Goal: Task Accomplishment & Management: Complete application form

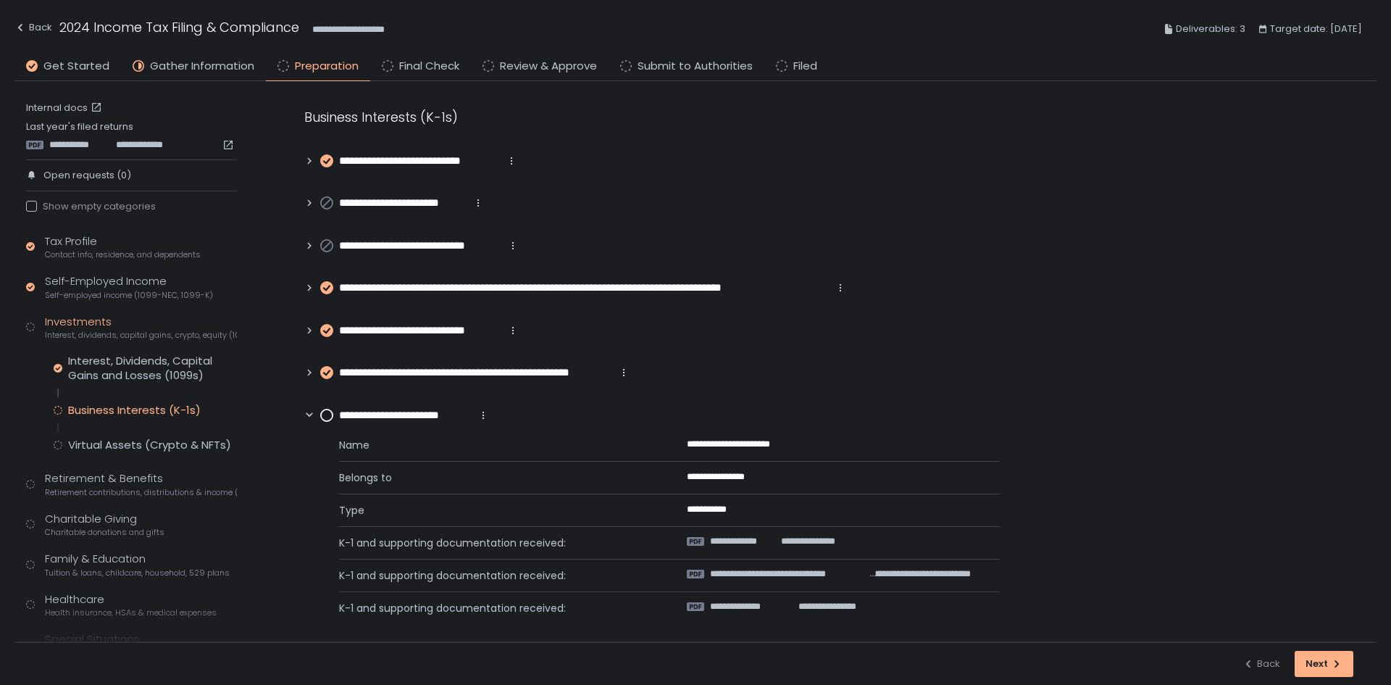
scroll to position [9, 0]
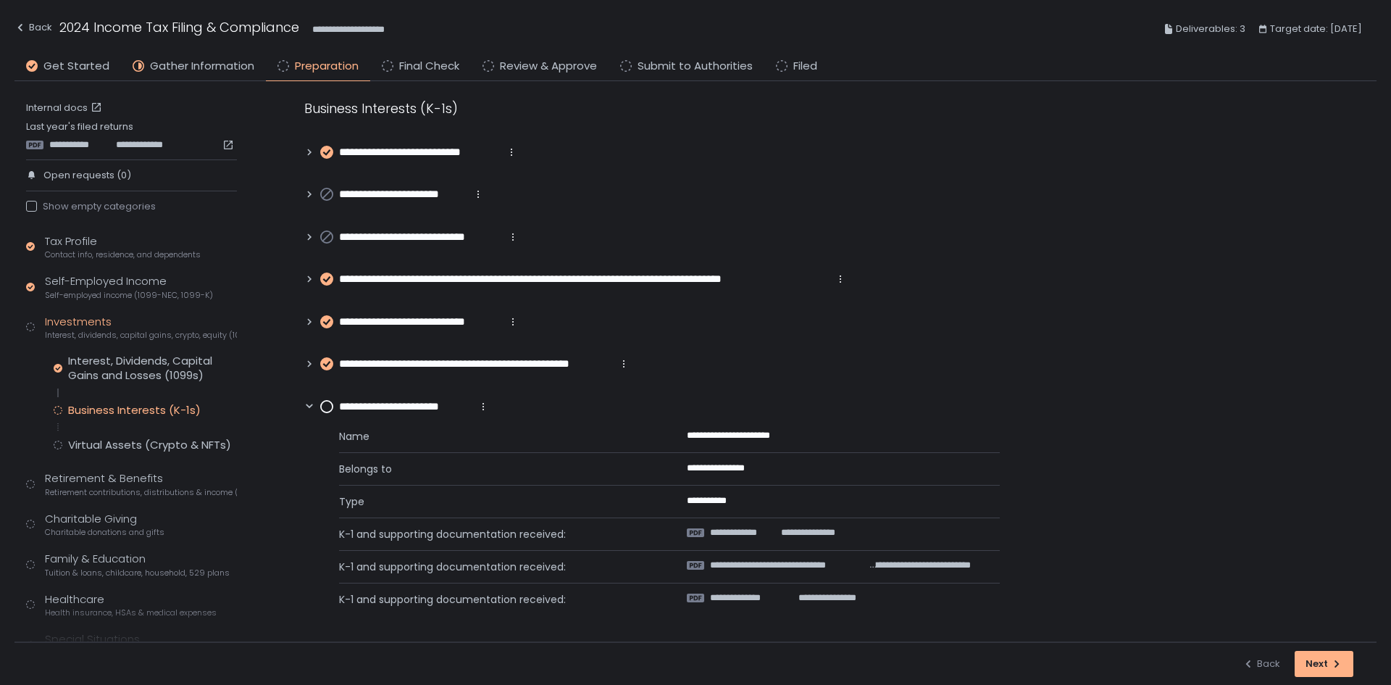
click at [325, 402] on circle at bounding box center [327, 407] width 12 height 12
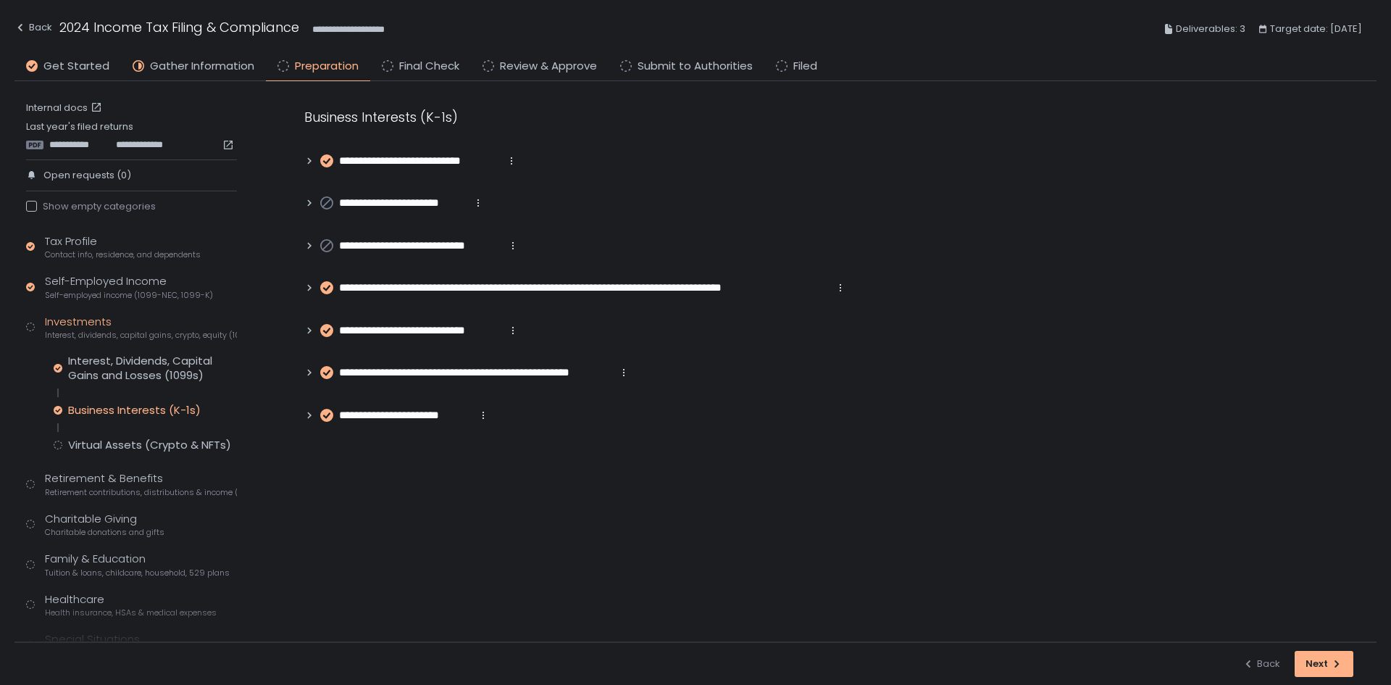
scroll to position [0, 0]
click at [145, 431] on div "Interest, Dividends, Capital Gains and Losses (1099s) Business Interests (K-1s)…" at bounding box center [145, 403] width 183 height 99
click at [140, 451] on div "Tax Profile Contact info, residence, and dependents Self-Employed Income Self-e…" at bounding box center [131, 487] width 211 height 508
click at [143, 445] on div "Virtual Assets (Crypto & NFTs)" at bounding box center [149, 445] width 163 height 14
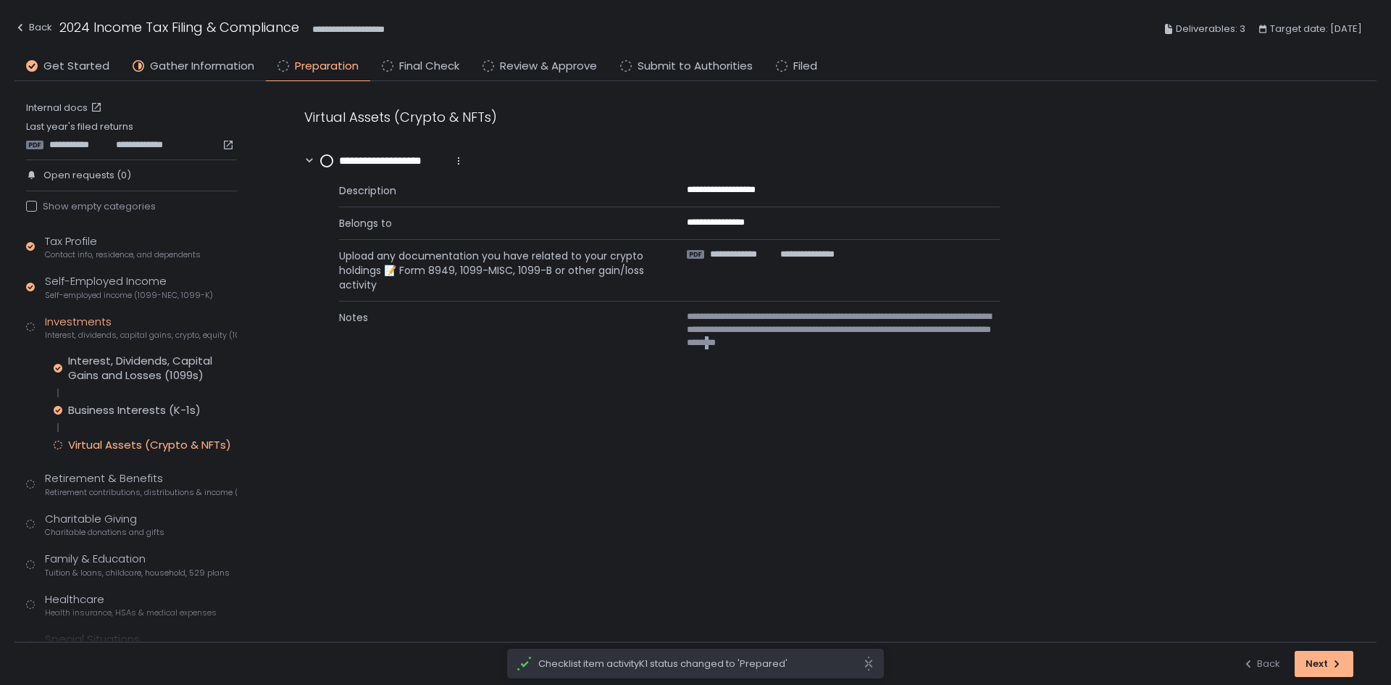
drag, startPoint x: 864, startPoint y: 528, endPoint x: 872, endPoint y: 530, distance: 9.2
click at [872, 530] on div "**********" at bounding box center [825, 361] width 1101 height 561
click at [819, 251] on span "**********" at bounding box center [807, 254] width 54 height 13
click at [807, 325] on span "**********" at bounding box center [837, 329] width 301 height 39
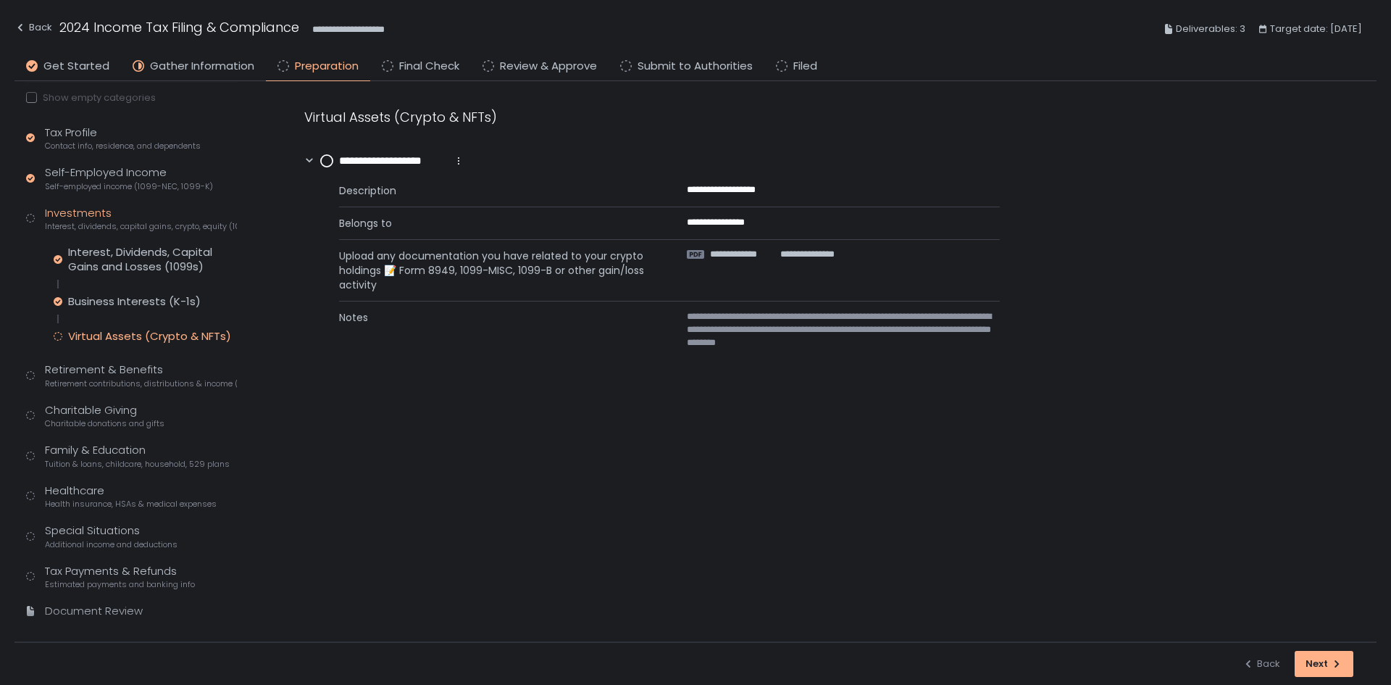
scroll to position [128, 0]
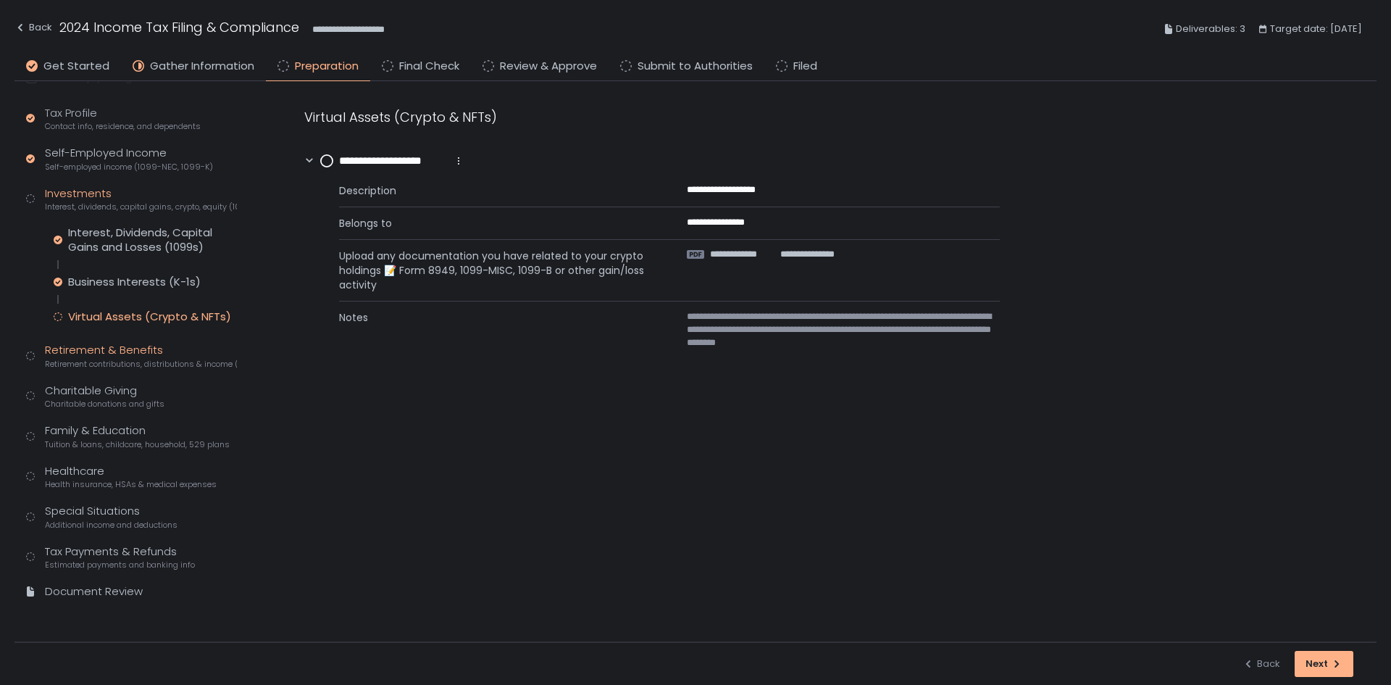
click at [96, 362] on span "Retirement contributions, distributions & income (1099-R, 5498)" at bounding box center [141, 364] width 192 height 11
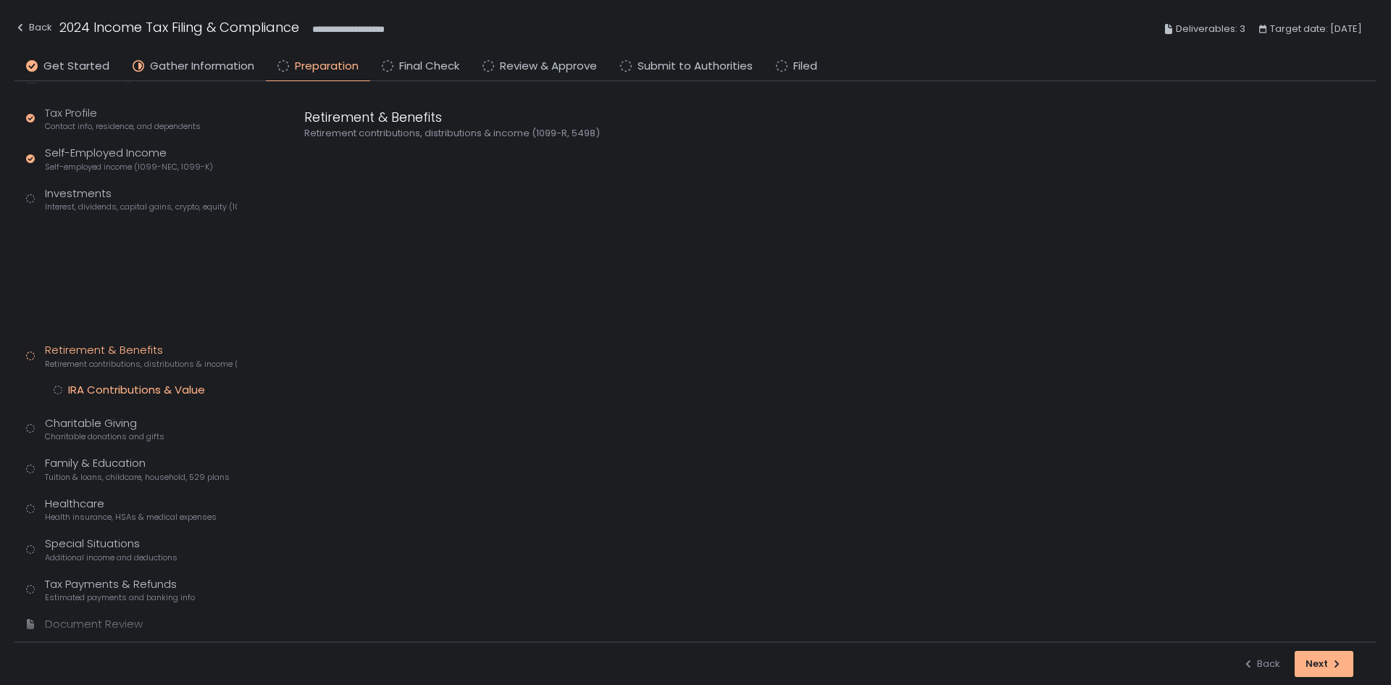
scroll to position [44, 0]
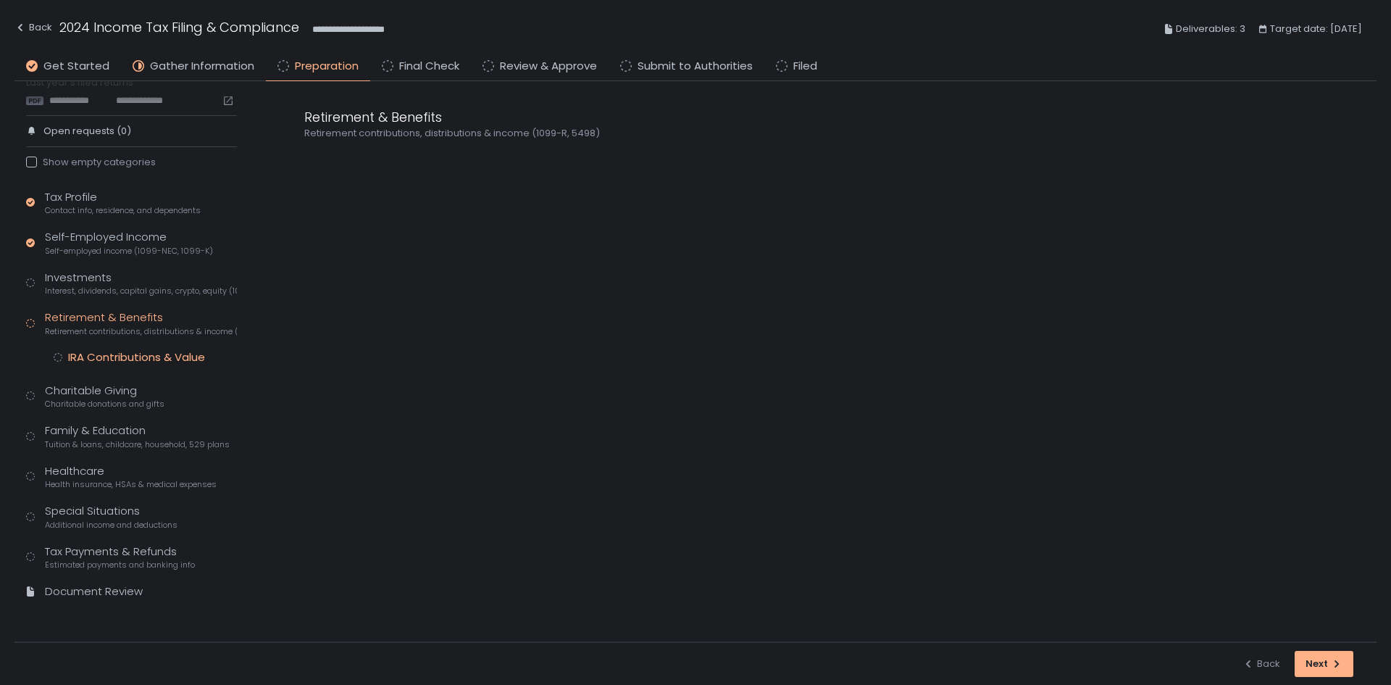
click at [123, 357] on div "IRA Contributions & Value" at bounding box center [136, 357] width 137 height 14
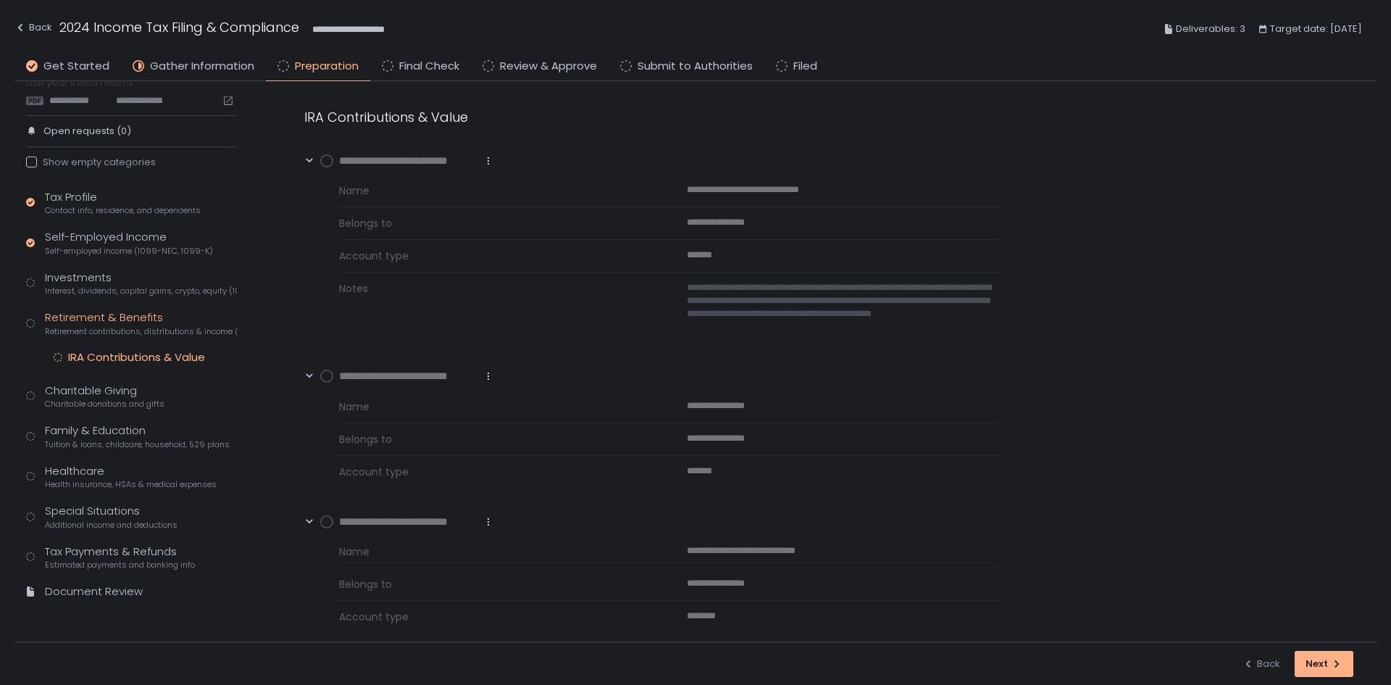
click at [328, 162] on circle at bounding box center [327, 161] width 12 height 12
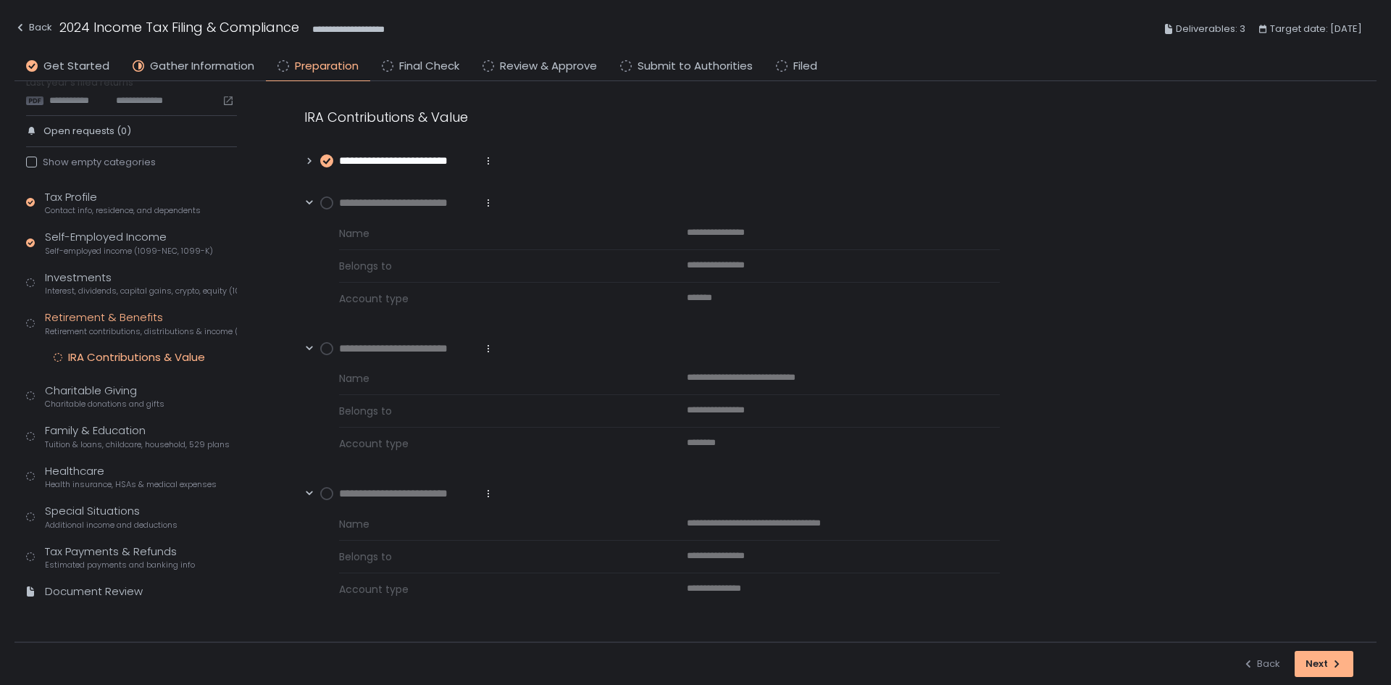
click at [327, 206] on circle at bounding box center [327, 203] width 12 height 12
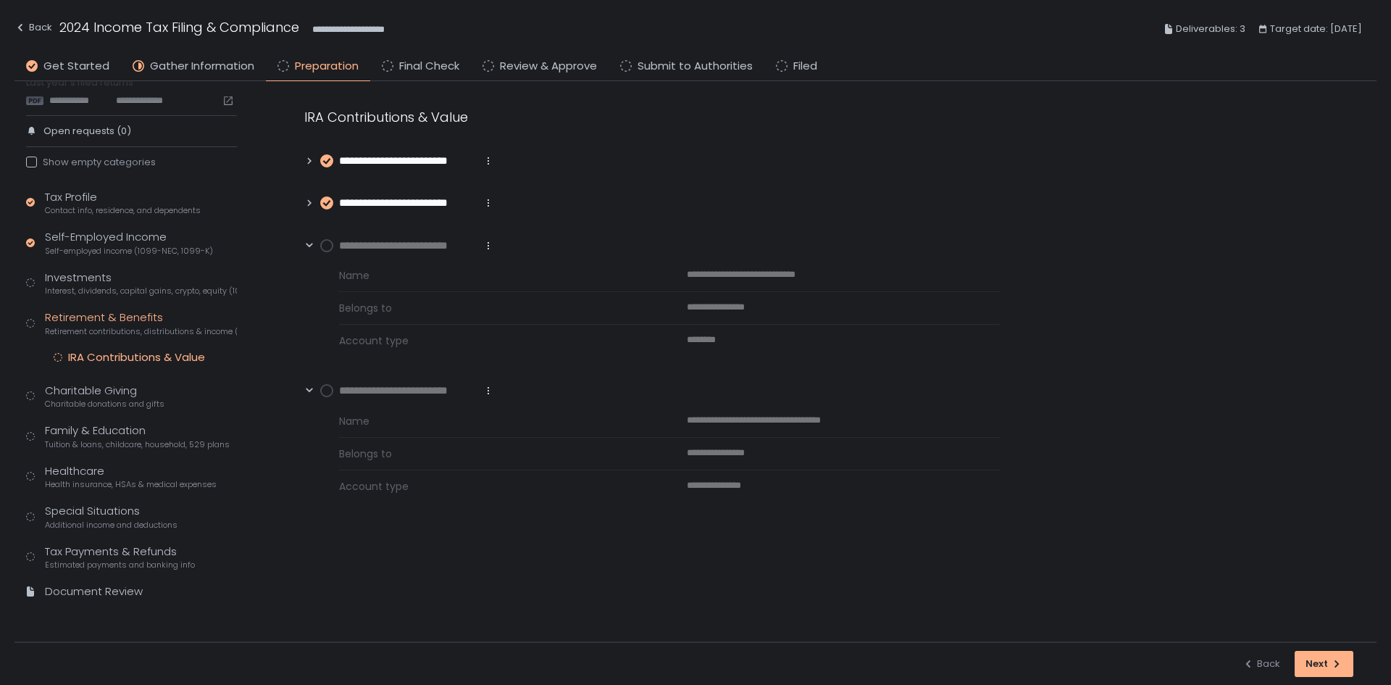
click at [325, 244] on circle at bounding box center [327, 246] width 12 height 12
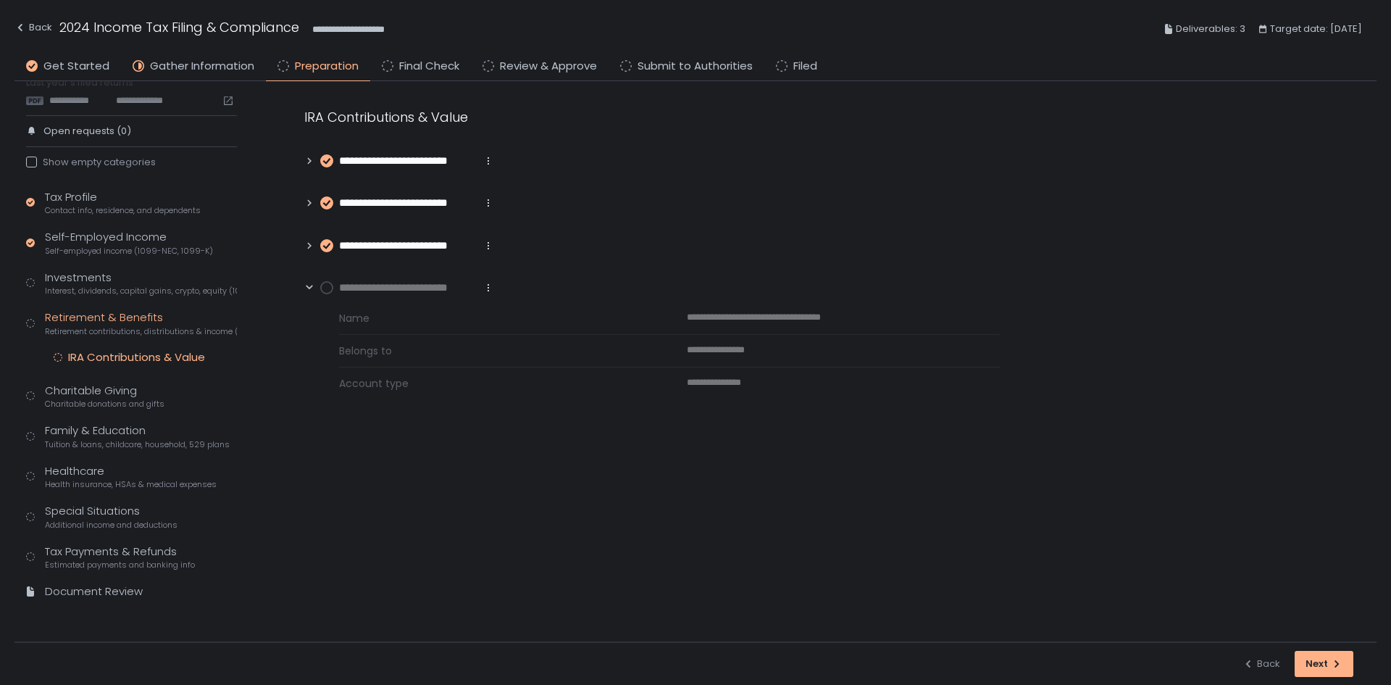
click at [325, 283] on circle at bounding box center [327, 288] width 12 height 12
click at [95, 413] on div "Tax Profile Contact info, residence, and dependents Self-Employed Income Self-e…" at bounding box center [131, 401] width 211 height 424
click at [99, 404] on span "Charitable donations and gifts" at bounding box center [105, 404] width 120 height 11
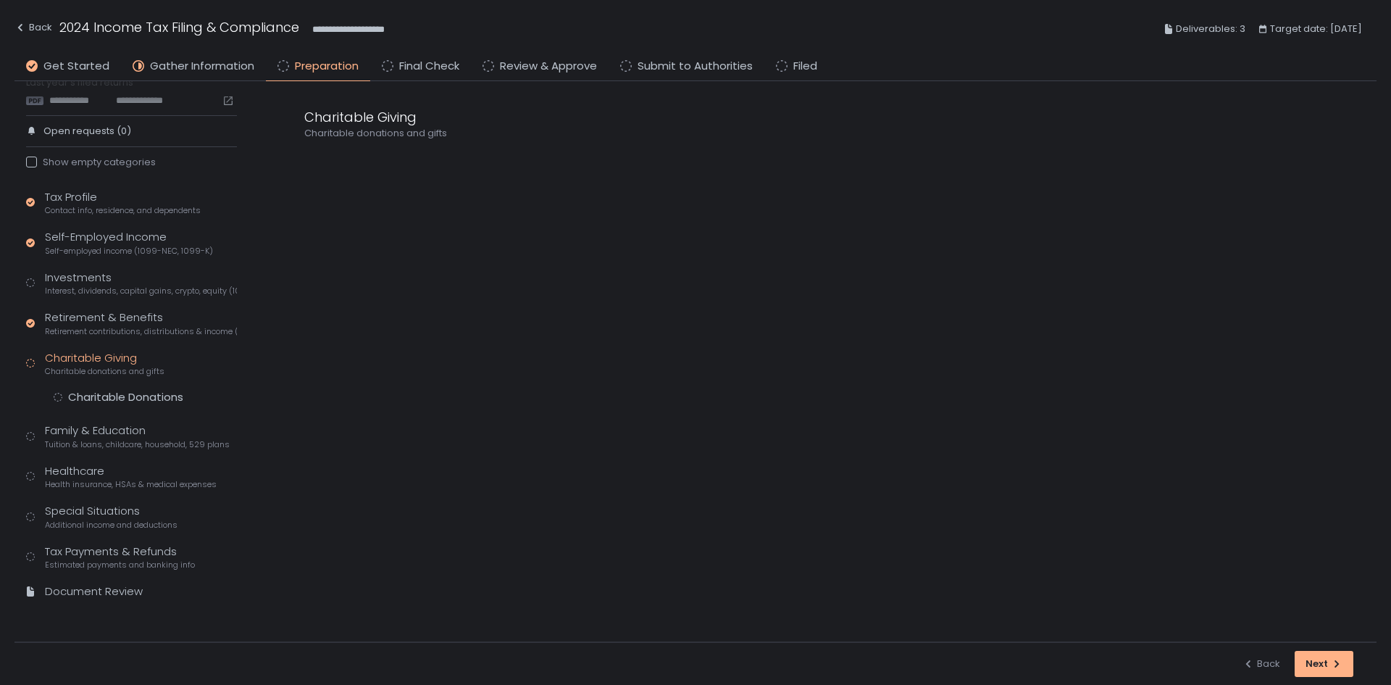
scroll to position [44, 0]
click at [117, 391] on div "Charitable Donations" at bounding box center [125, 397] width 115 height 14
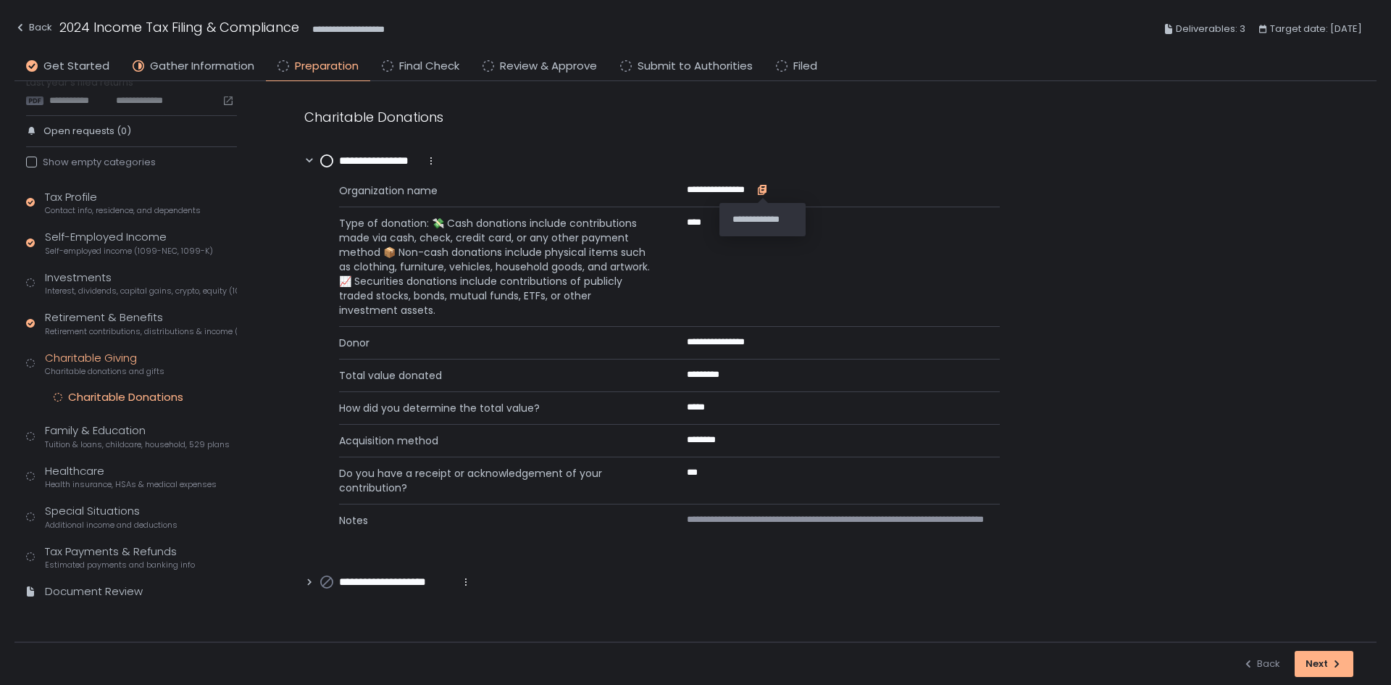
click at [764, 189] on icon "button" at bounding box center [763, 189] width 7 height 8
click at [327, 163] on circle at bounding box center [327, 161] width 12 height 12
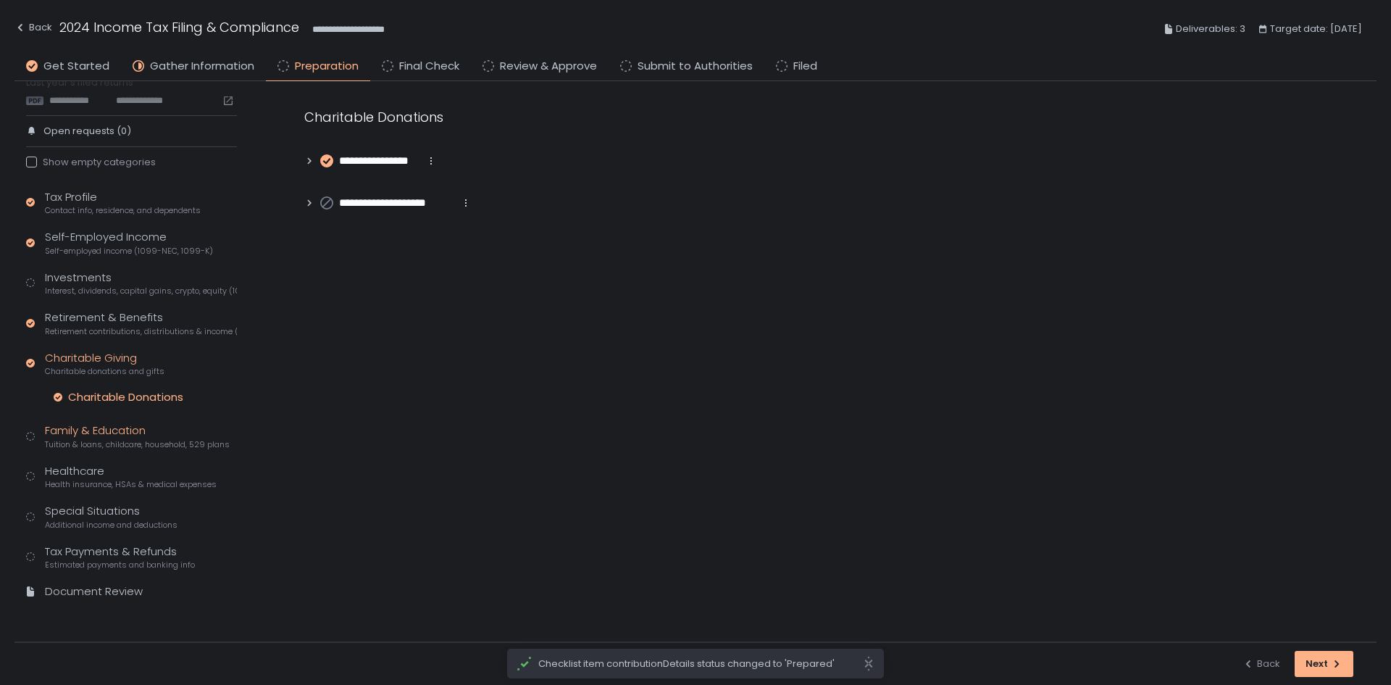
click at [83, 426] on div "Family & Education Tuition & loans, childcare, household, 529 plans" at bounding box center [137, 436] width 185 height 28
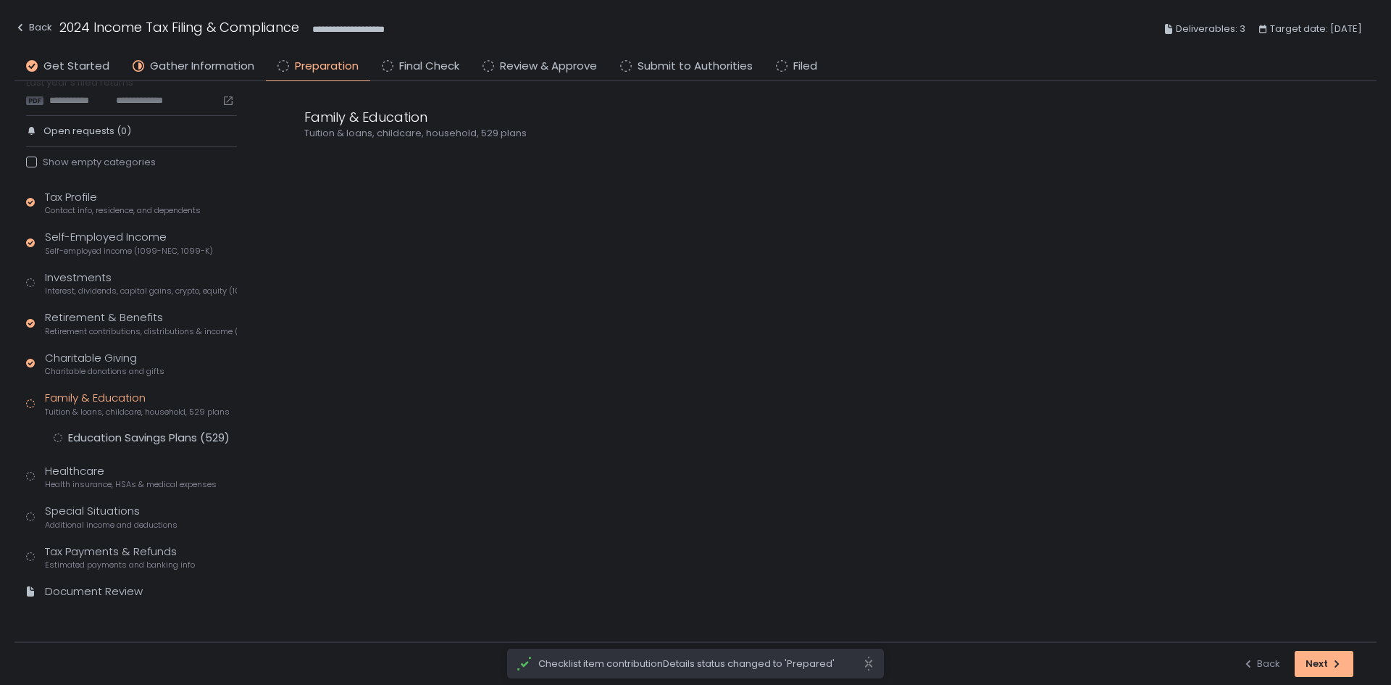
scroll to position [44, 0]
click at [96, 433] on div "Education Savings Plans (529)" at bounding box center [149, 437] width 162 height 14
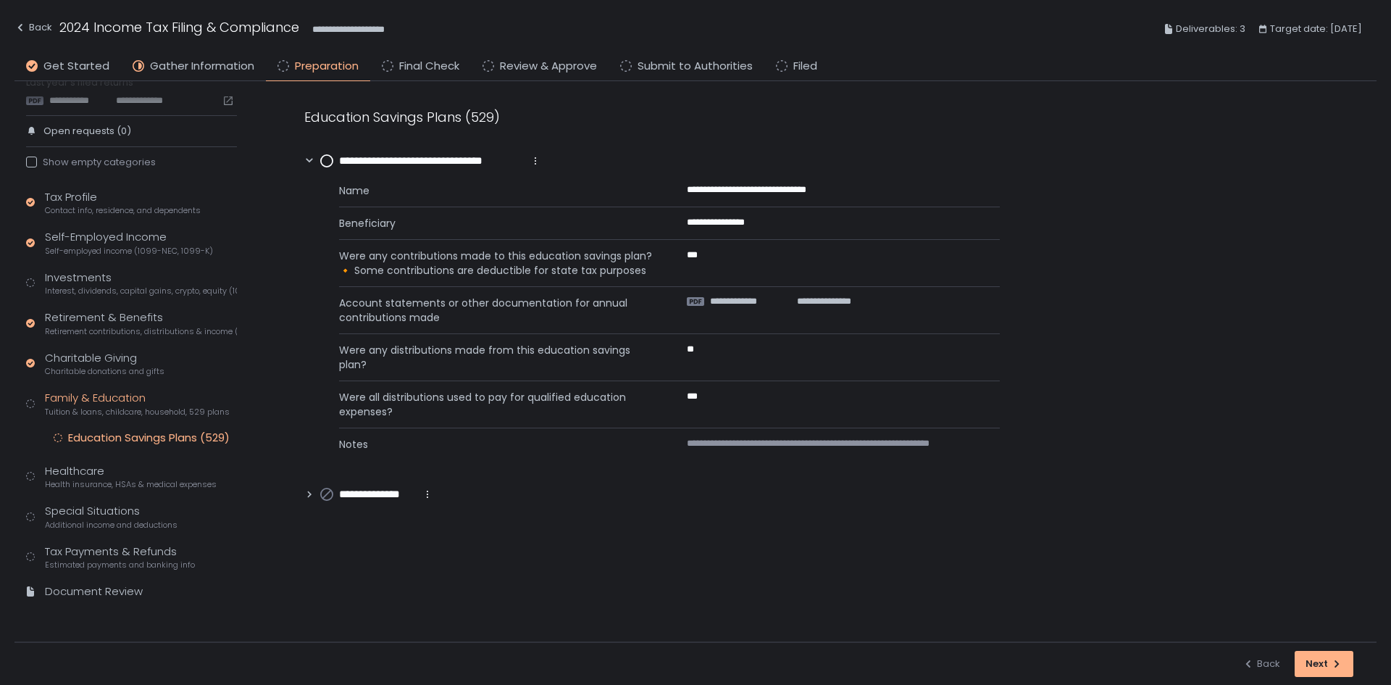
click at [327, 163] on circle at bounding box center [327, 161] width 12 height 12
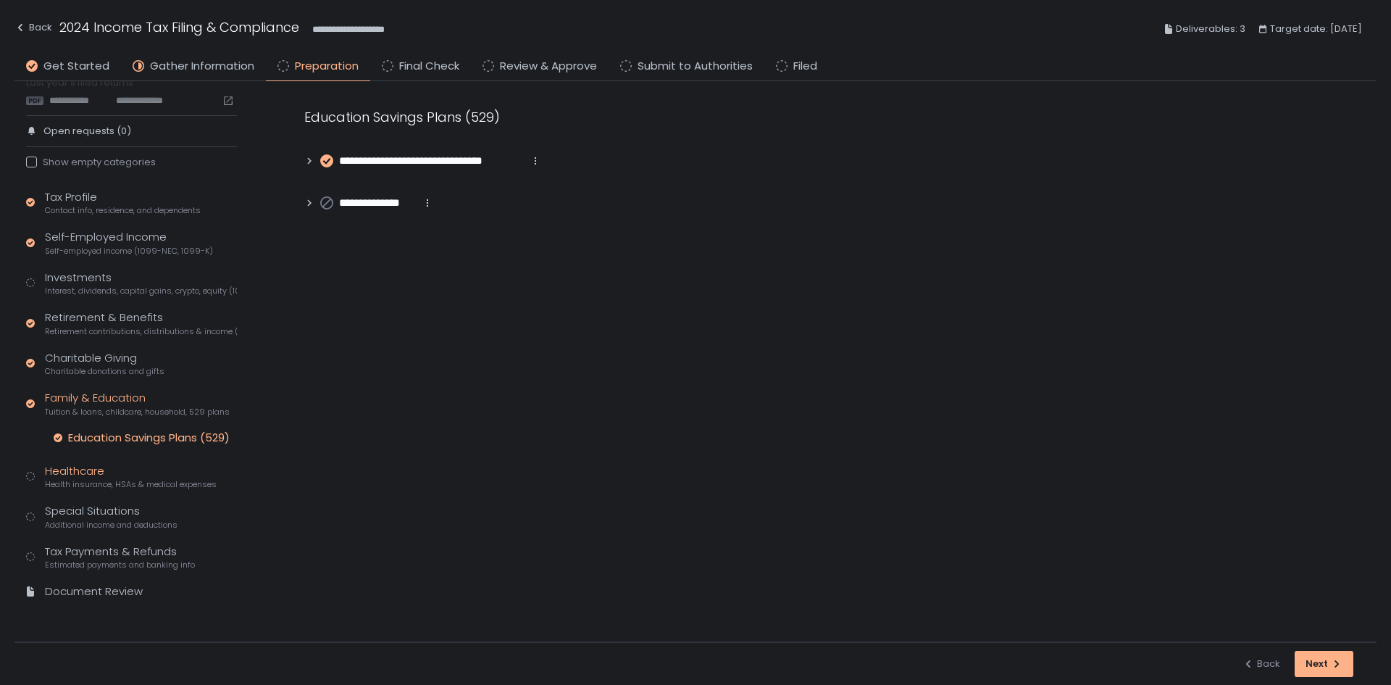
click at [91, 476] on div "Healthcare Health insurance, HSAs & medical expenses" at bounding box center [131, 477] width 172 height 28
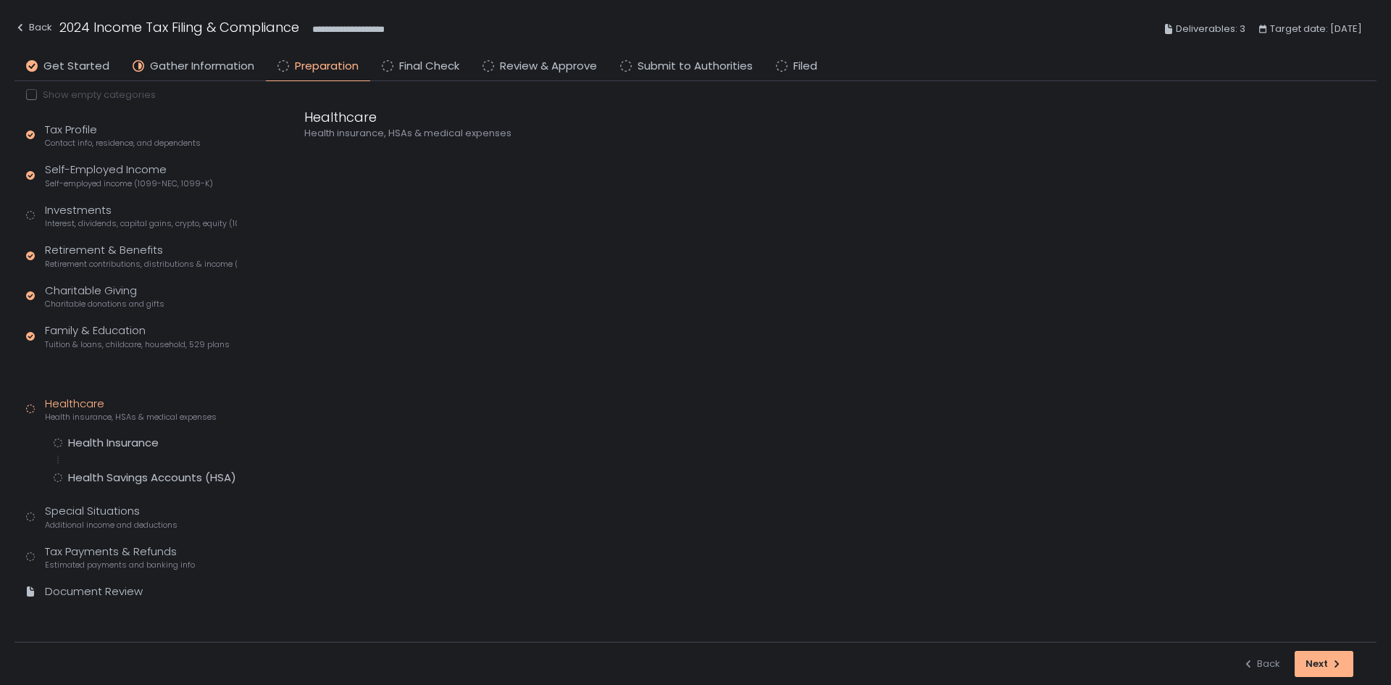
scroll to position [79, 0]
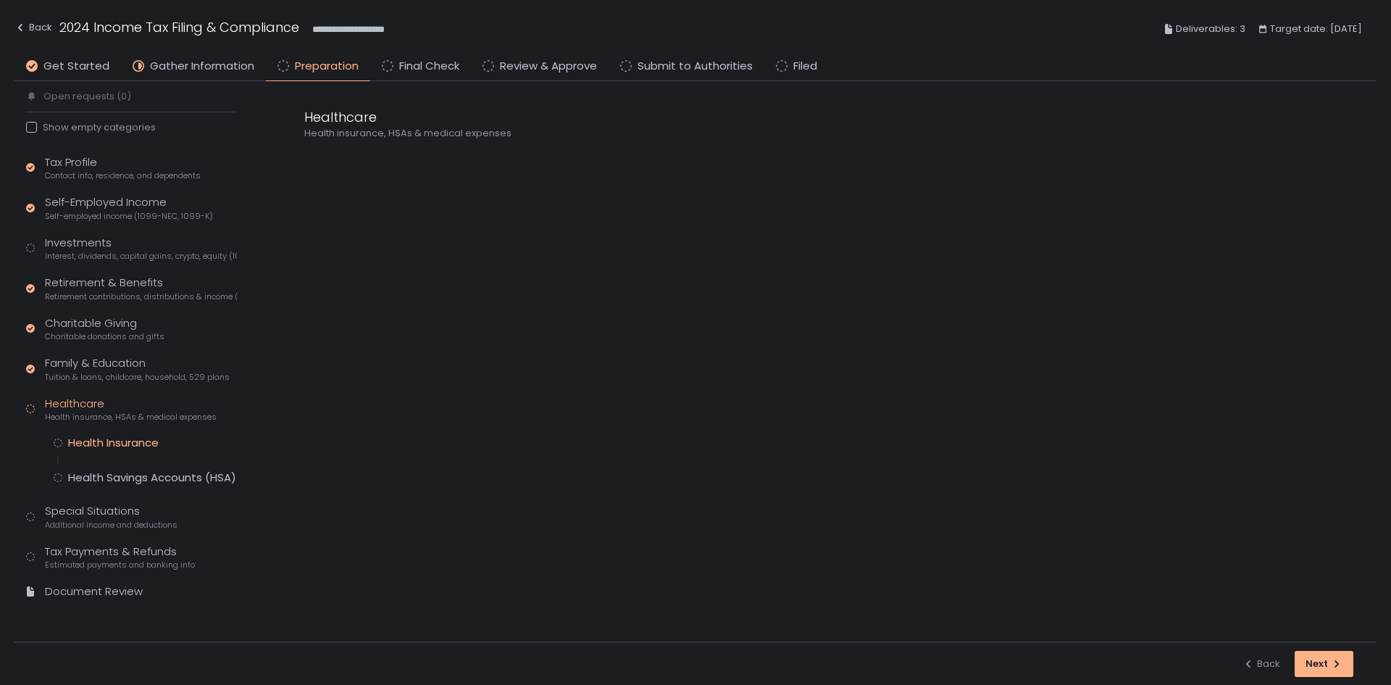
click at [109, 450] on div "Health Insurance" at bounding box center [113, 443] width 91 height 14
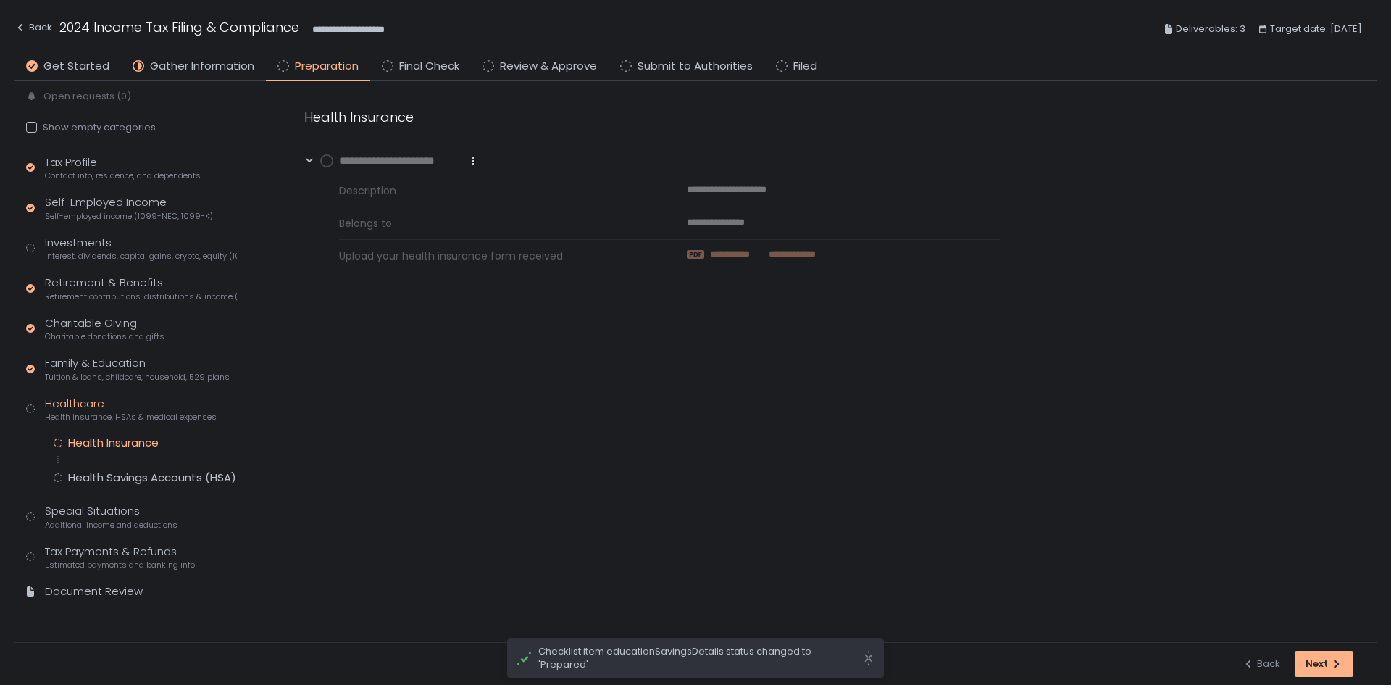
click at [760, 251] on span "**********" at bounding box center [737, 254] width 54 height 13
click at [322, 162] on circle at bounding box center [327, 161] width 12 height 12
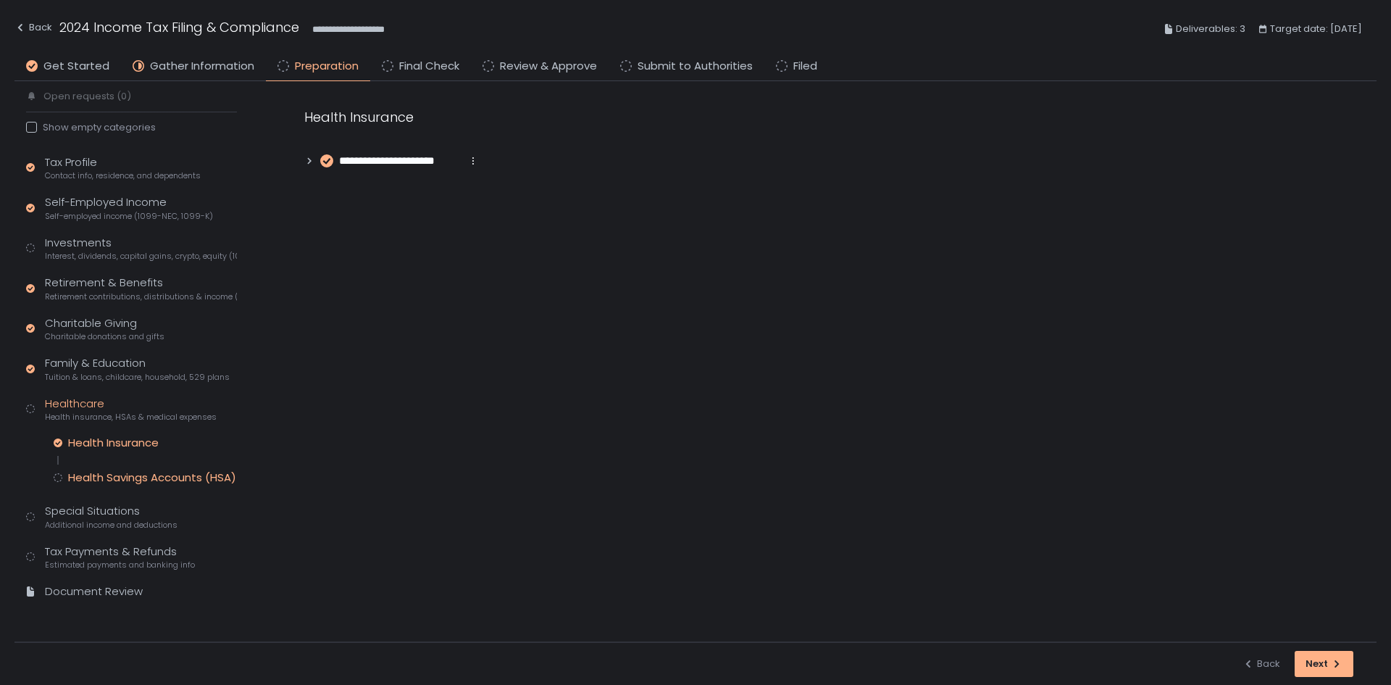
click at [149, 478] on div "Health Savings Accounts (HSA)" at bounding box center [152, 477] width 168 height 14
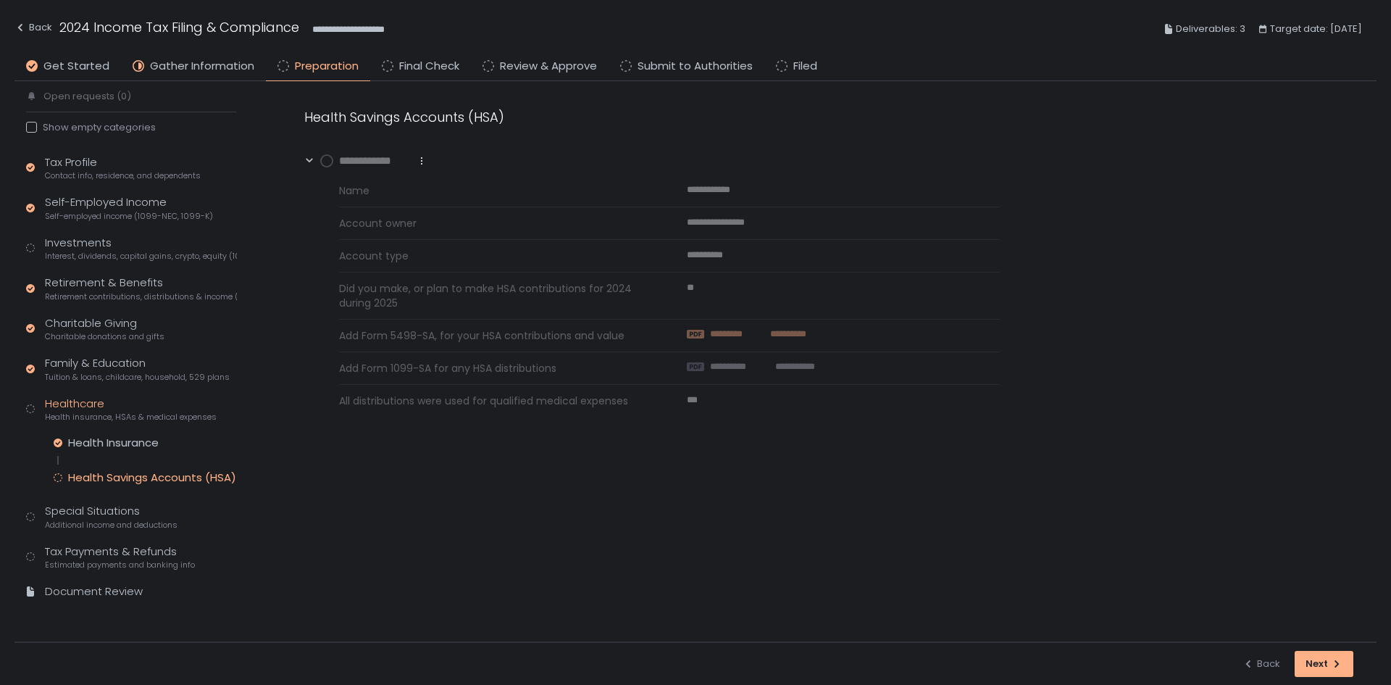
click at [734, 333] on span "*********" at bounding box center [737, 334] width 55 height 13
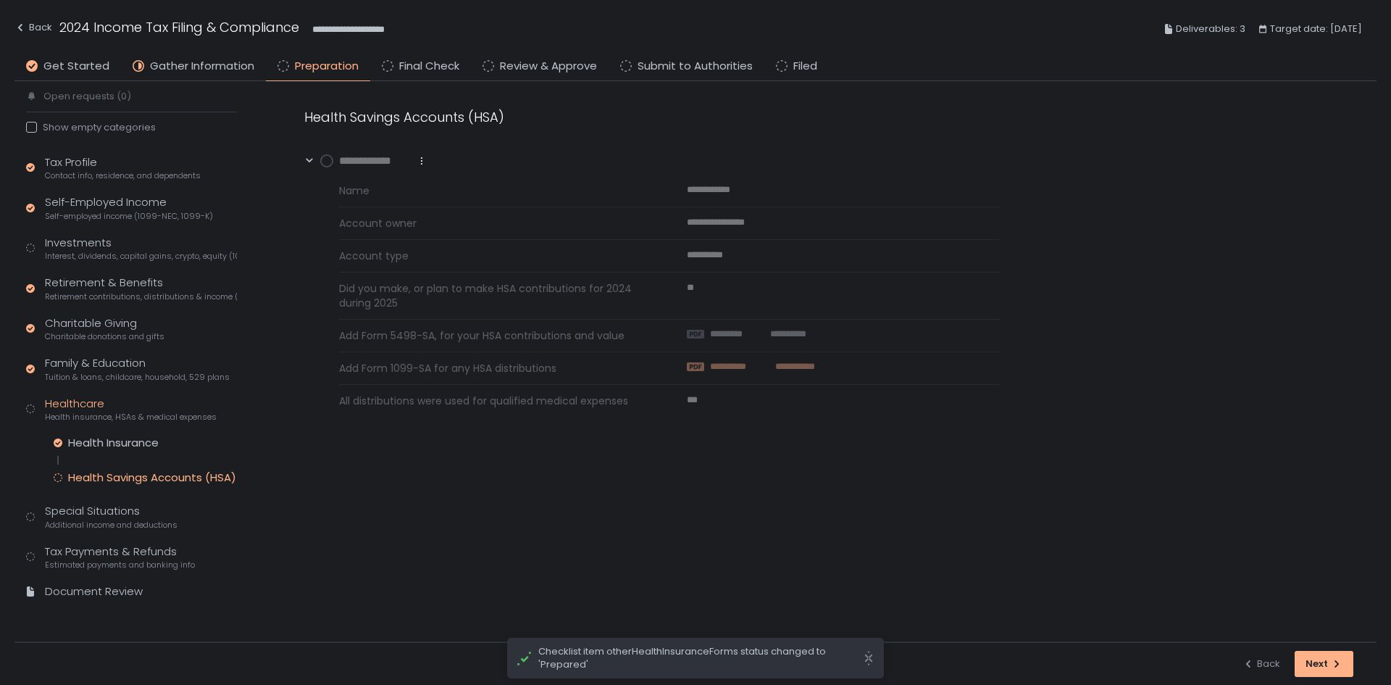
click at [748, 364] on span "**********" at bounding box center [739, 366] width 58 height 13
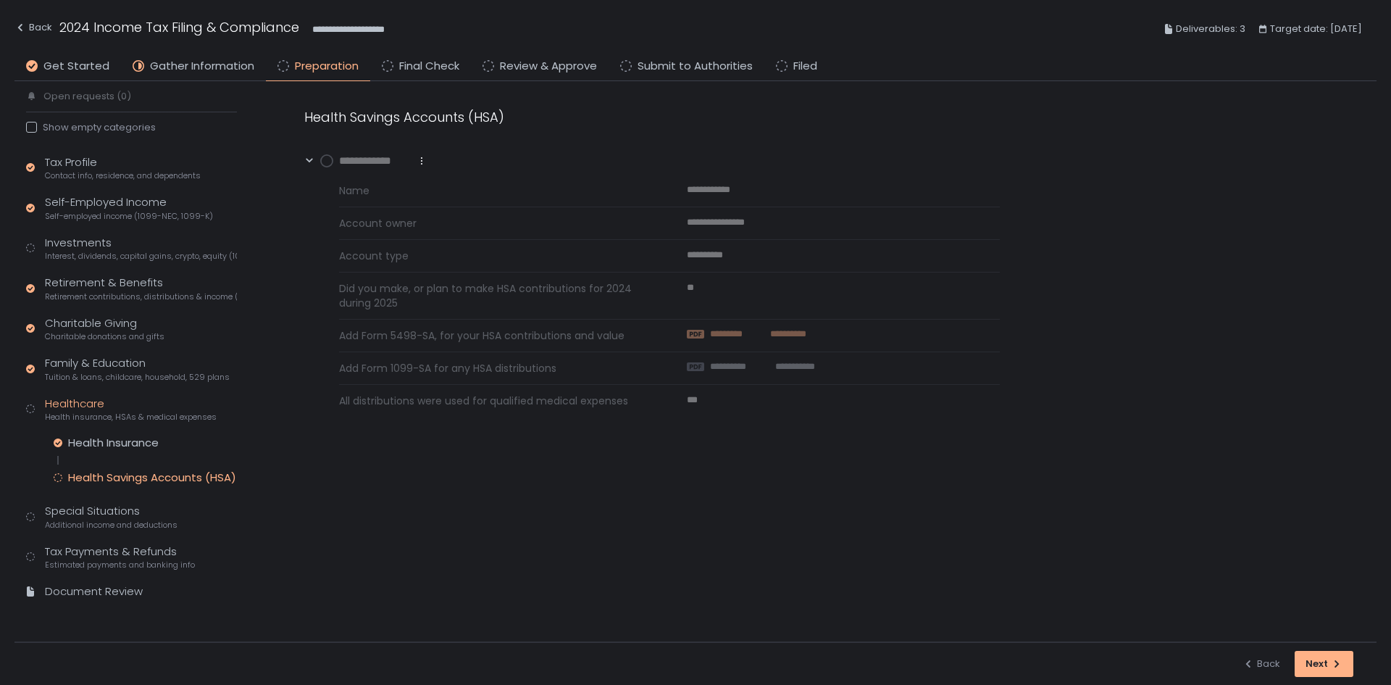
click at [743, 328] on span "*********" at bounding box center [737, 334] width 55 height 13
click at [326, 159] on circle at bounding box center [327, 161] width 12 height 12
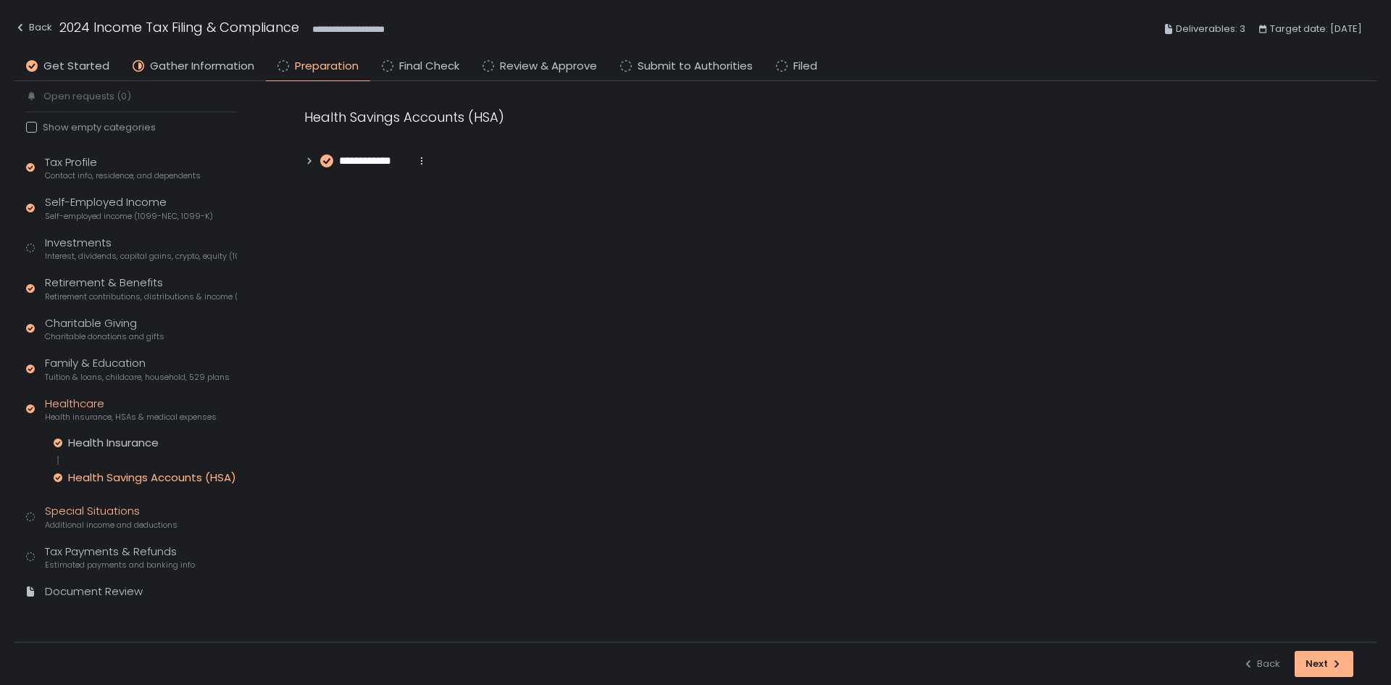
click at [96, 515] on div "Special Situations Additional income and deductions" at bounding box center [111, 517] width 133 height 28
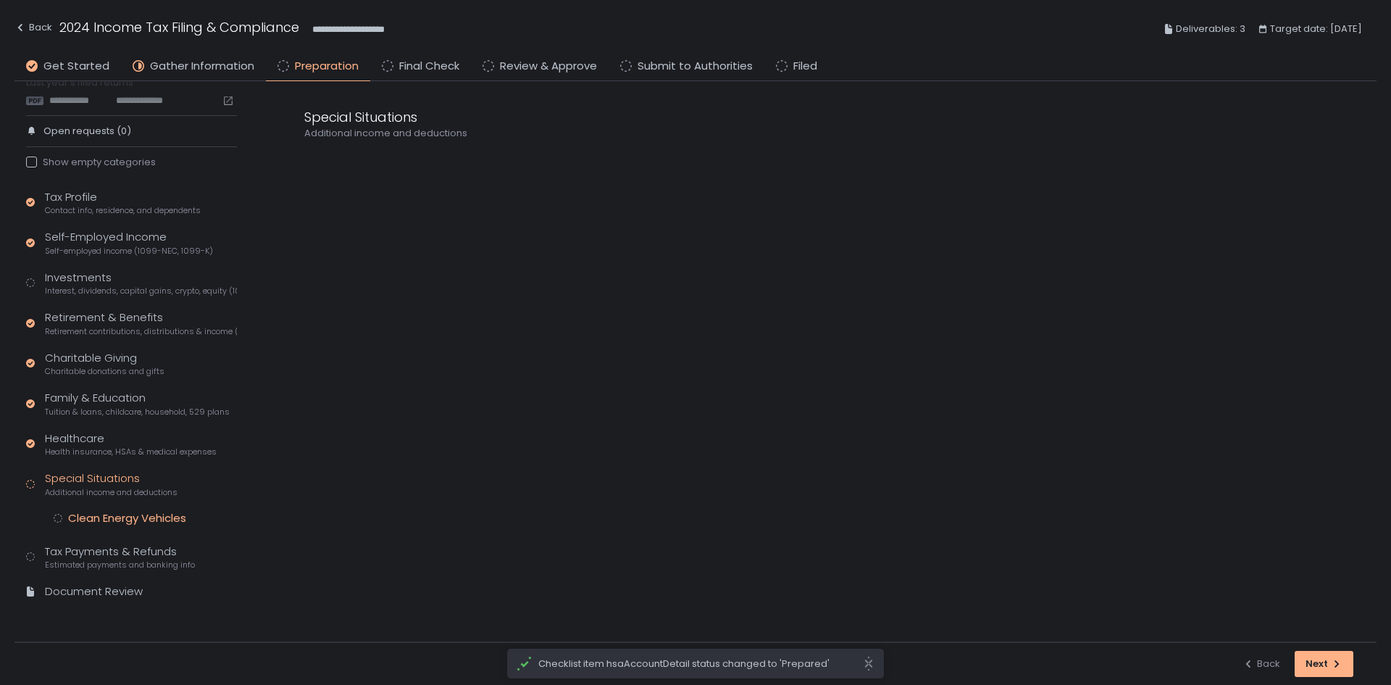
scroll to position [44, 0]
click at [139, 517] on div "Clean Energy Vehicles" at bounding box center [127, 518] width 118 height 14
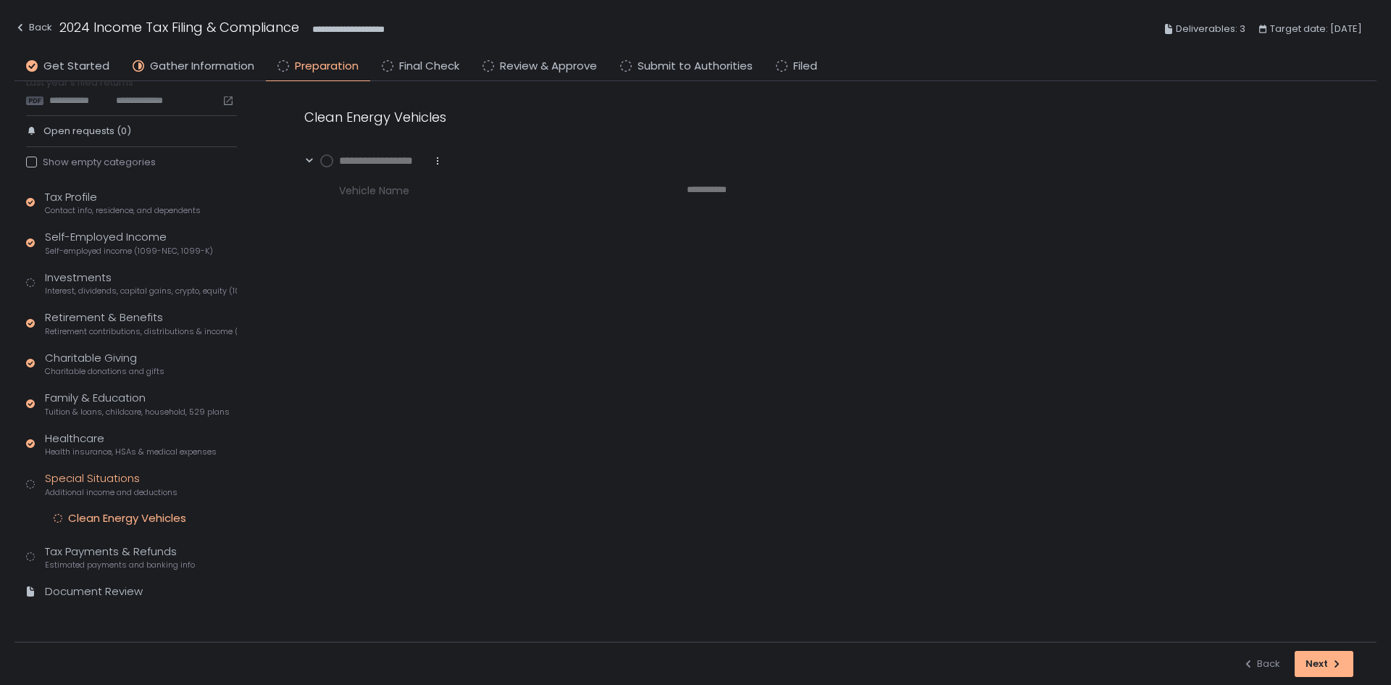
click at [324, 162] on circle at bounding box center [327, 161] width 12 height 12
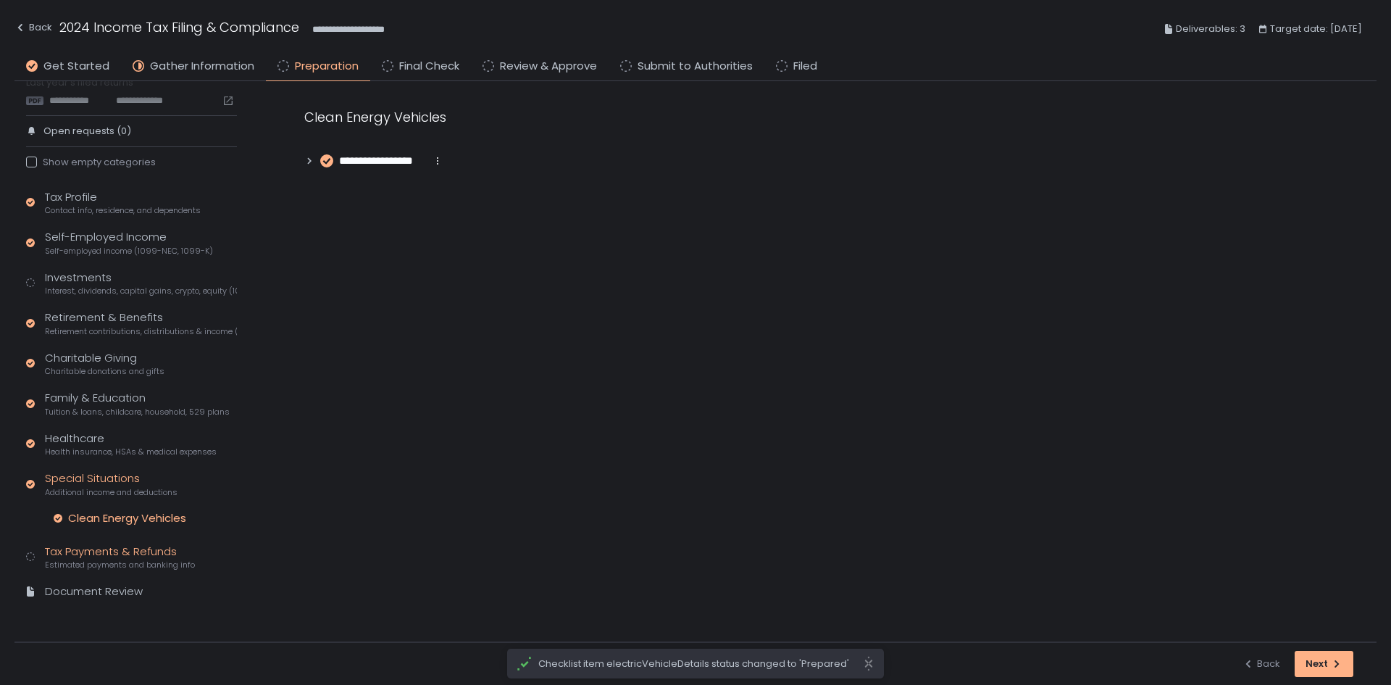
click at [105, 551] on div "Tax Payments & Refunds Estimated payments and banking info" at bounding box center [120, 557] width 150 height 28
click at [127, 531] on span "Estimated payments and banking info" at bounding box center [120, 532] width 150 height 11
click at [120, 557] on div "Bank Details" at bounding box center [100, 558] width 65 height 14
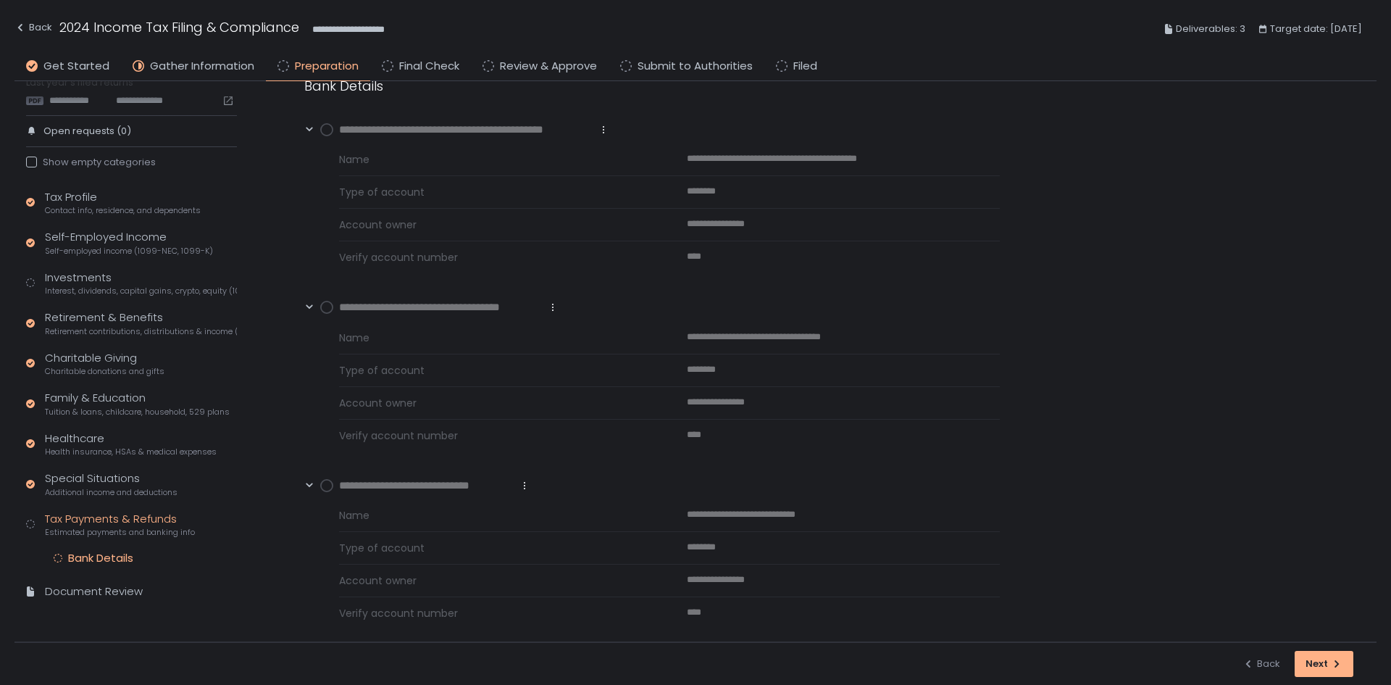
scroll to position [45, 0]
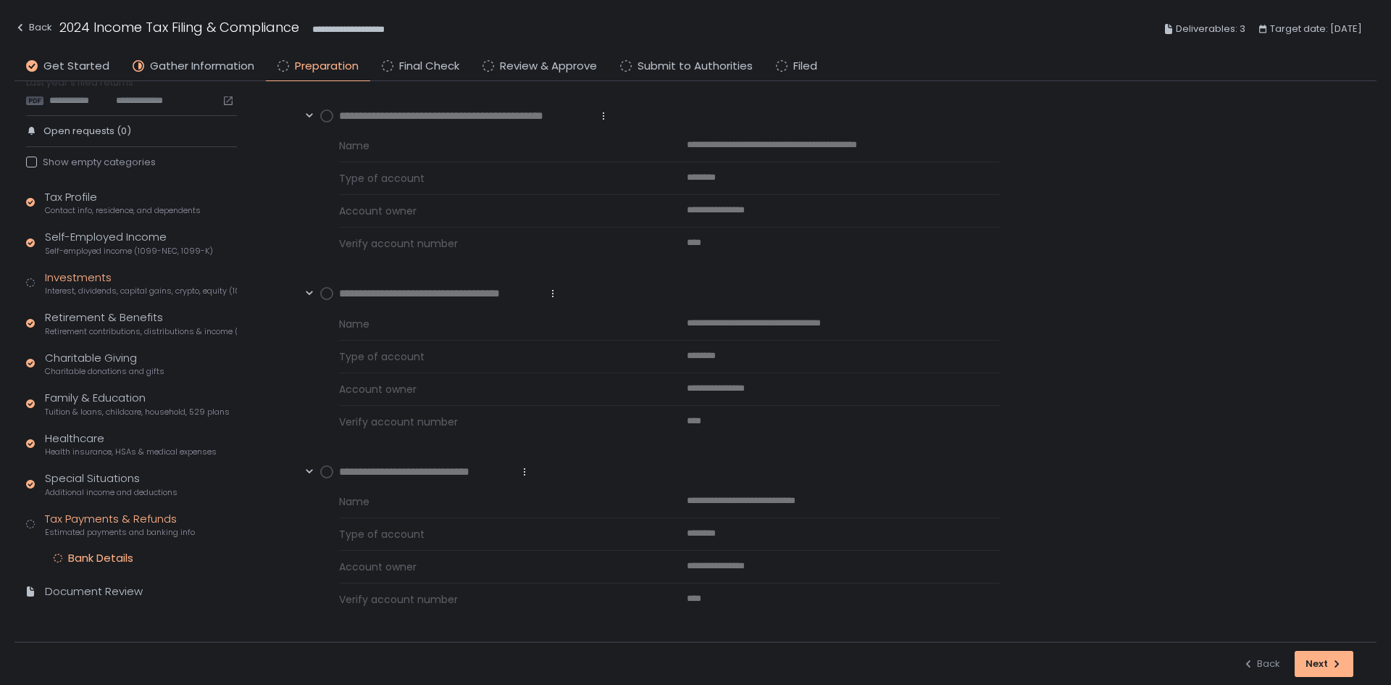
click at [77, 273] on div "Investments Interest, dividends, capital gains, crypto, equity (1099s, K-1s)" at bounding box center [141, 284] width 192 height 28
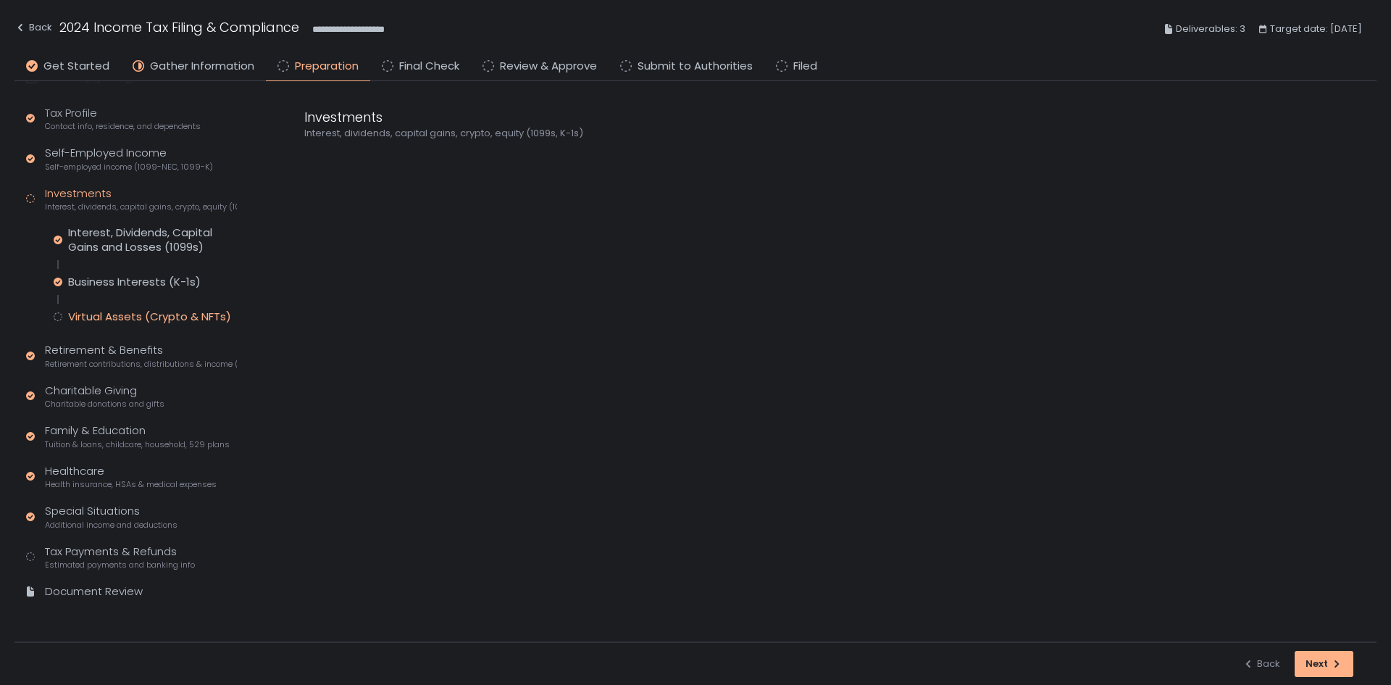
click at [93, 320] on div "Virtual Assets (Crypto & NFTs)" at bounding box center [149, 316] width 163 height 14
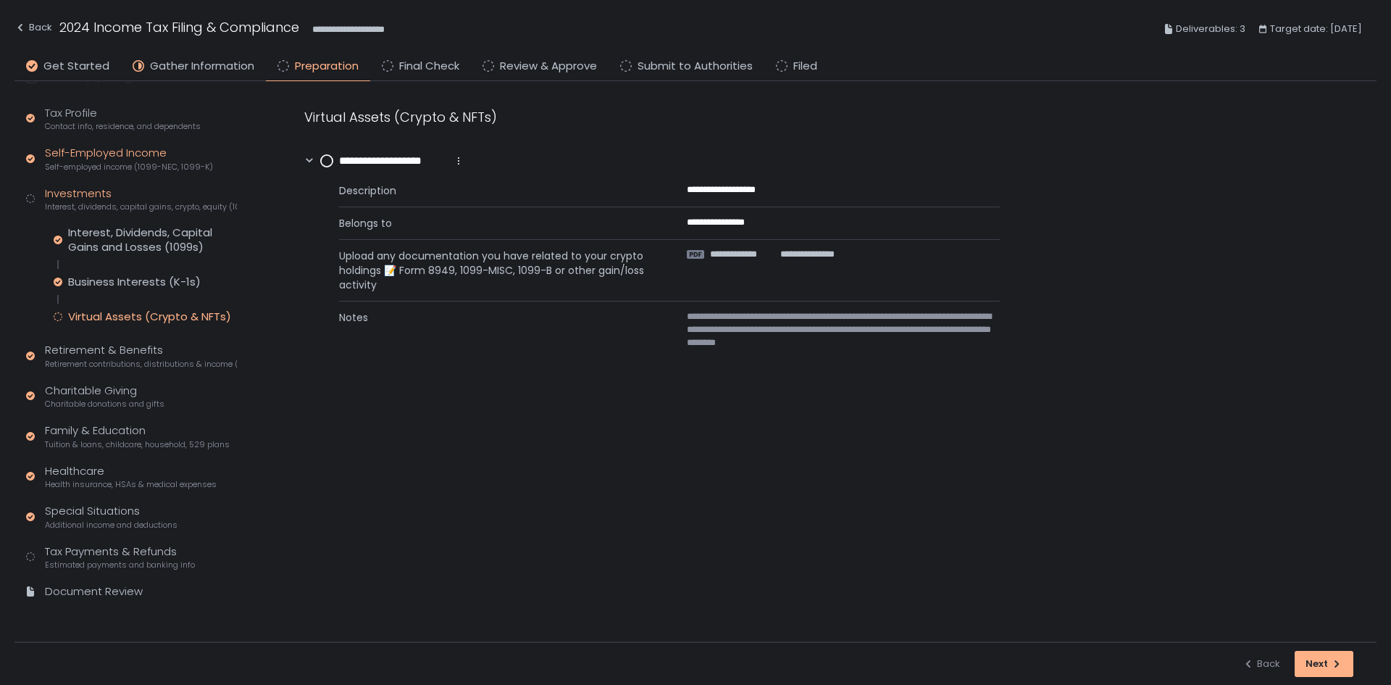
click at [108, 159] on div "Self-Employed Income Self-employed income (1099-NEC, 1099-K)" at bounding box center [129, 159] width 168 height 28
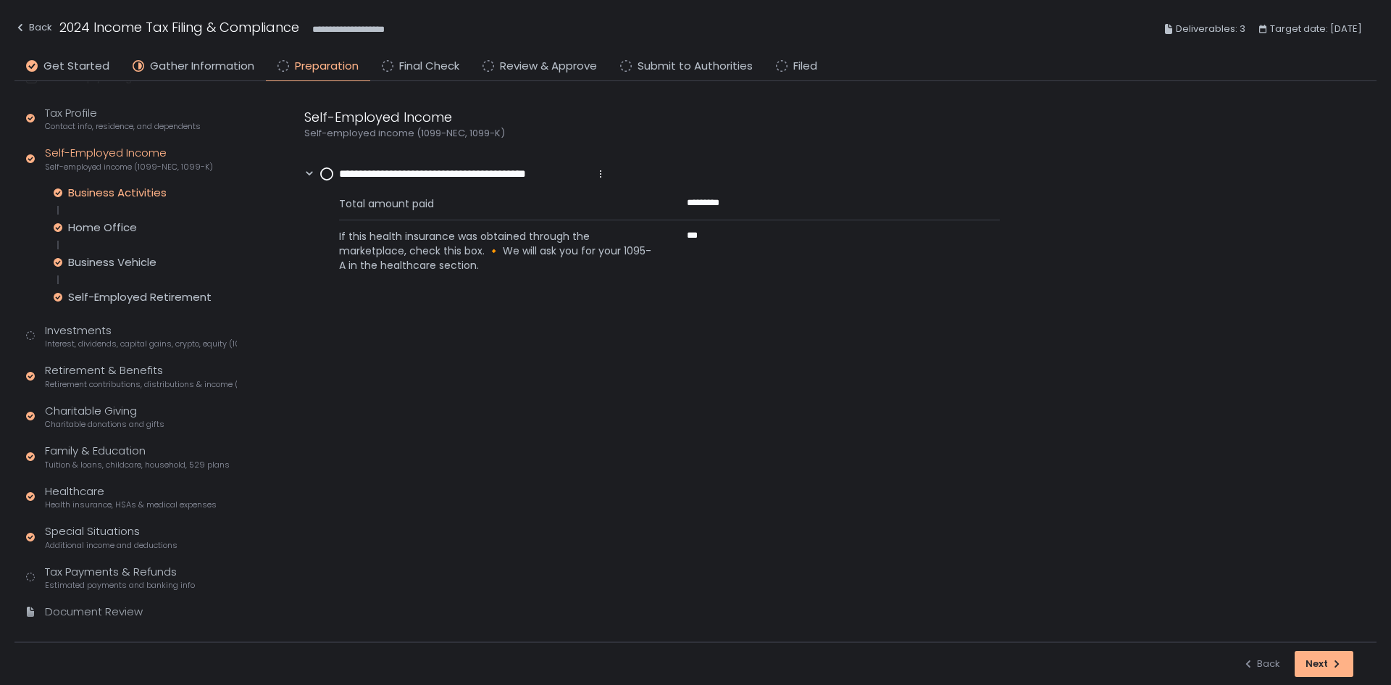
click at [113, 186] on div "Business Activities" at bounding box center [117, 193] width 99 height 14
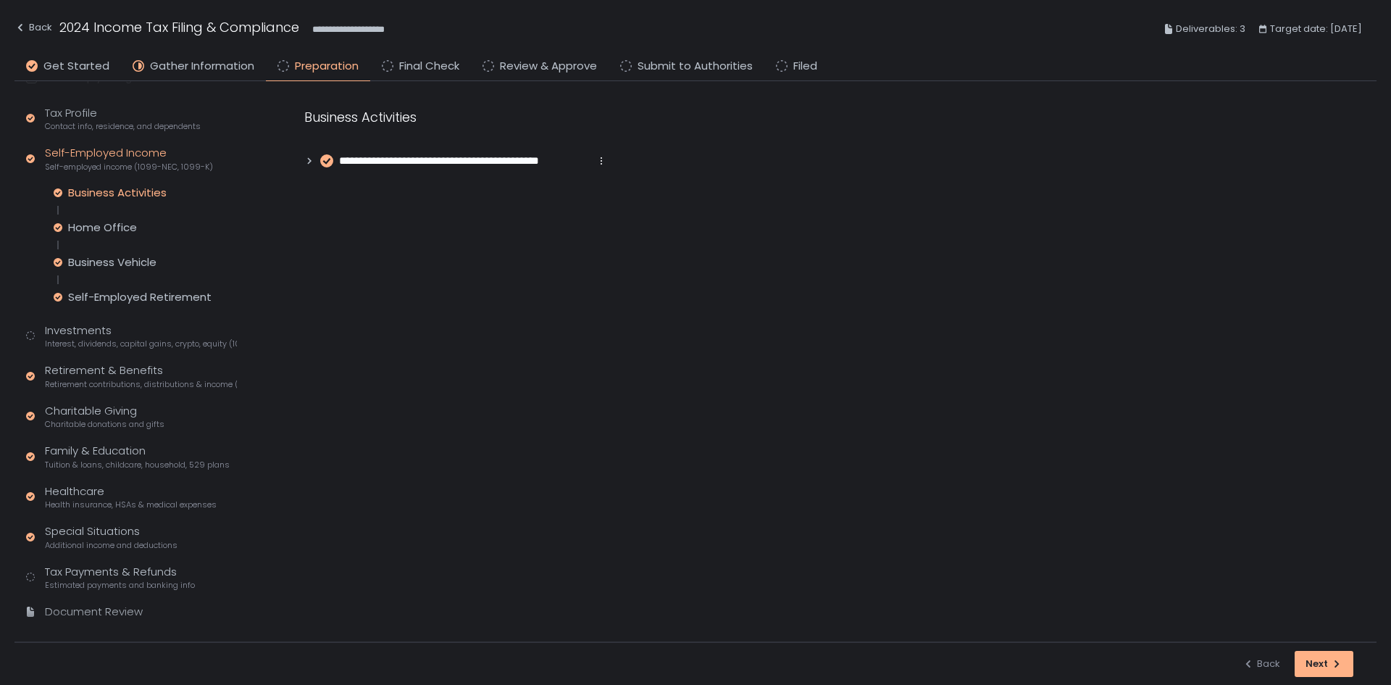
click at [308, 165] on icon at bounding box center [309, 161] width 10 height 10
click at [105, 222] on div "Home Office" at bounding box center [102, 227] width 69 height 14
click at [310, 164] on icon at bounding box center [309, 161] width 10 height 10
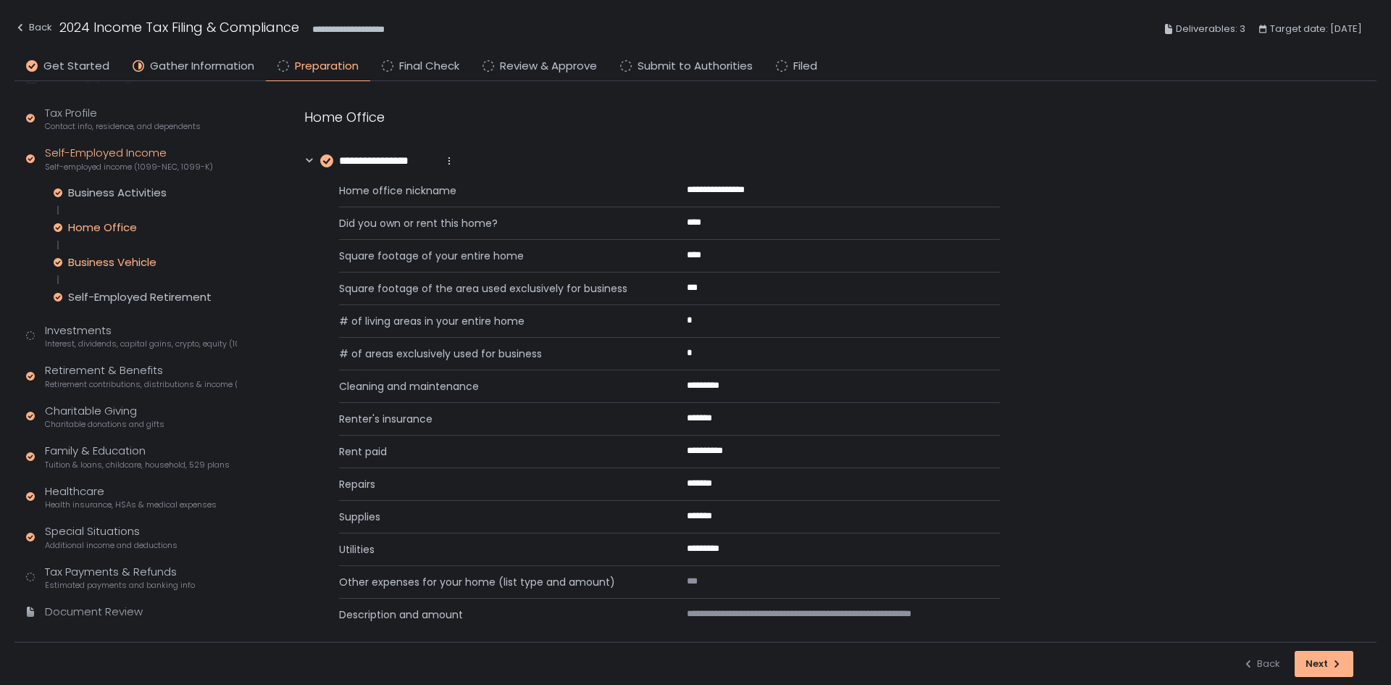
click at [128, 261] on div "Business Vehicle" at bounding box center [112, 262] width 88 height 14
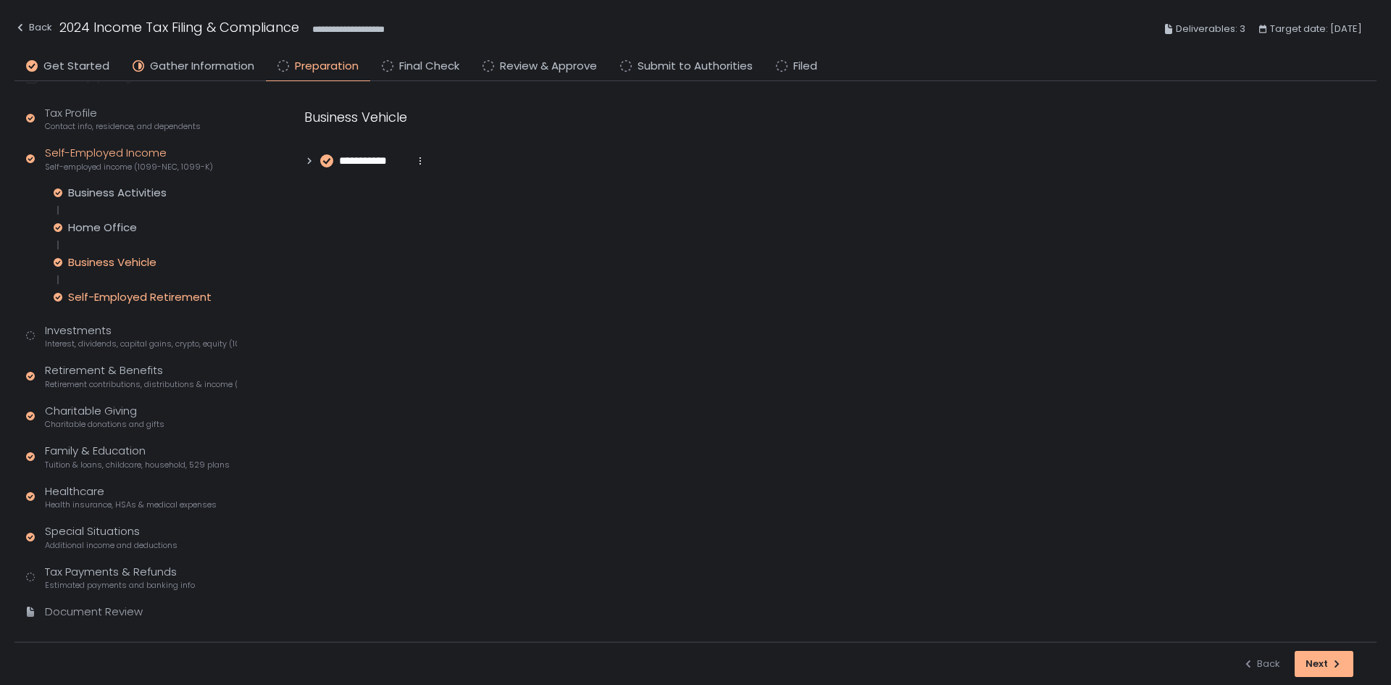
click at [121, 294] on div "Self-Employed Retirement" at bounding box center [139, 297] width 143 height 14
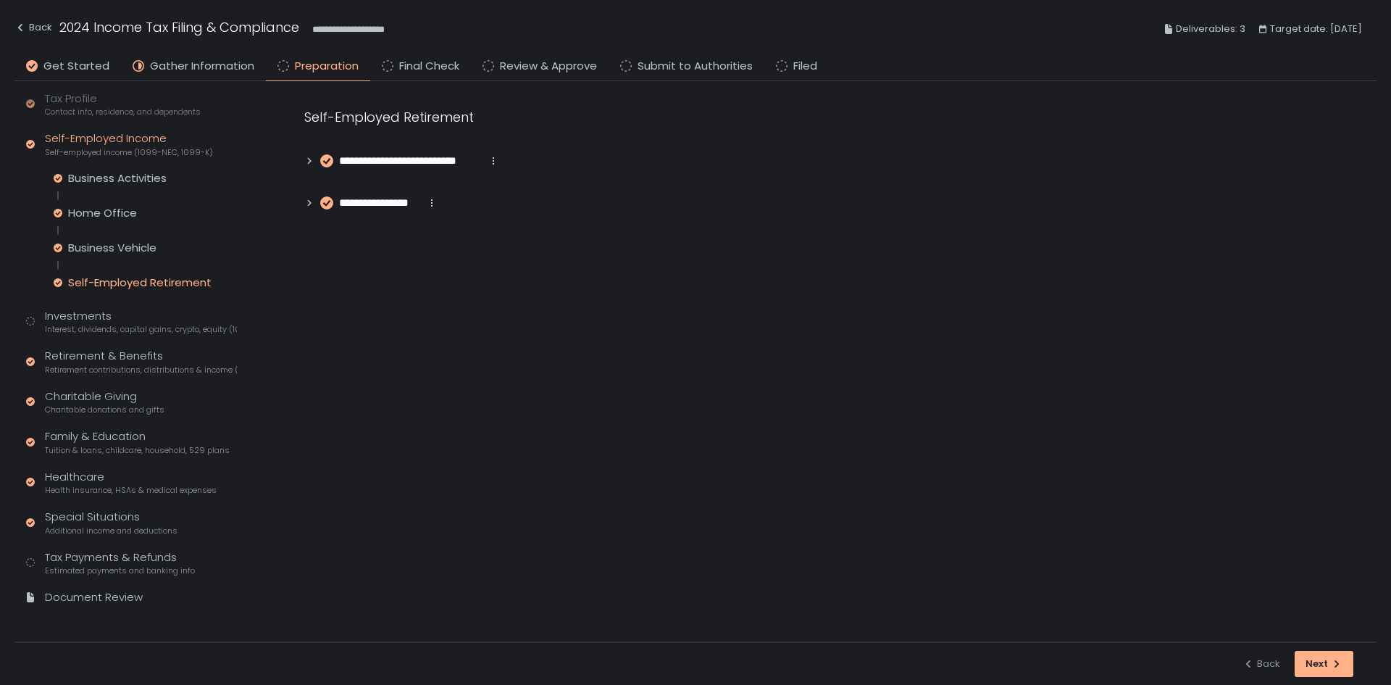
scroll to position [149, 0]
click at [99, 580] on div "Tax Profile Contact info, residence, and dependents Self-Employed Income Self-e…" at bounding box center [131, 349] width 211 height 528
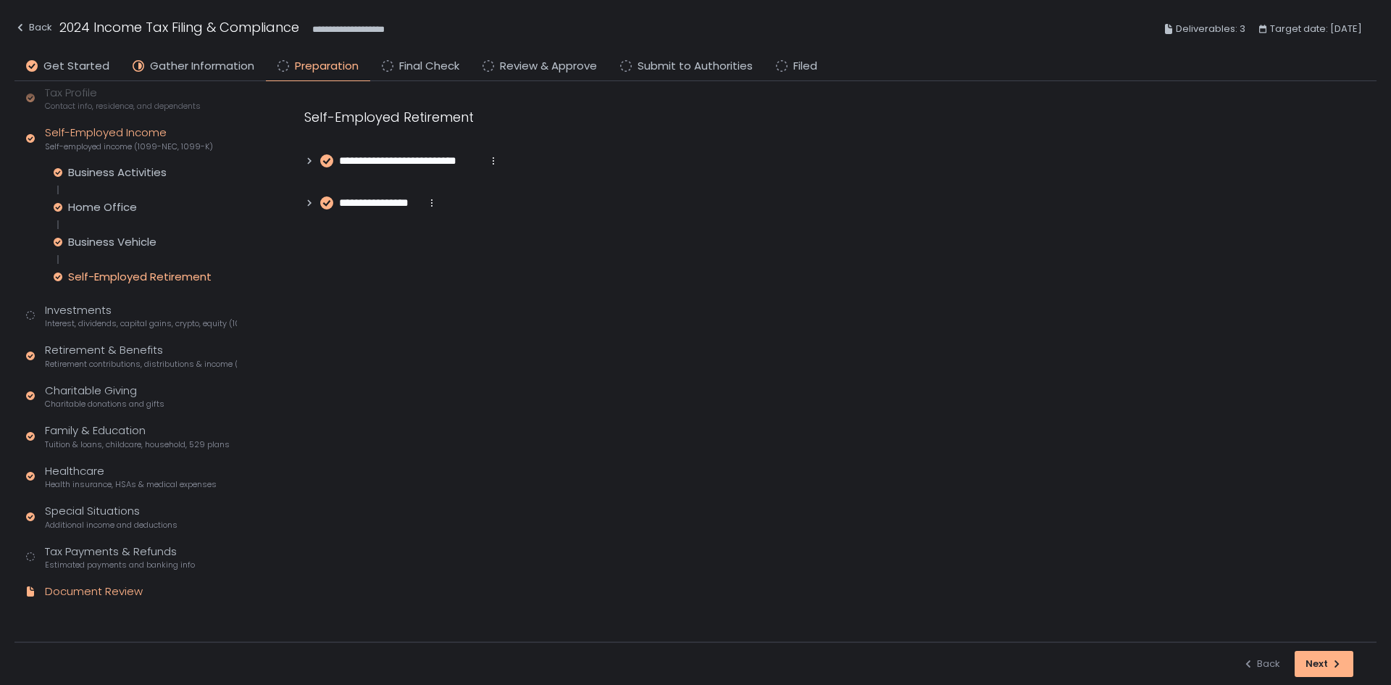
click at [99, 589] on div "Document Review" at bounding box center [94, 591] width 98 height 17
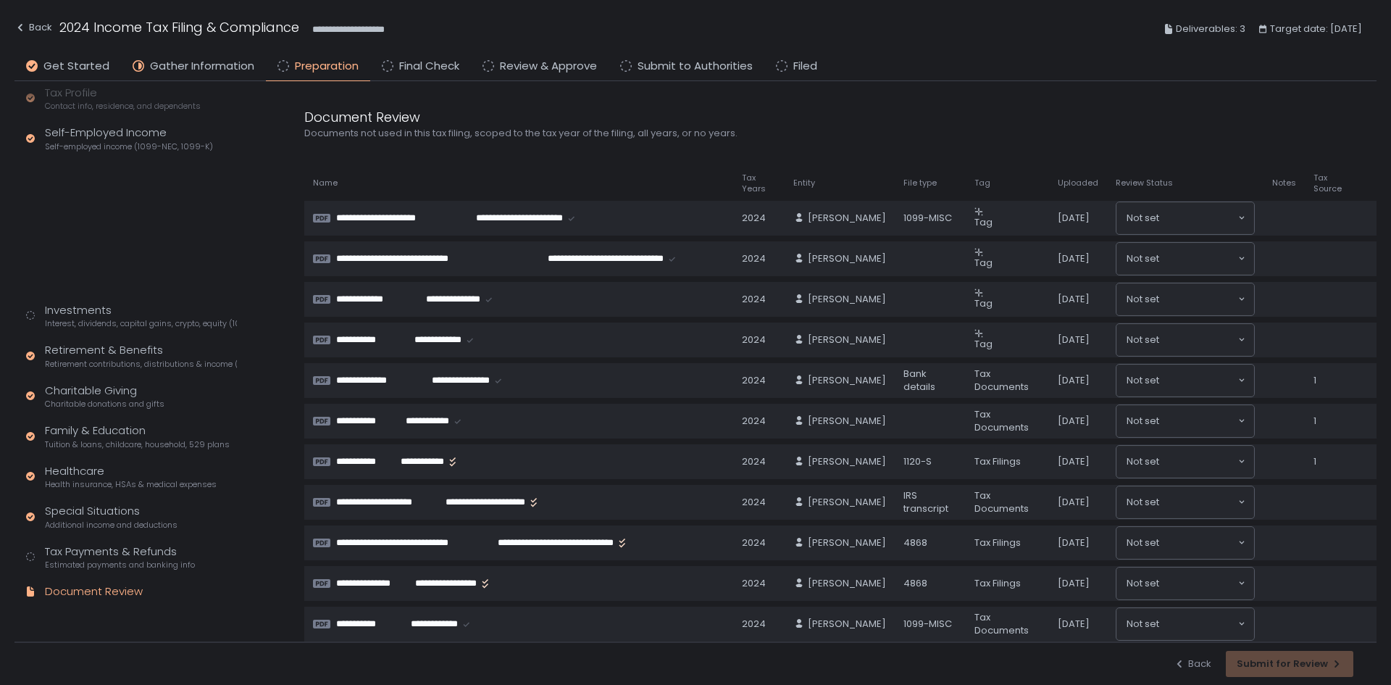
scroll to position [12, 0]
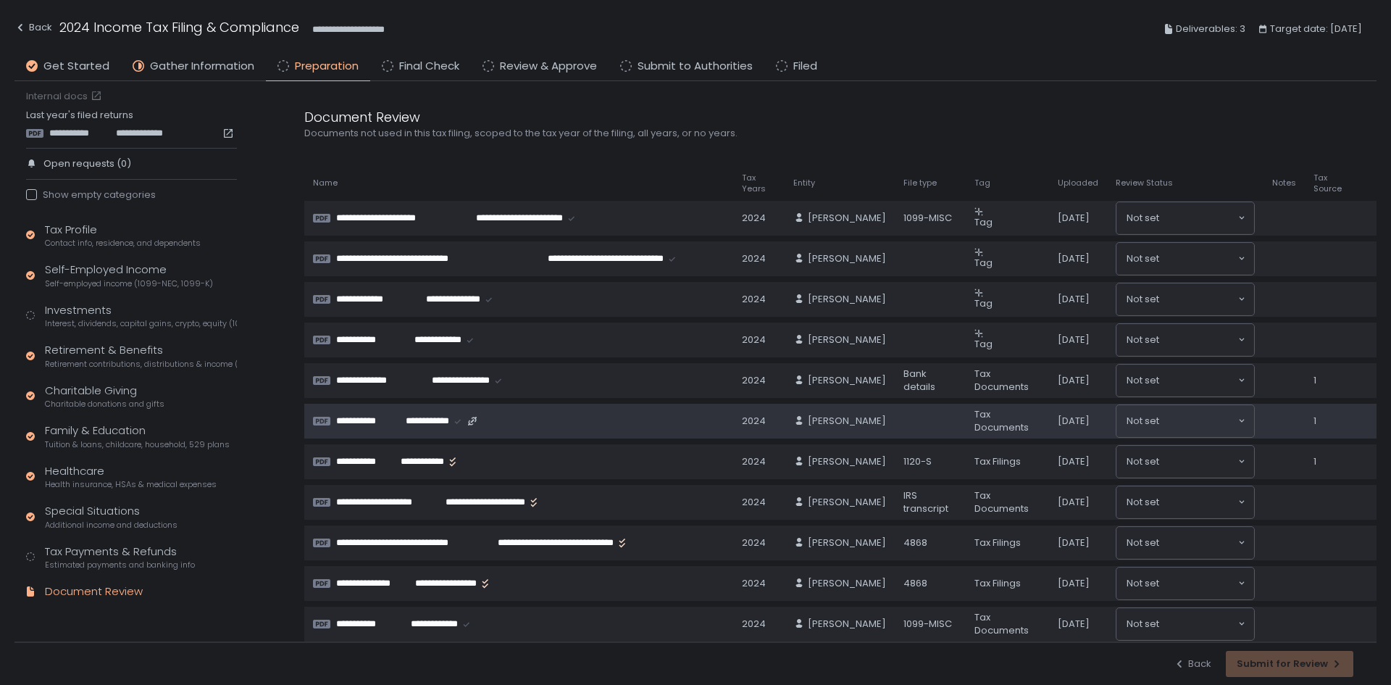
click at [380, 425] on span "**********" at bounding box center [367, 420] width 62 height 13
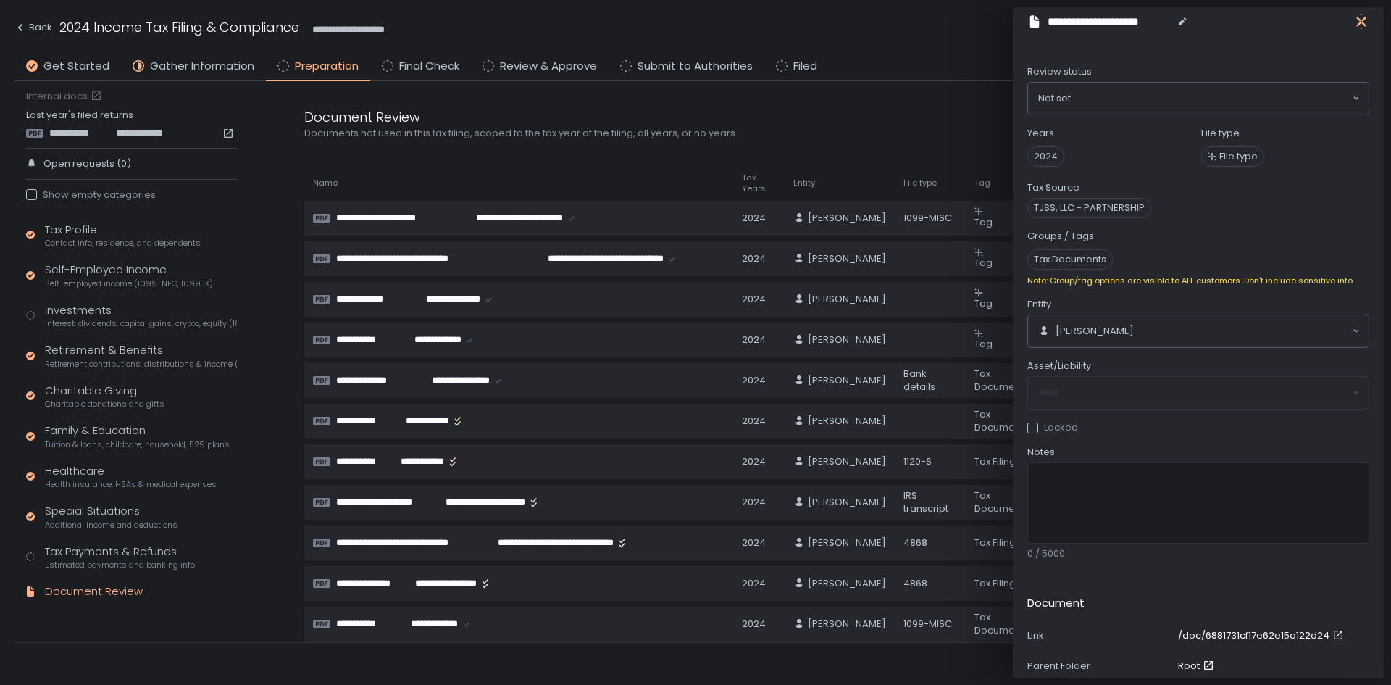
click at [1357, 21] on icon "button" at bounding box center [1361, 21] width 14 height 14
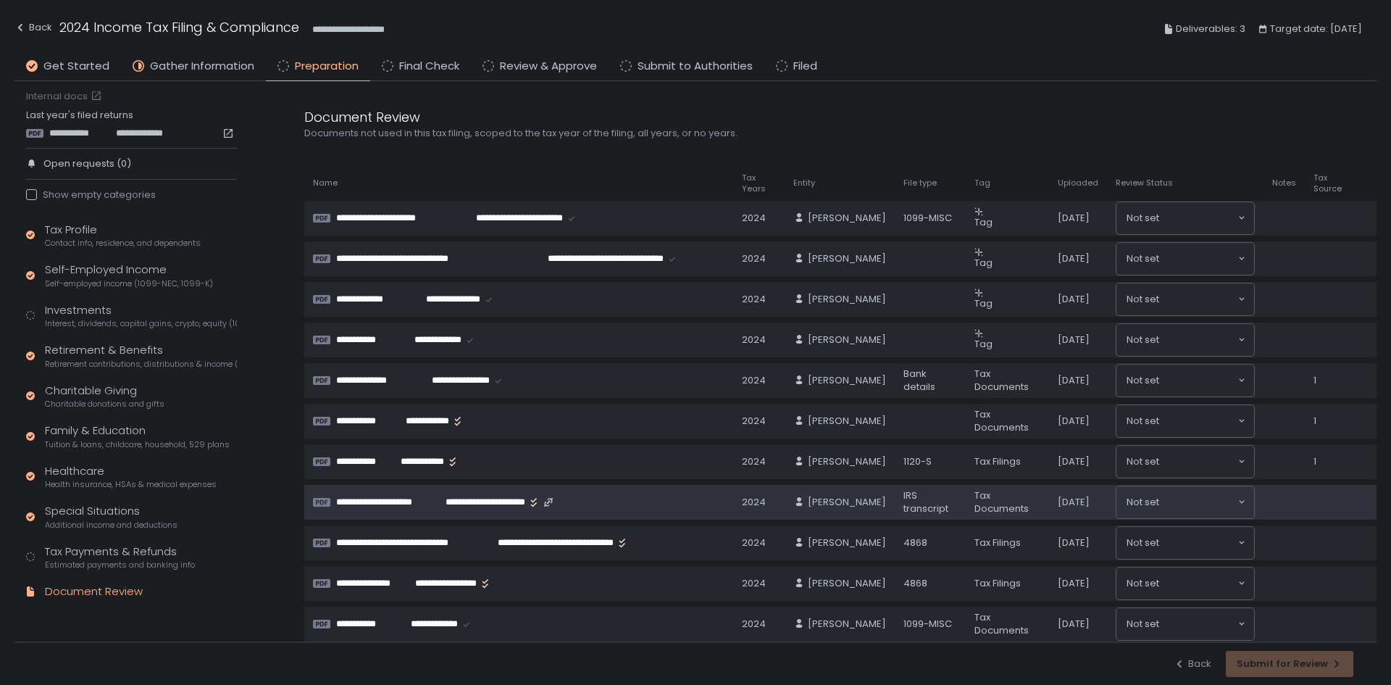
click at [427, 498] on span "**********" at bounding box center [386, 502] width 101 height 13
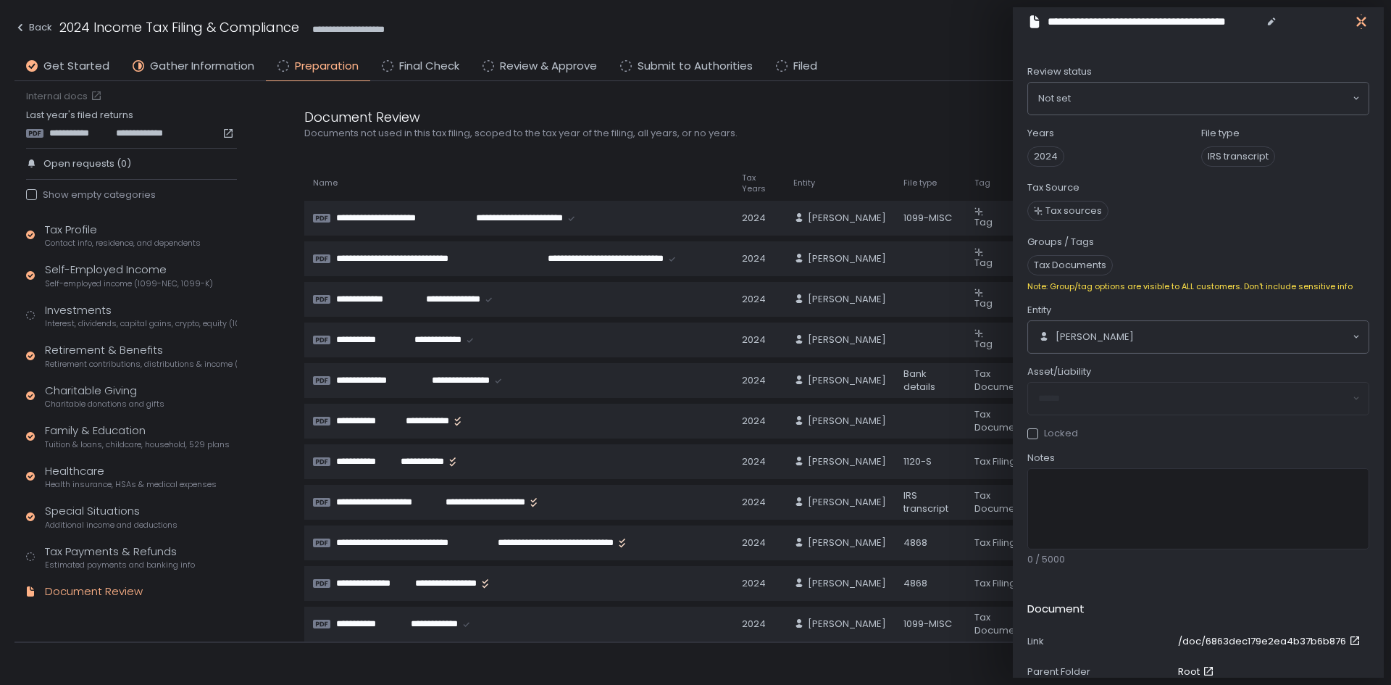
click at [1360, 16] on icon "button" at bounding box center [1361, 21] width 14 height 14
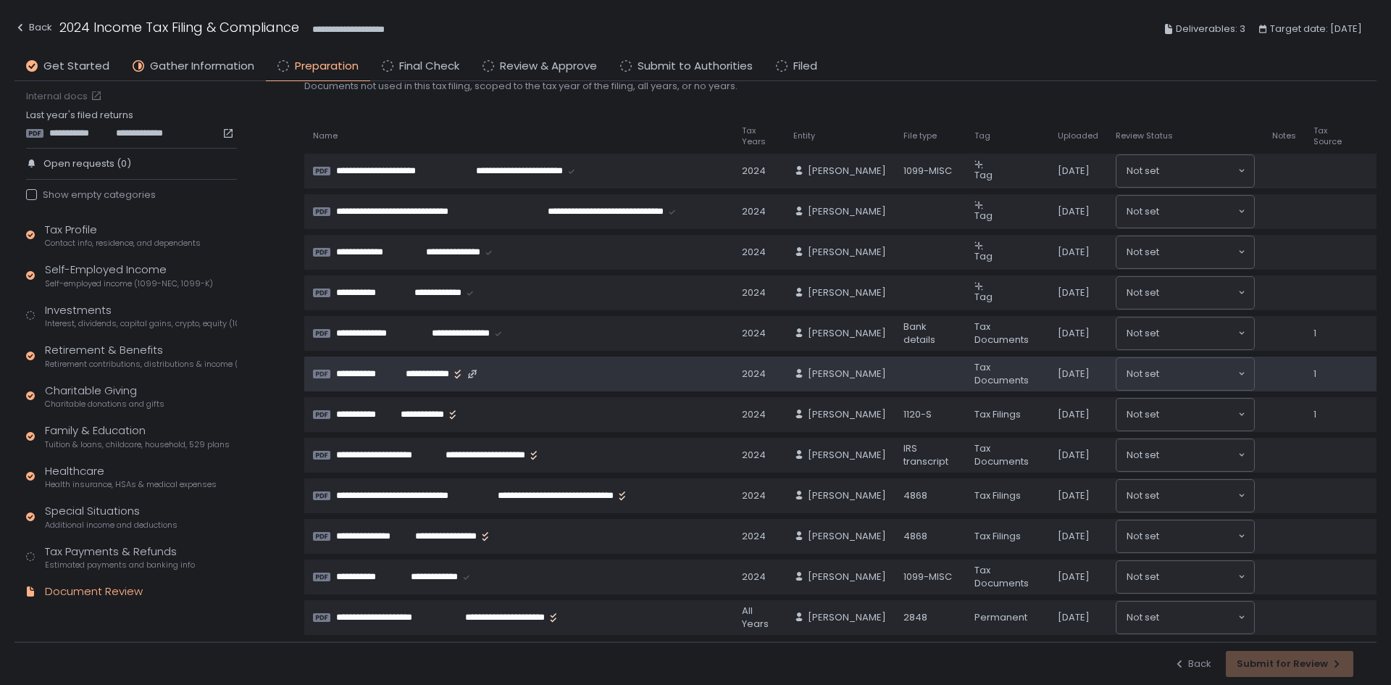
scroll to position [72, 0]
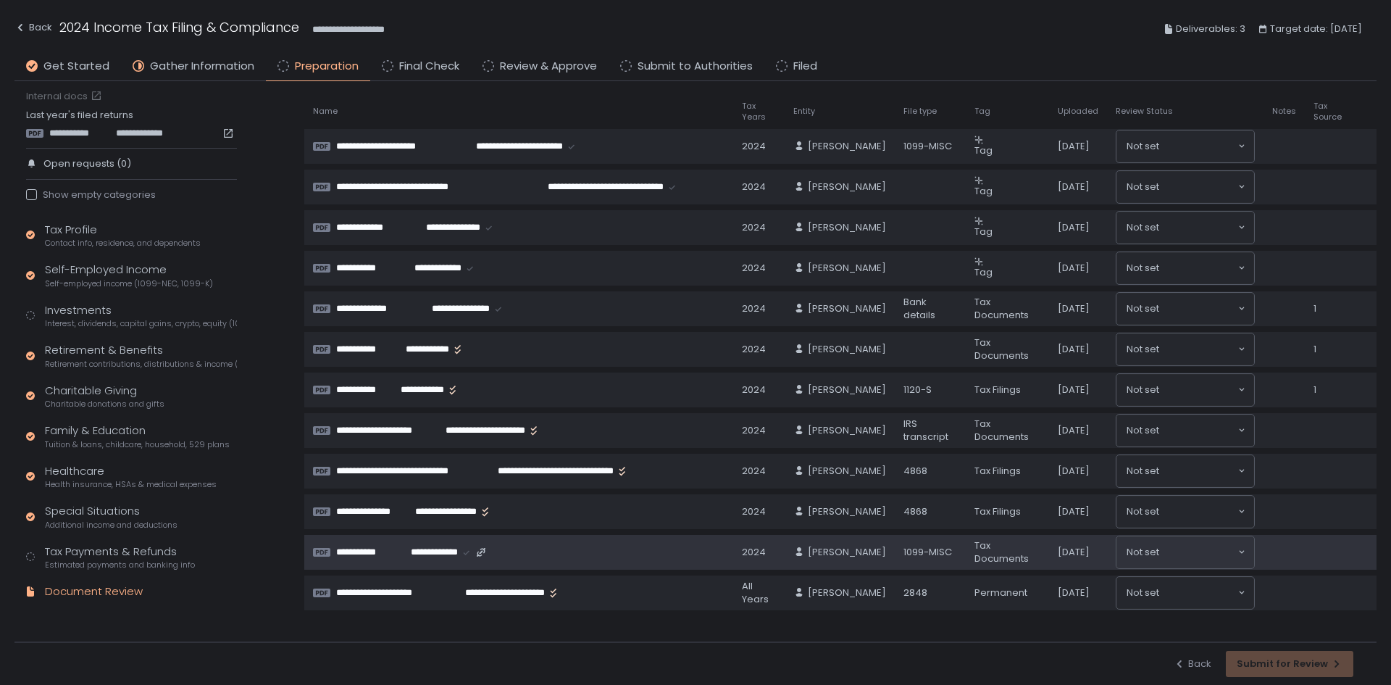
click at [402, 550] on span "**********" at bounding box center [428, 552] width 59 height 13
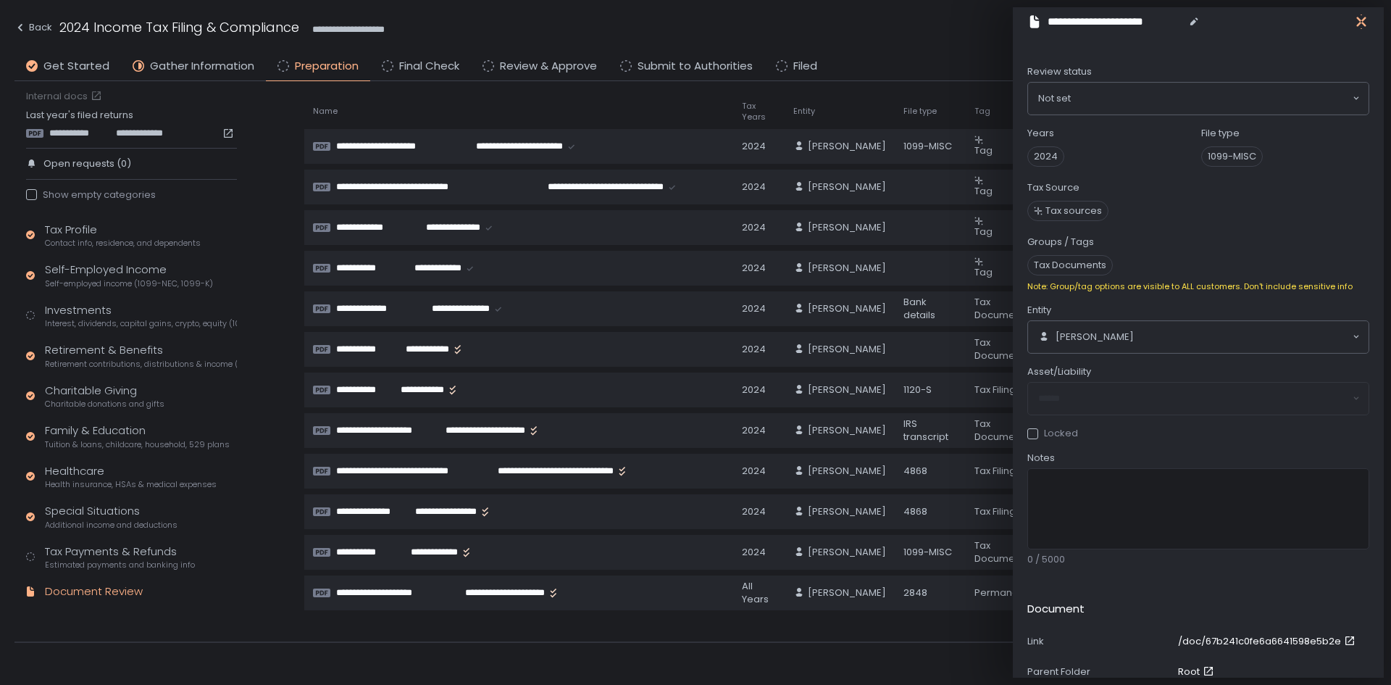
click at [1360, 23] on icon "button" at bounding box center [1361, 22] width 9 height 18
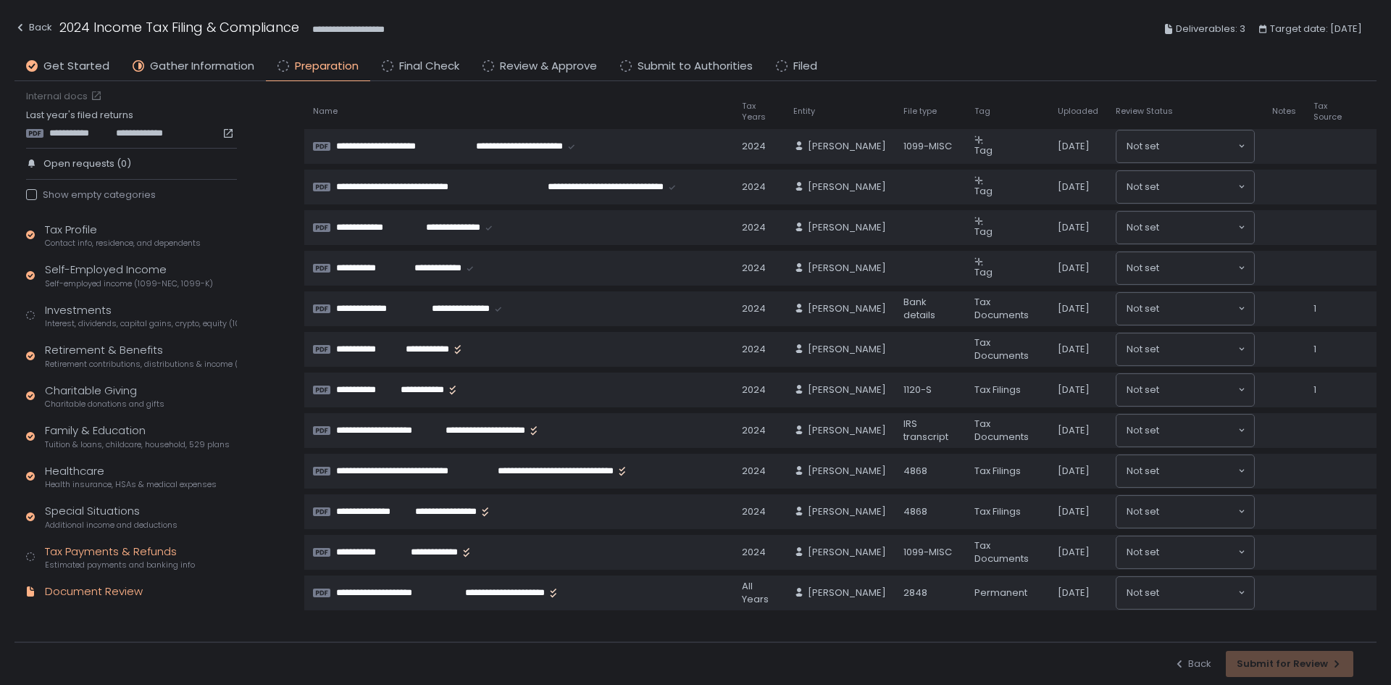
click at [96, 555] on div "Tax Payments & Refunds Estimated payments and banking info" at bounding box center [120, 557] width 150 height 28
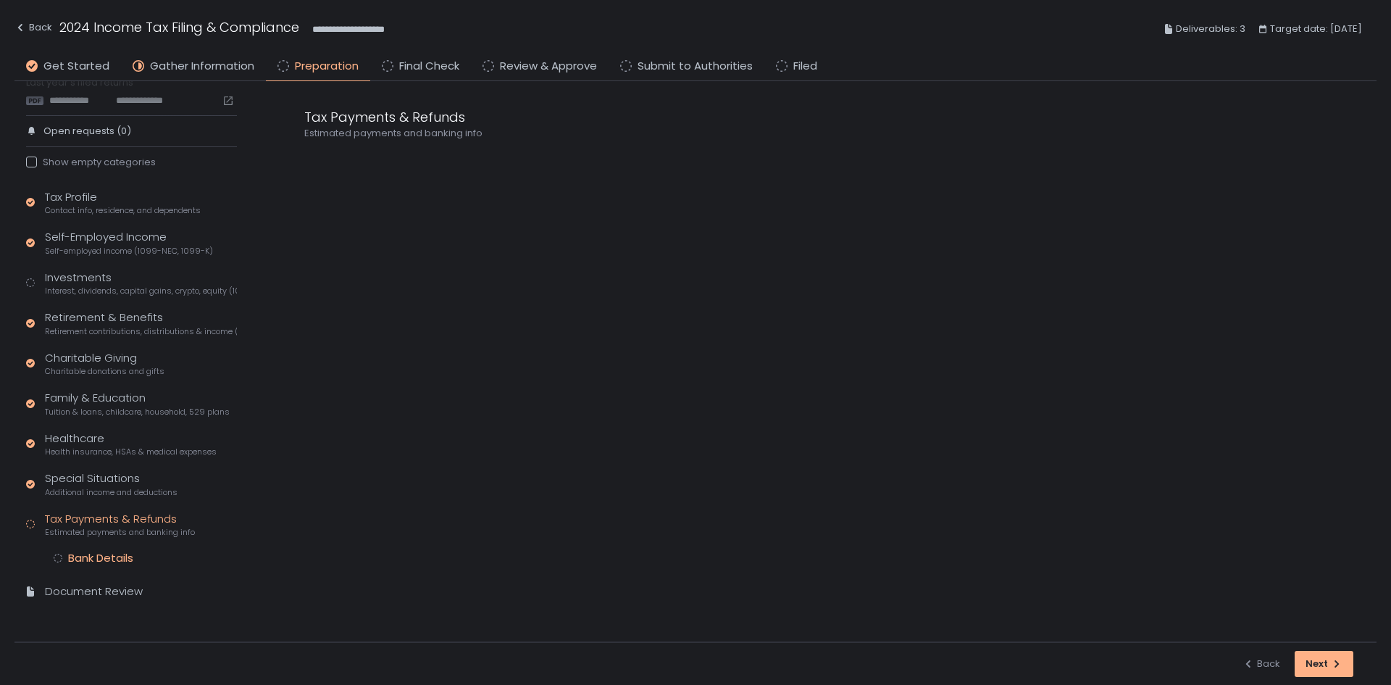
drag, startPoint x: 102, startPoint y: 546, endPoint x: 105, endPoint y: 554, distance: 7.8
click at [104, 553] on div "Tax Profile Contact info, residence, and dependents Self-Employed Income Self-e…" at bounding box center [131, 401] width 211 height 424
click at [105, 554] on div "Bank Details" at bounding box center [100, 558] width 65 height 14
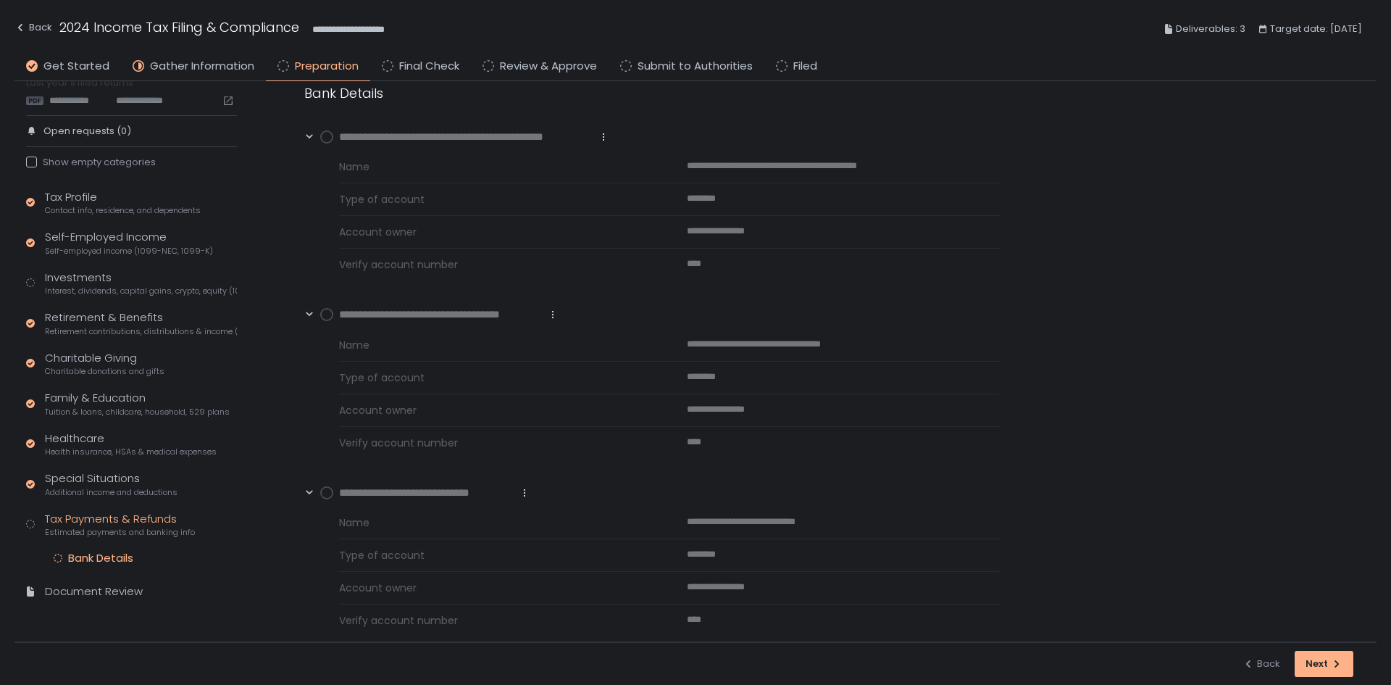
scroll to position [45, 0]
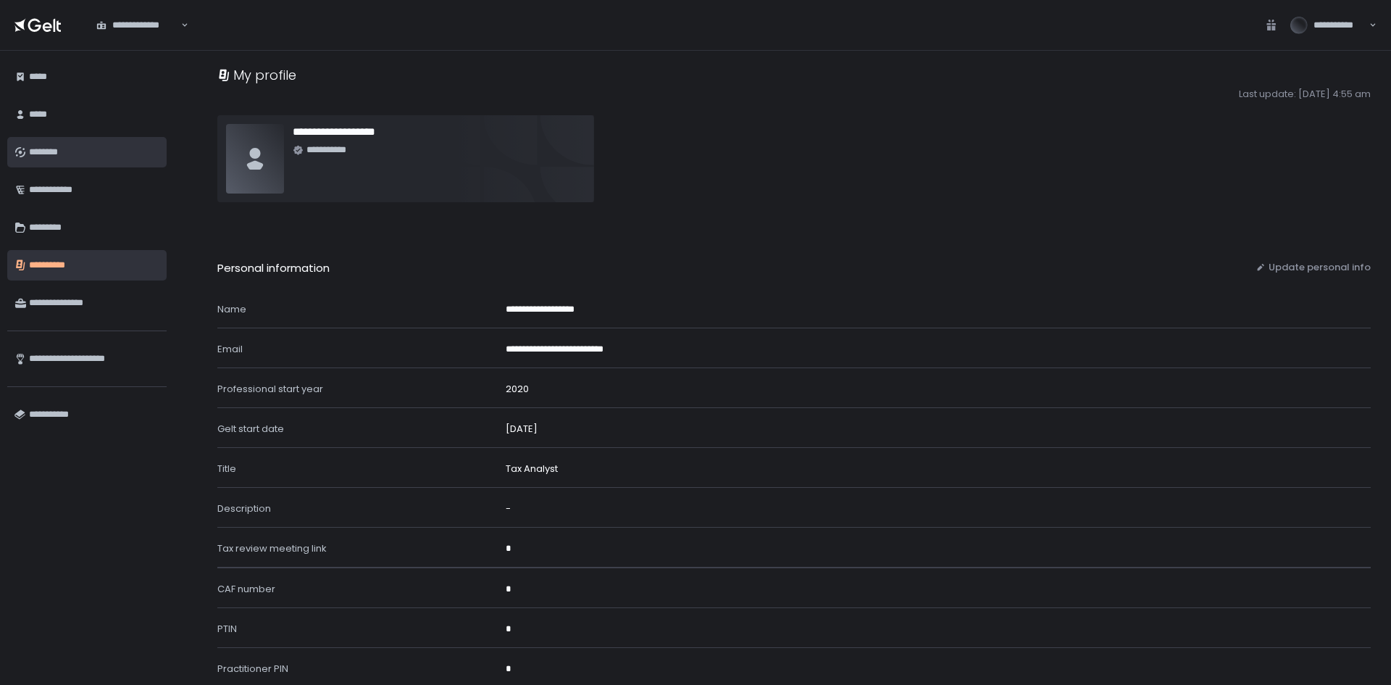
click at [54, 149] on div "********" at bounding box center [94, 152] width 130 height 25
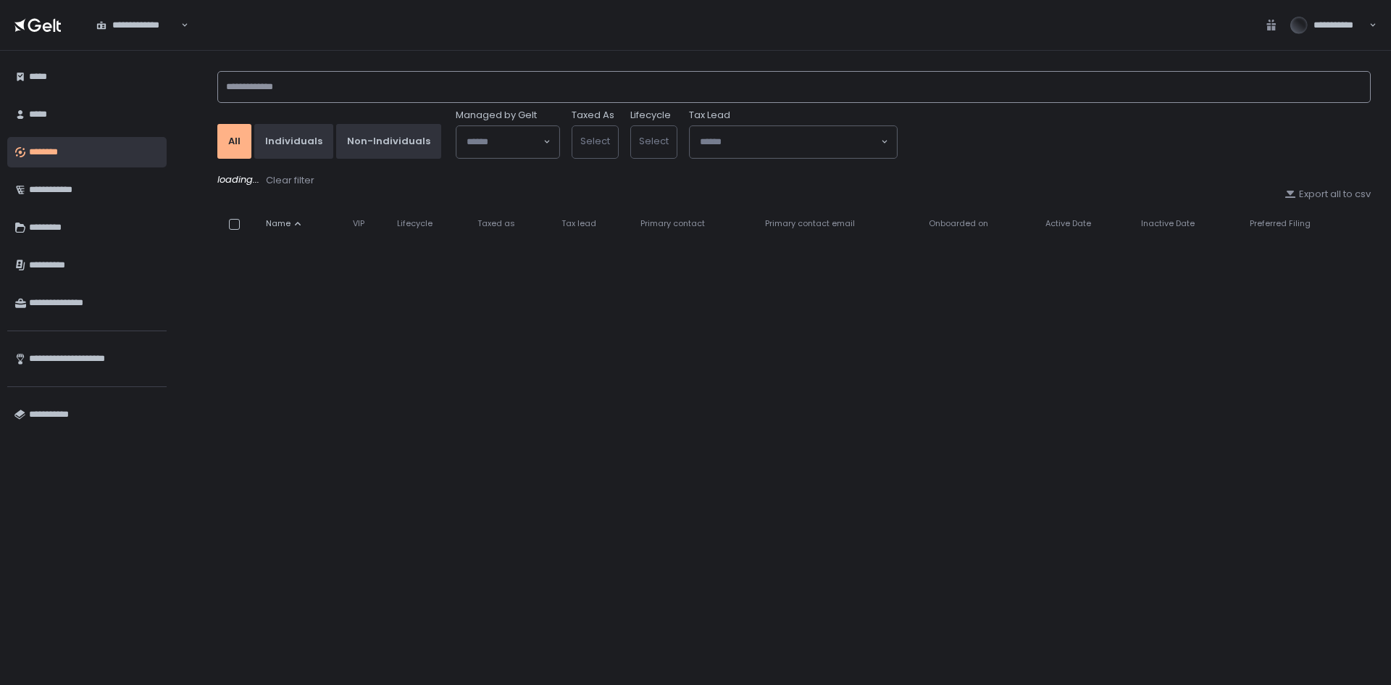
click at [310, 84] on input at bounding box center [794, 87] width 1154 height 32
type input "****"
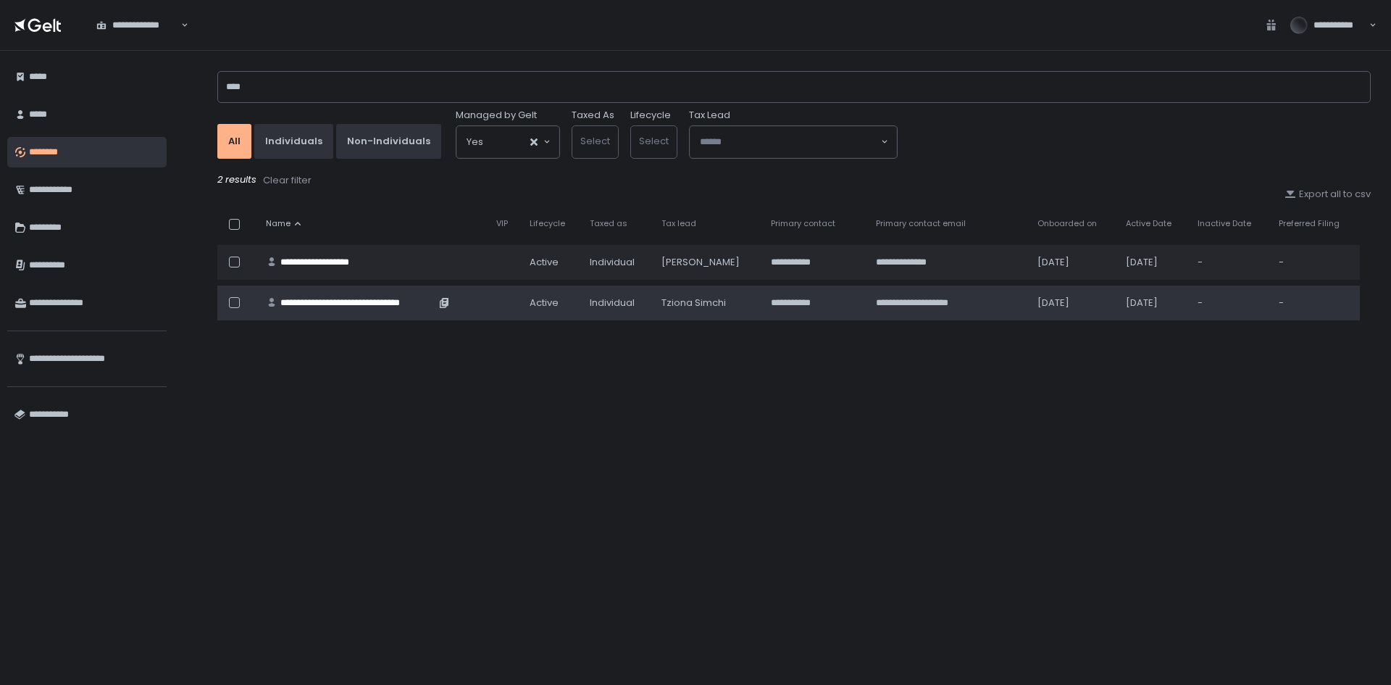
click at [380, 296] on div "**********" at bounding box center [357, 302] width 155 height 13
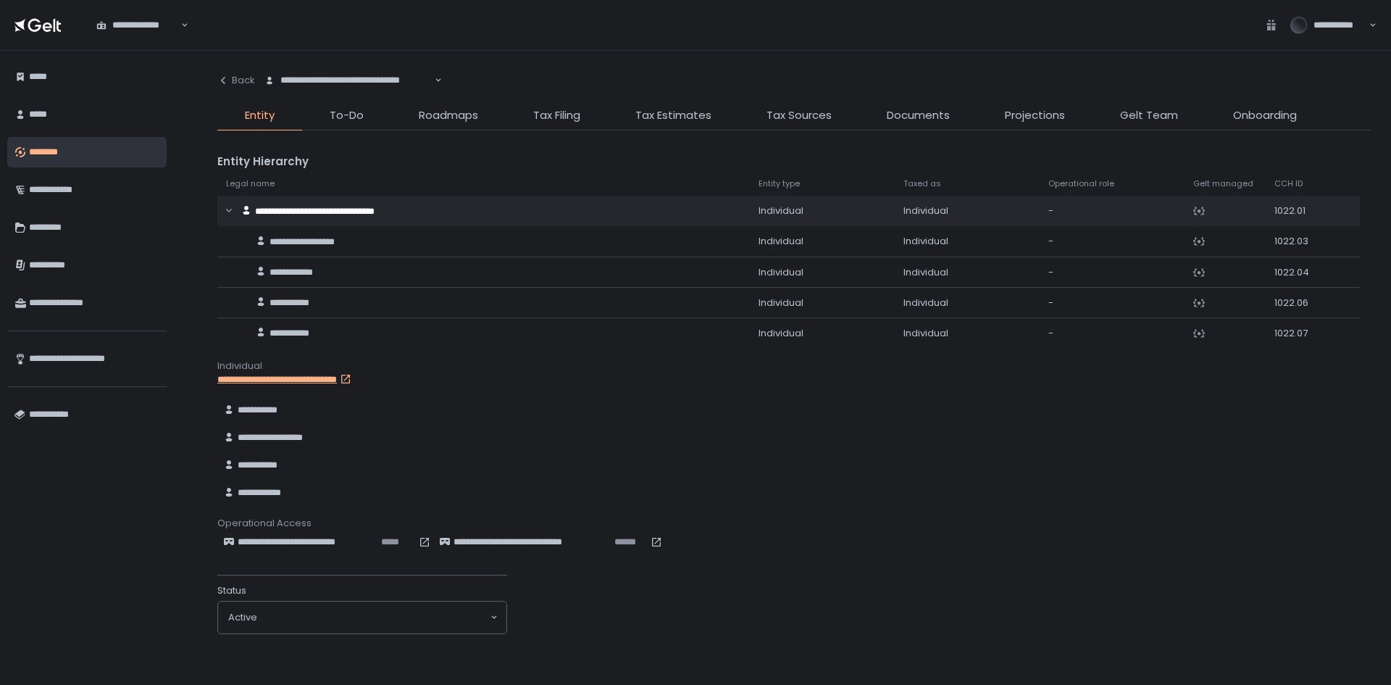
click at [564, 117] on span "Tax Filing" at bounding box center [556, 115] width 47 height 17
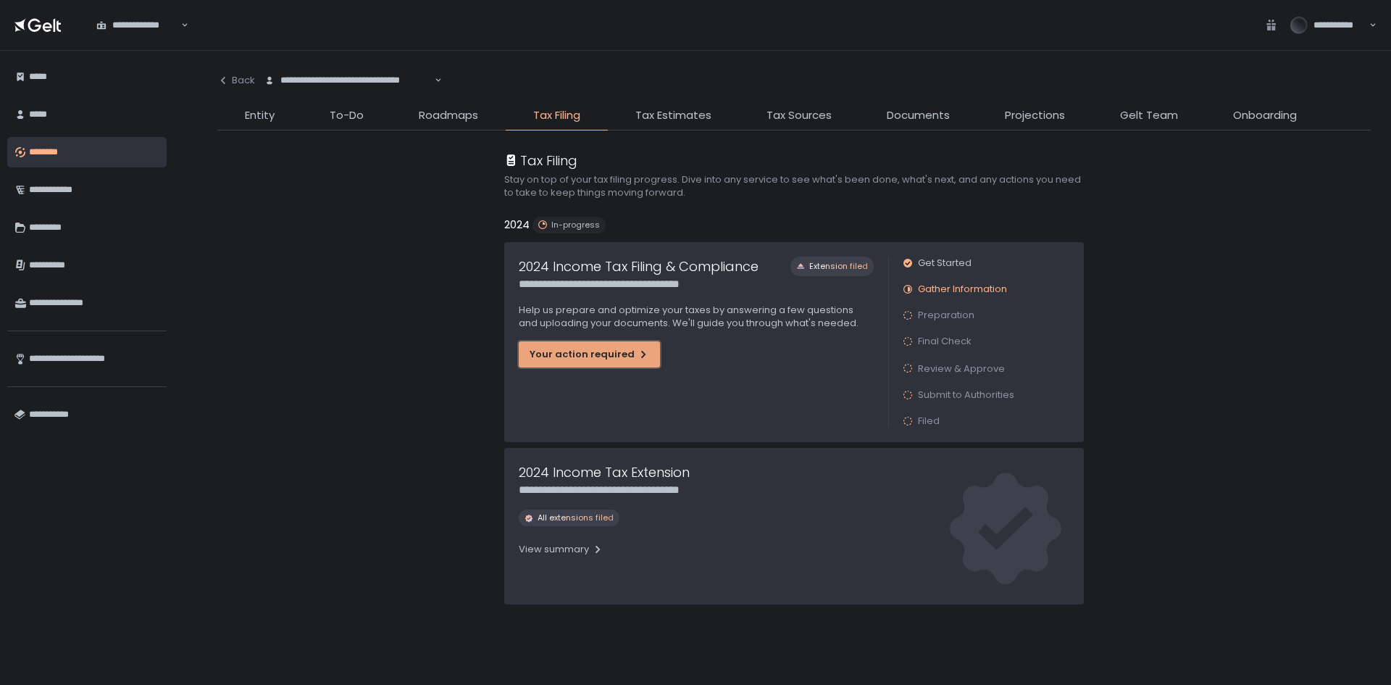
click at [570, 355] on div "Your action required" at bounding box center [590, 354] width 120 height 13
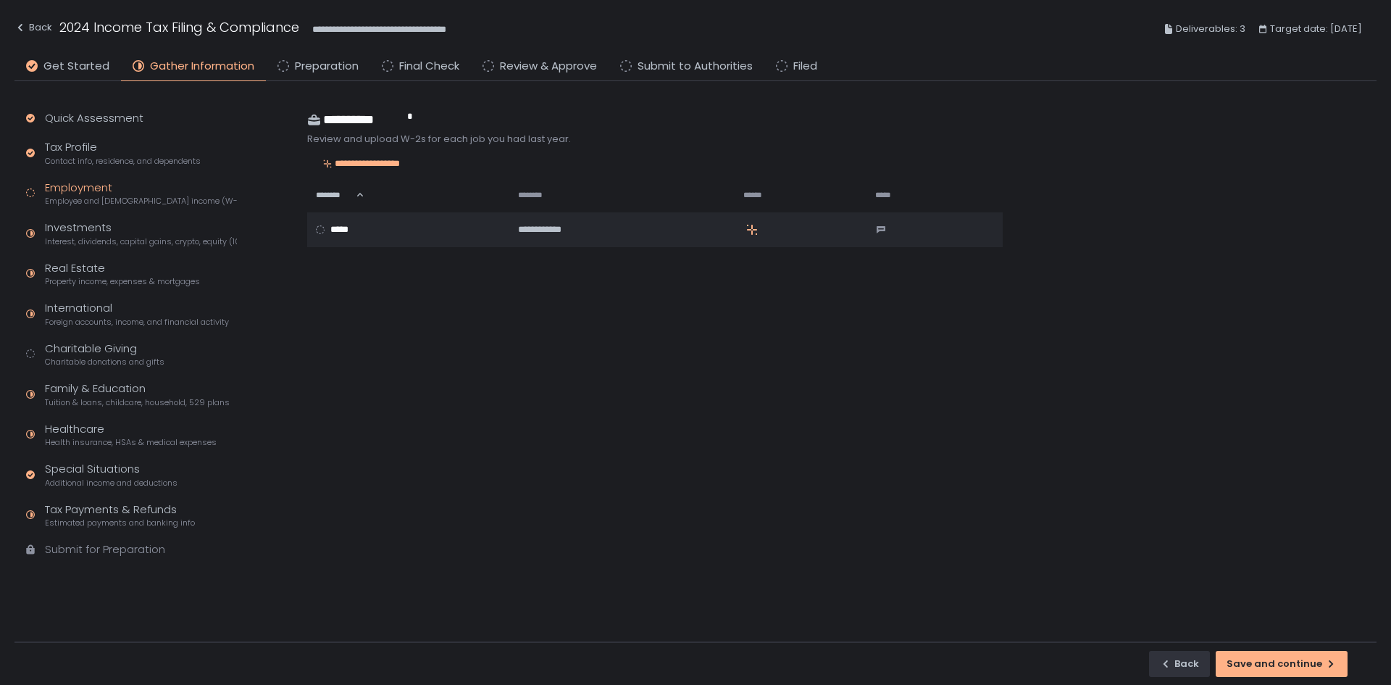
click at [288, 59] on li "Preparation" at bounding box center [318, 69] width 104 height 23
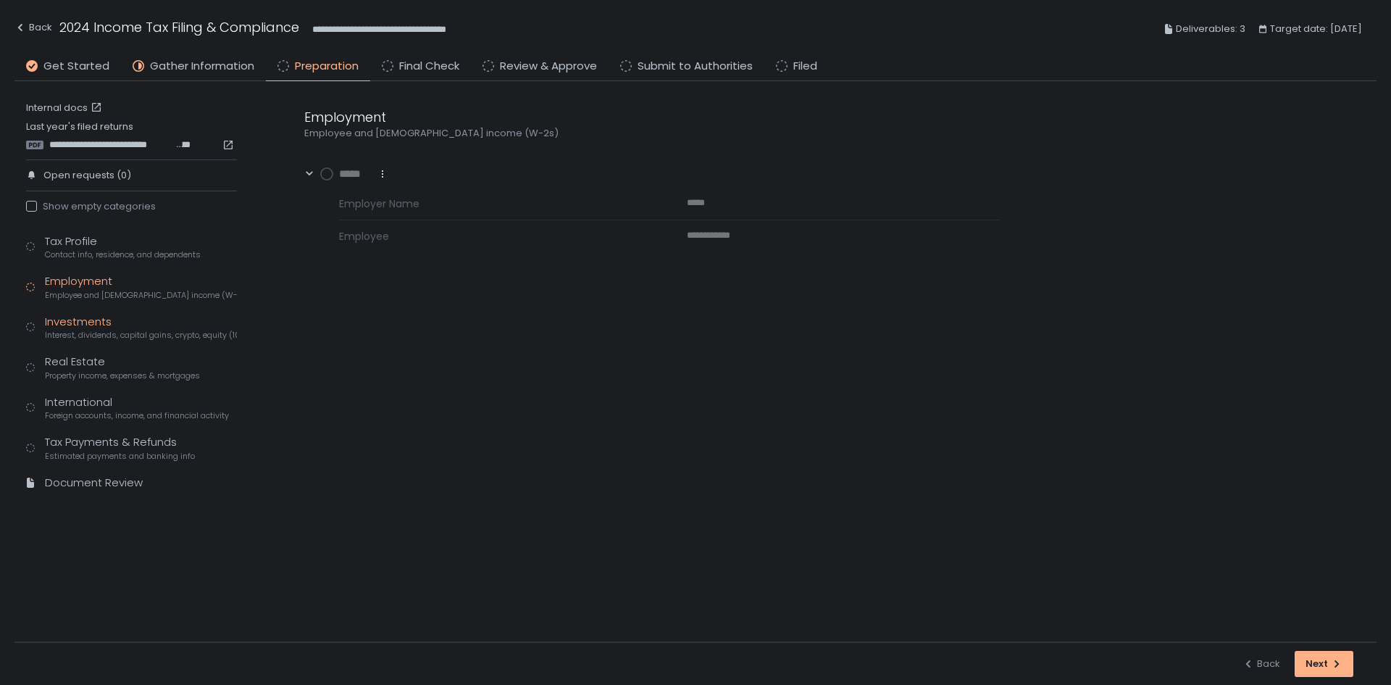
click at [95, 328] on div "Investments Interest, dividends, capital gains, crypto, equity (1099s, K-1s)" at bounding box center [141, 328] width 192 height 28
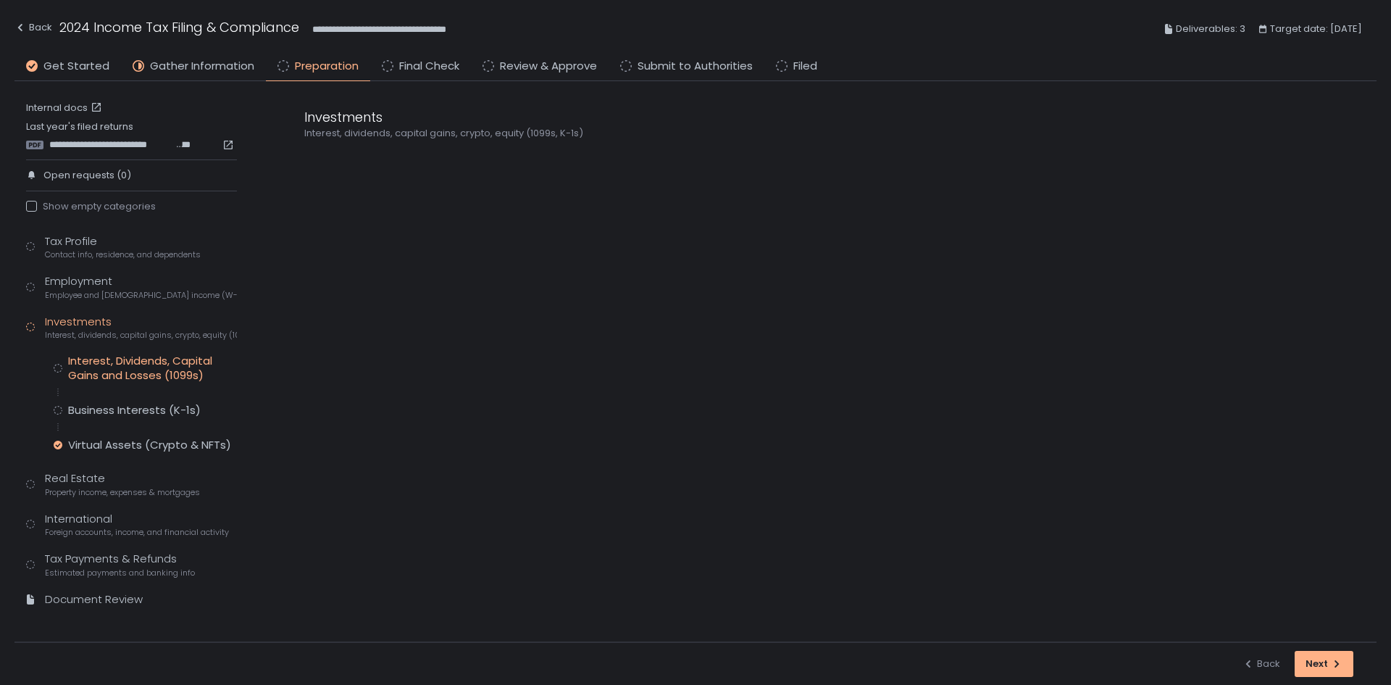
click at [103, 361] on div "Interest, Dividends, Capital Gains and Losses (1099s)" at bounding box center [152, 368] width 169 height 29
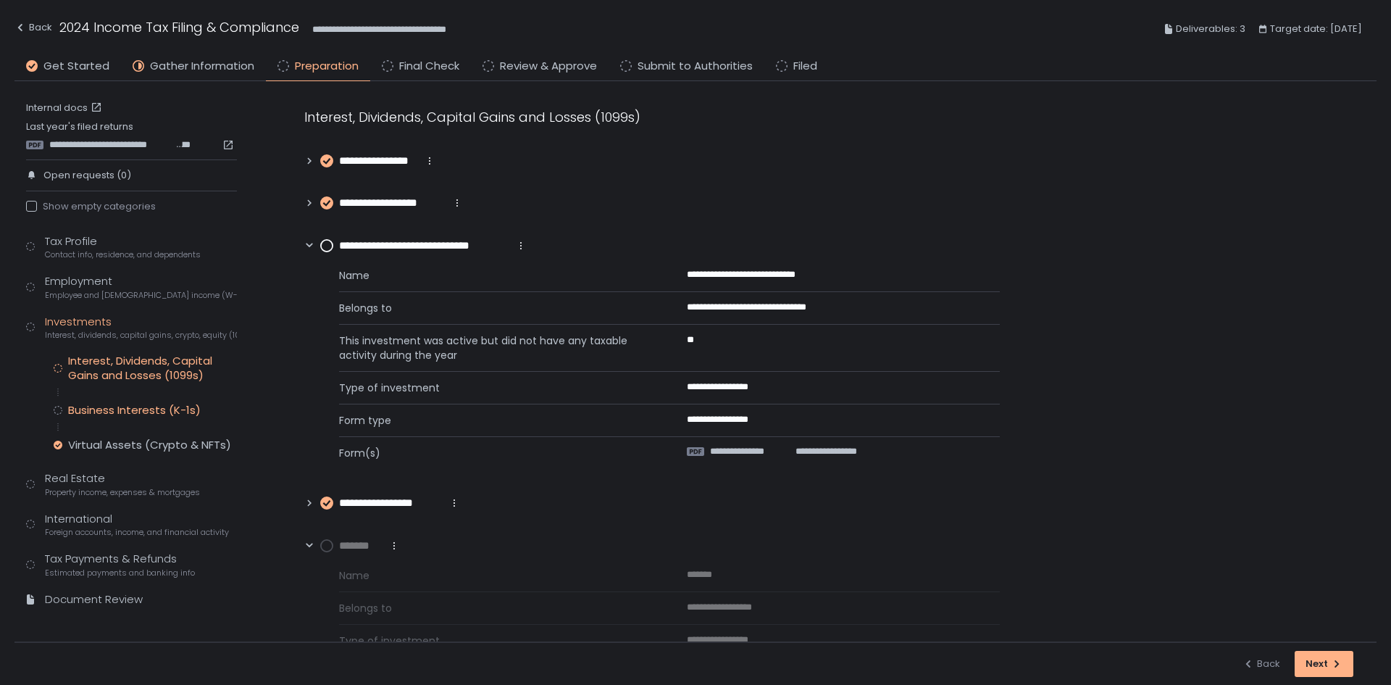
click at [109, 408] on div "Business Interests (K-1s)" at bounding box center [134, 410] width 133 height 14
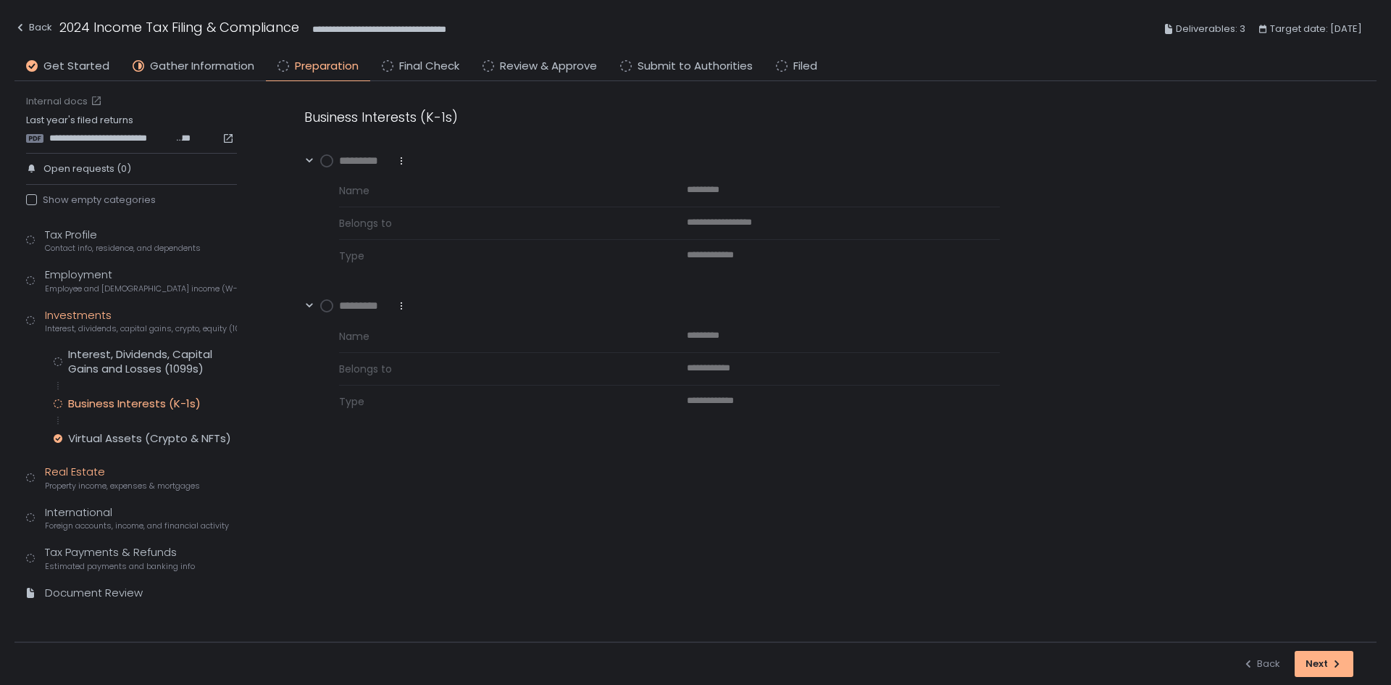
scroll to position [8, 0]
click at [120, 473] on div "Real Estate Property income, expenses & mortgages" at bounding box center [122, 476] width 155 height 28
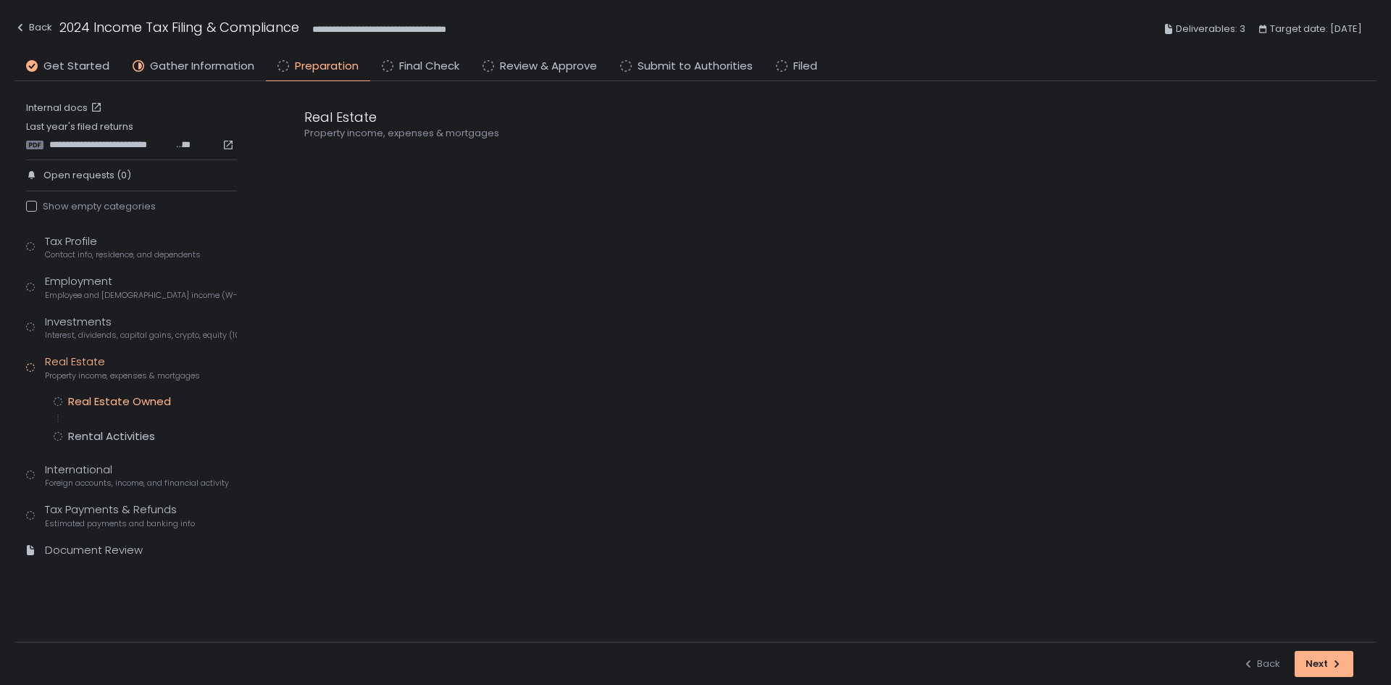
click at [127, 399] on div "Real Estate Owned" at bounding box center [119, 401] width 103 height 14
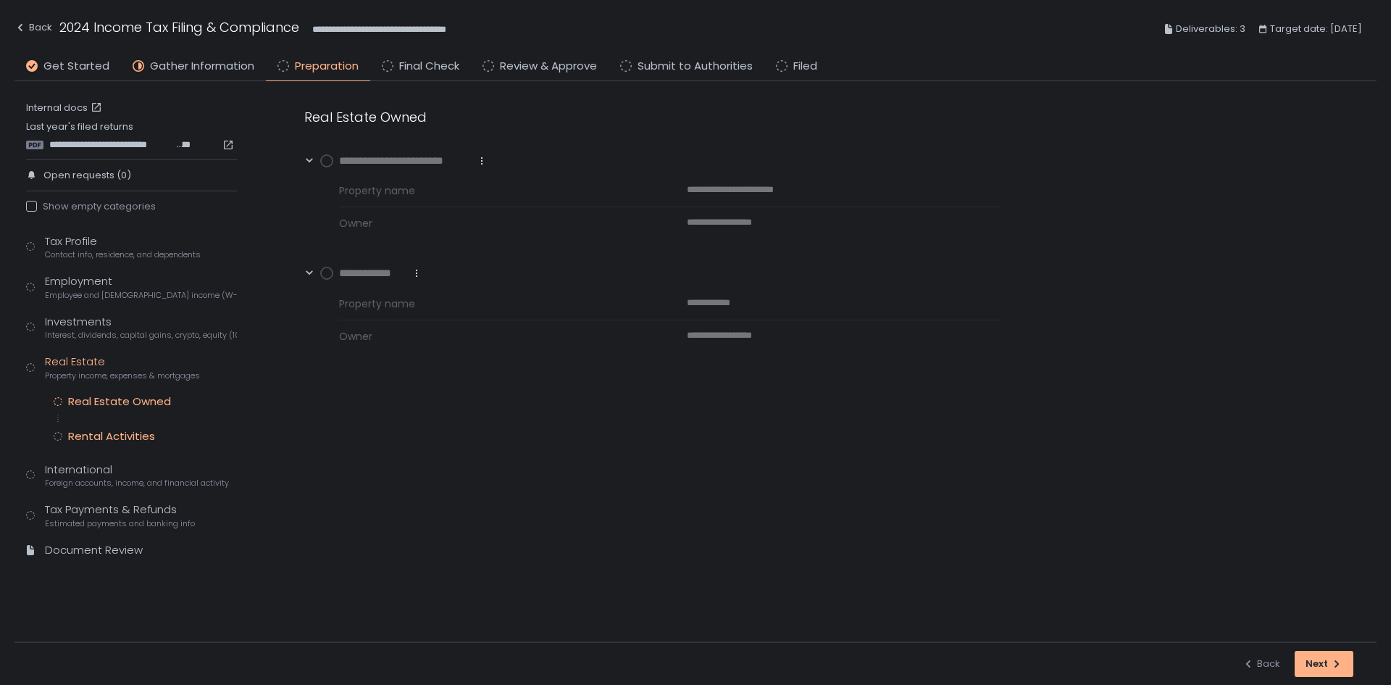
click at [107, 441] on div "Rental Activities" at bounding box center [111, 436] width 87 height 14
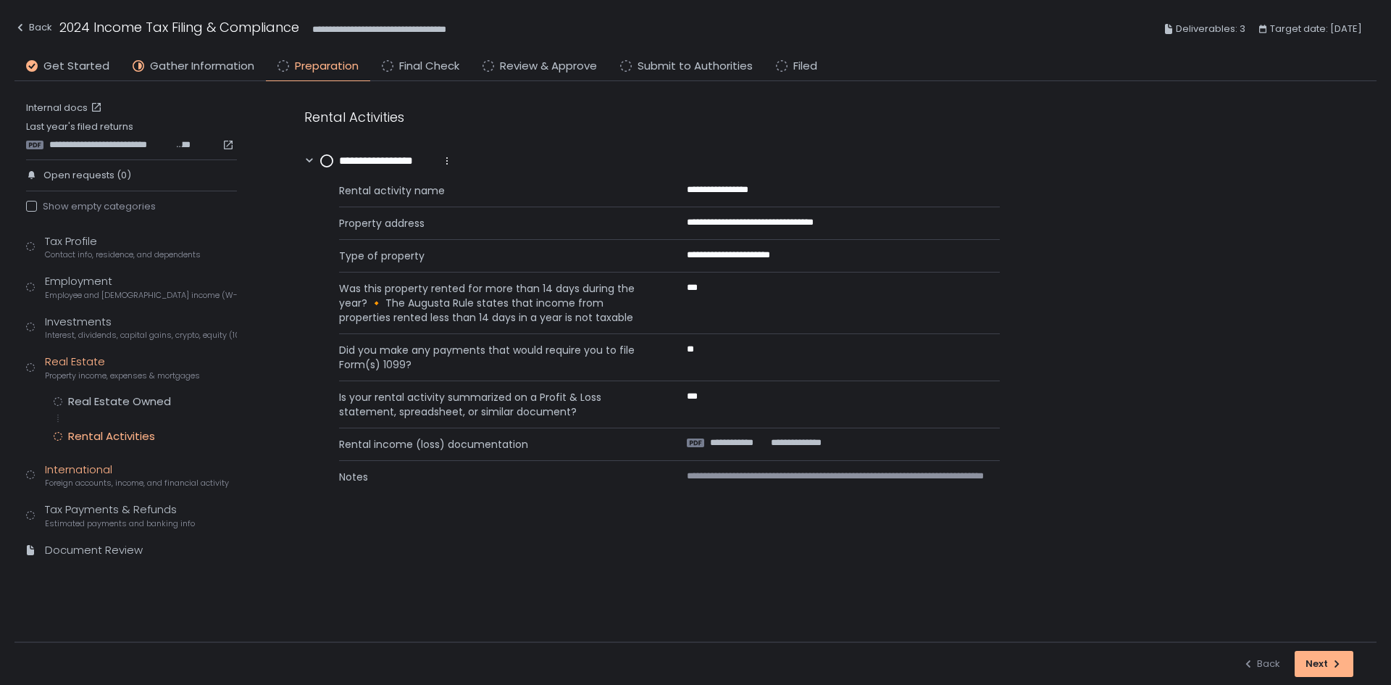
click at [99, 471] on div "International Foreign accounts, income, and financial activity" at bounding box center [137, 476] width 184 height 28
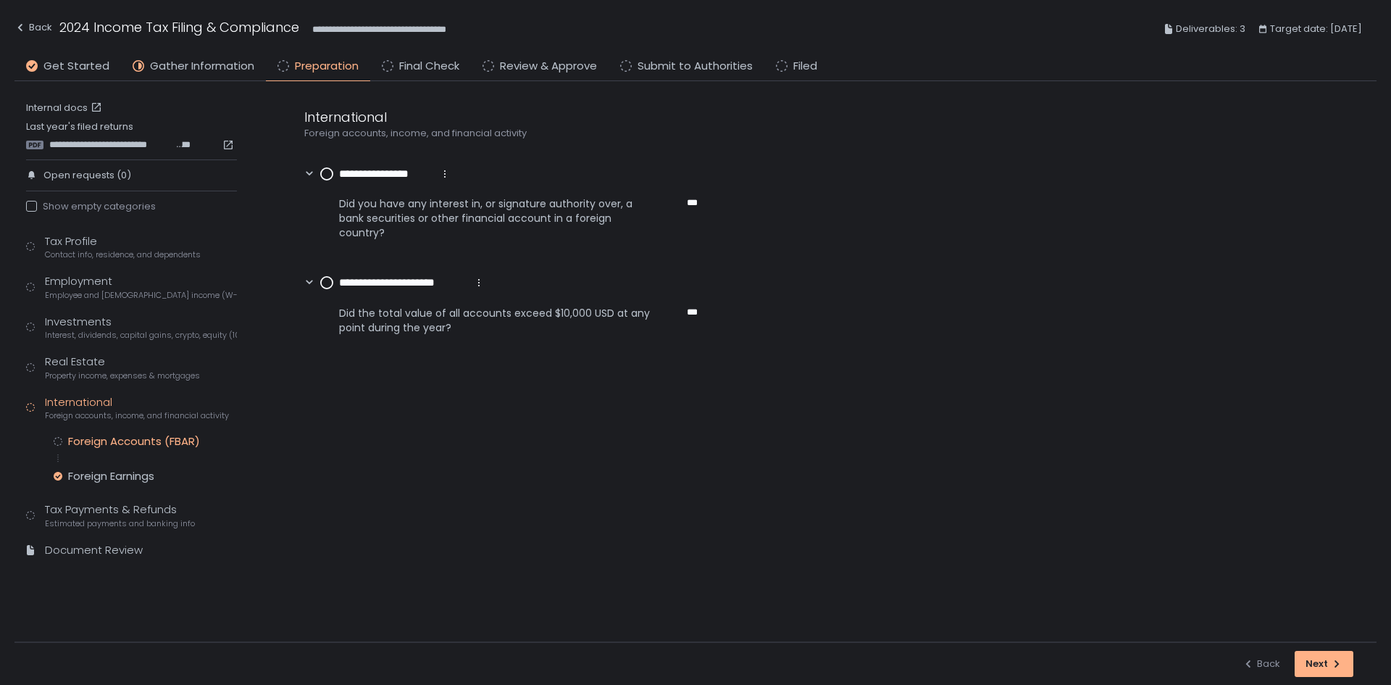
click at [115, 437] on div "Foreign Accounts (FBAR)" at bounding box center [134, 441] width 132 height 14
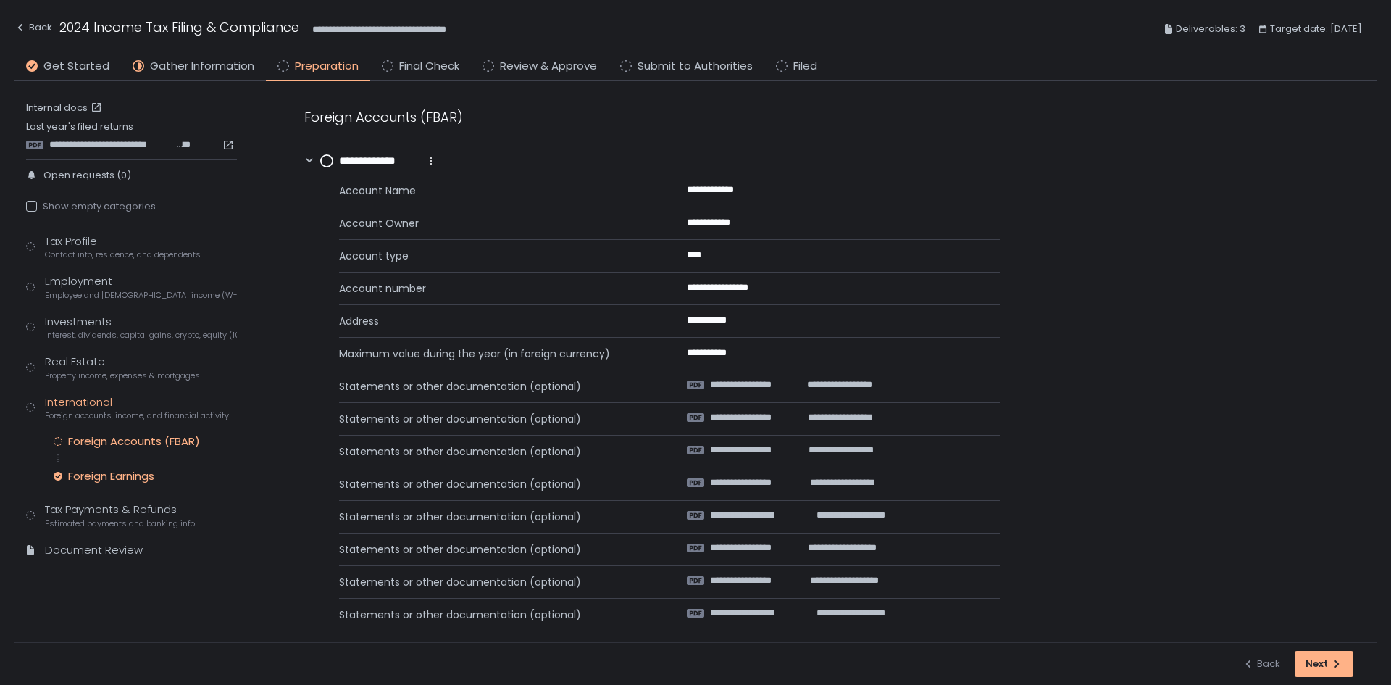
click at [114, 478] on div "Foreign Earnings" at bounding box center [111, 476] width 86 height 14
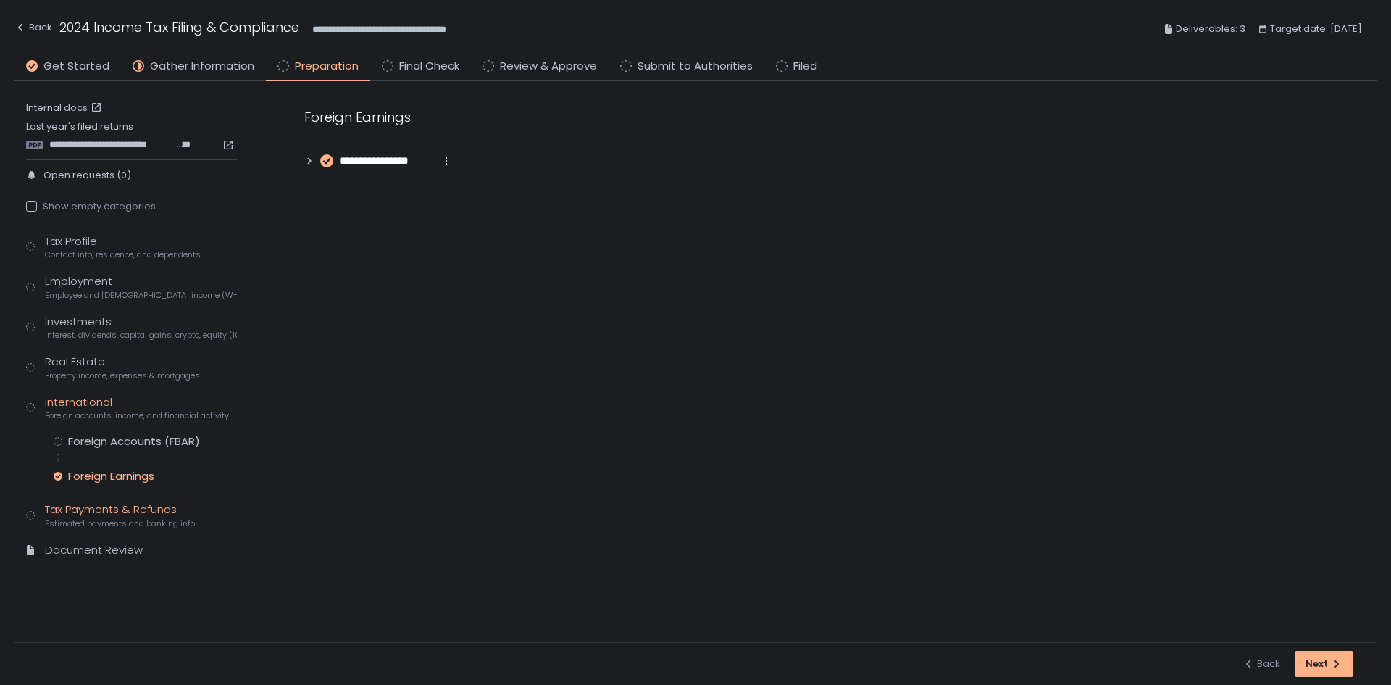
click at [133, 523] on span "Estimated payments and banking info" at bounding box center [120, 523] width 150 height 11
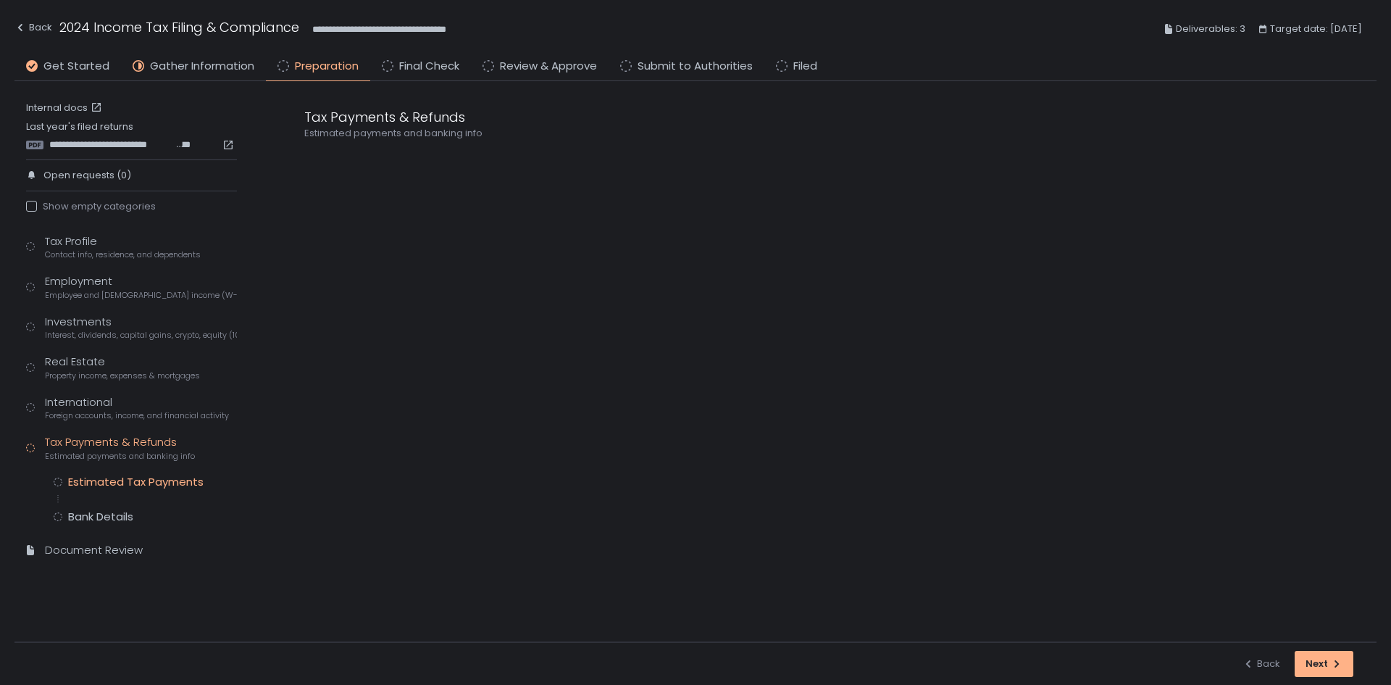
click at [132, 475] on div "Estimated Tax Payments" at bounding box center [136, 482] width 136 height 14
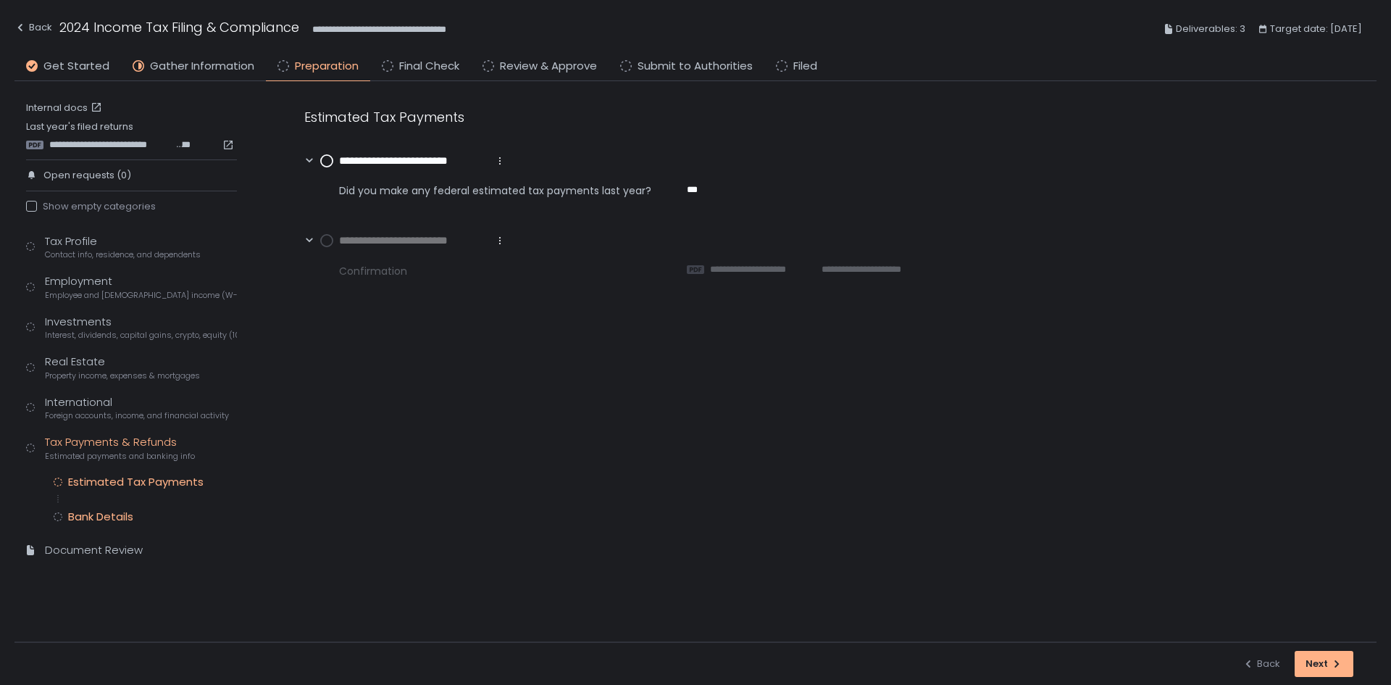
click at [120, 516] on div "Bank Details" at bounding box center [100, 516] width 65 height 14
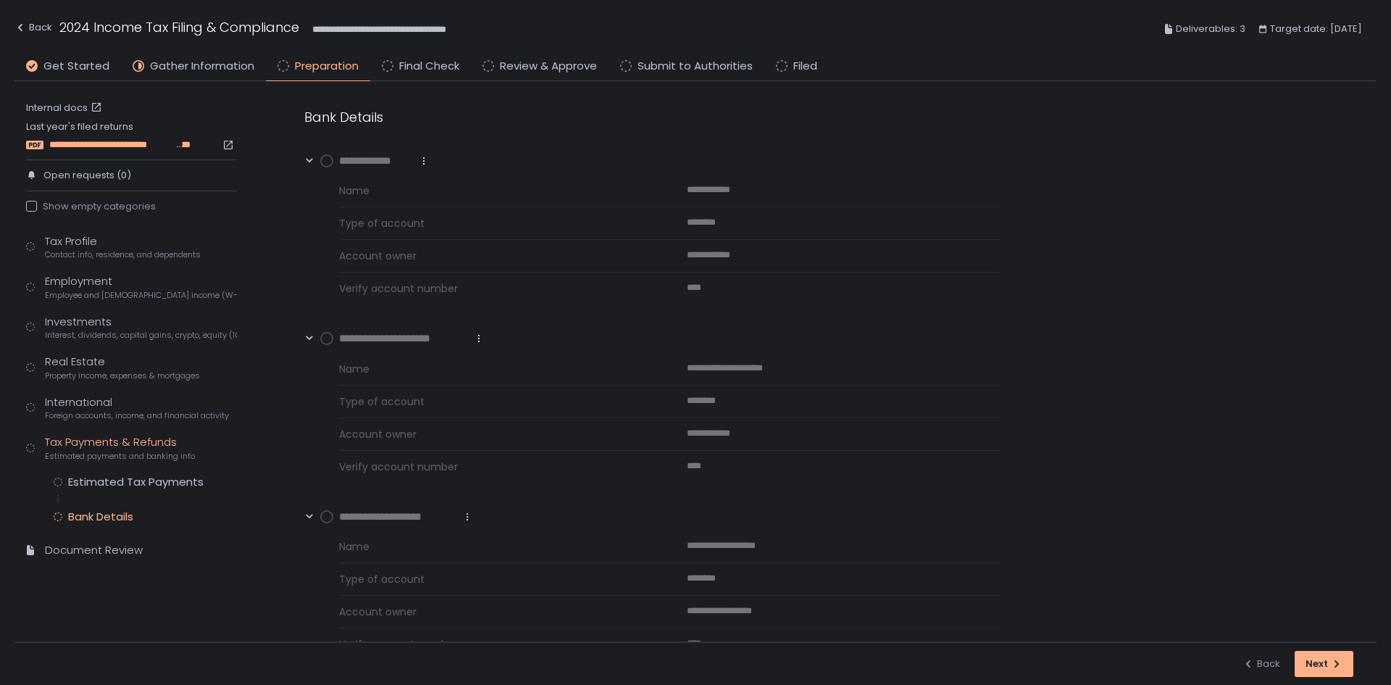
click at [109, 144] on span "**********" at bounding box center [112, 144] width 127 height 13
click at [98, 287] on div "Employment Employee and self-employed income (W-2s)" at bounding box center [141, 287] width 192 height 28
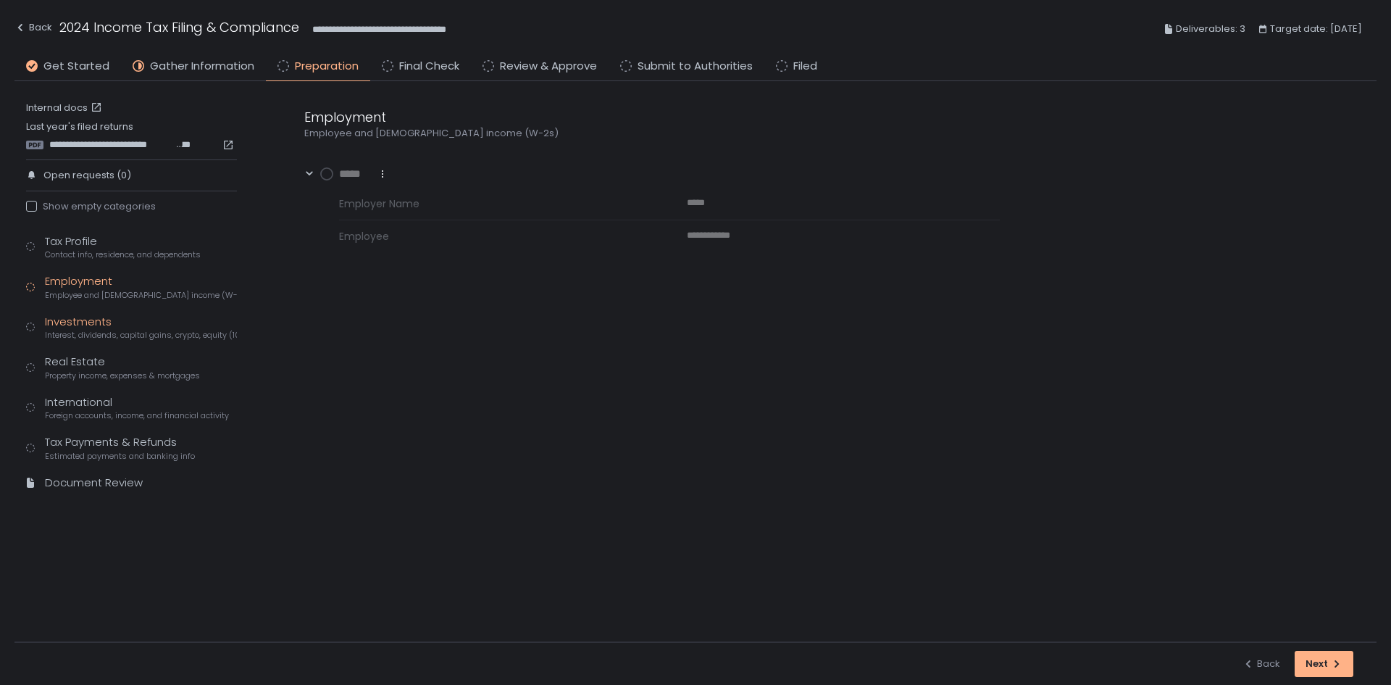
click at [100, 328] on div "Investments Interest, dividends, capital gains, crypto, equity (1099s, K-1s)" at bounding box center [141, 328] width 192 height 28
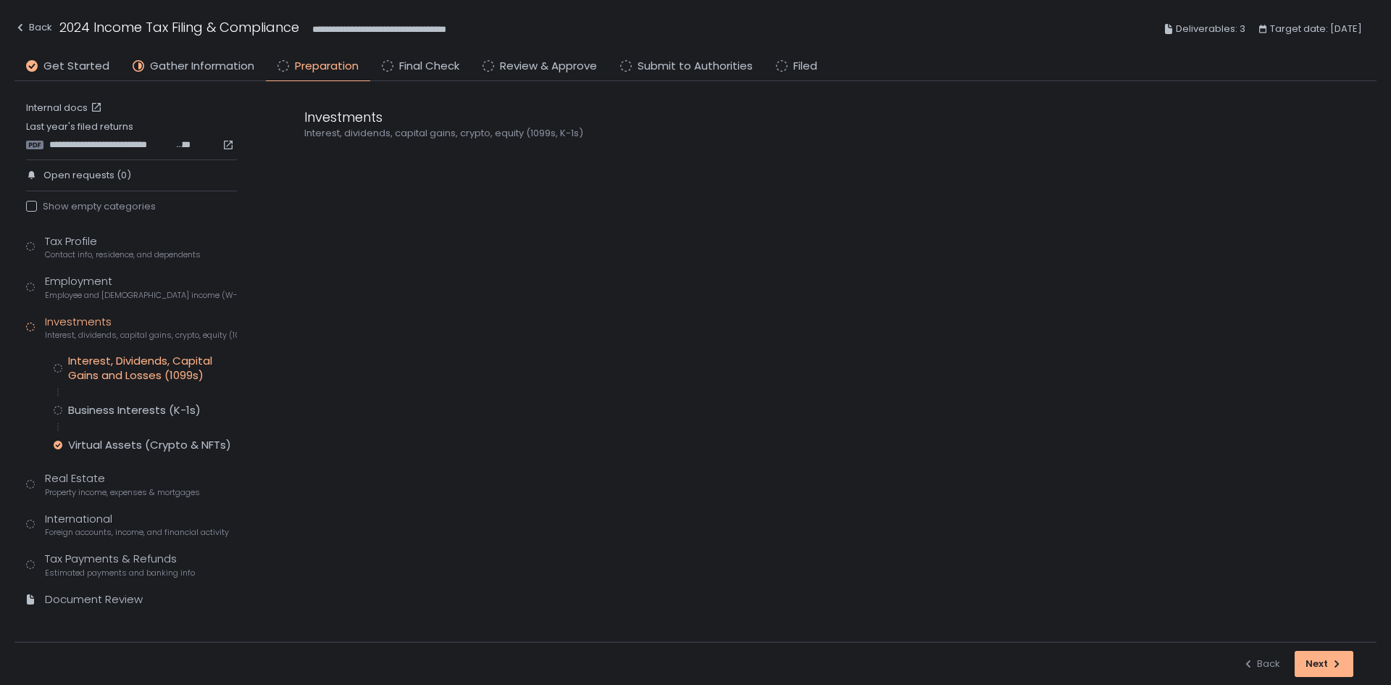
click at [94, 367] on div "Interest, Dividends, Capital Gains and Losses (1099s)" at bounding box center [152, 368] width 169 height 29
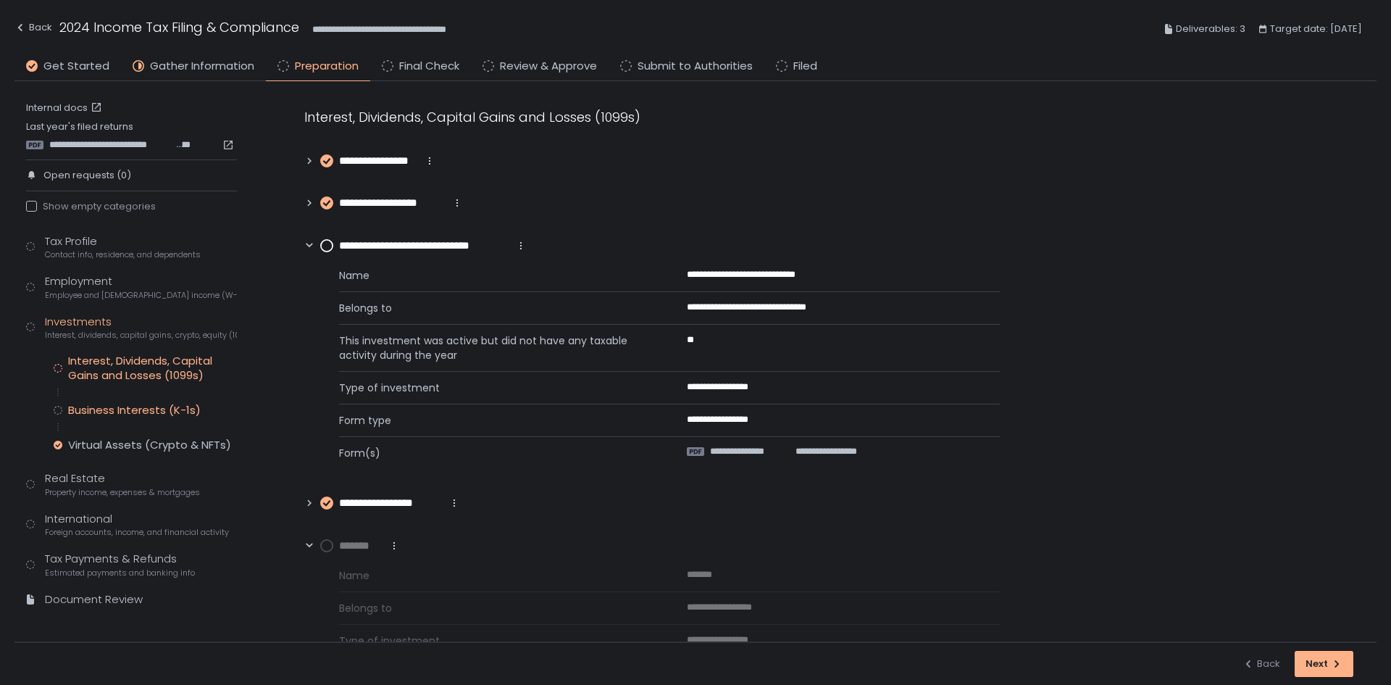
click at [110, 414] on div "Business Interests (K-1s)" at bounding box center [134, 410] width 133 height 14
